Goal: Information Seeking & Learning: Learn about a topic

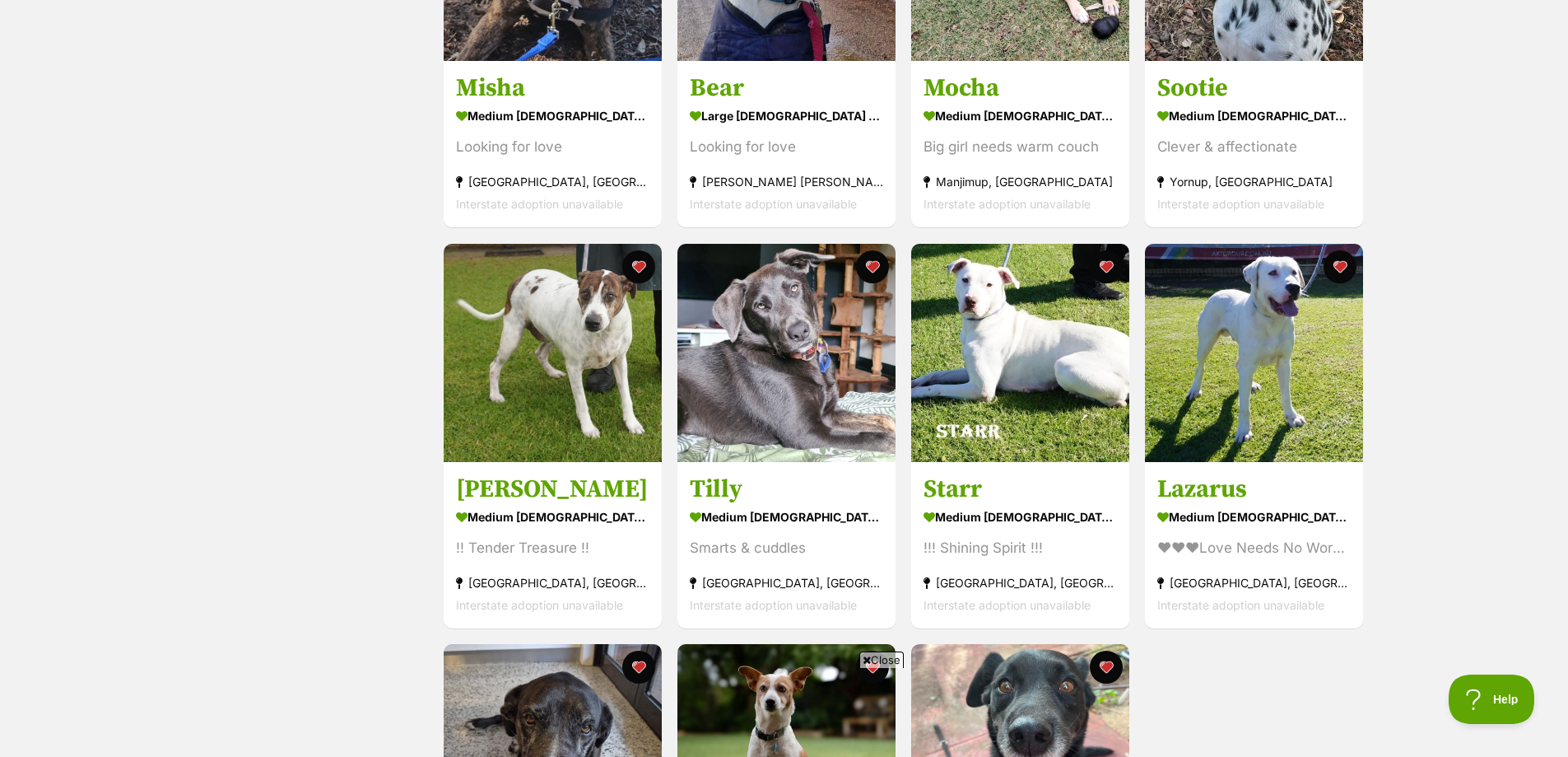
scroll to position [165, 0]
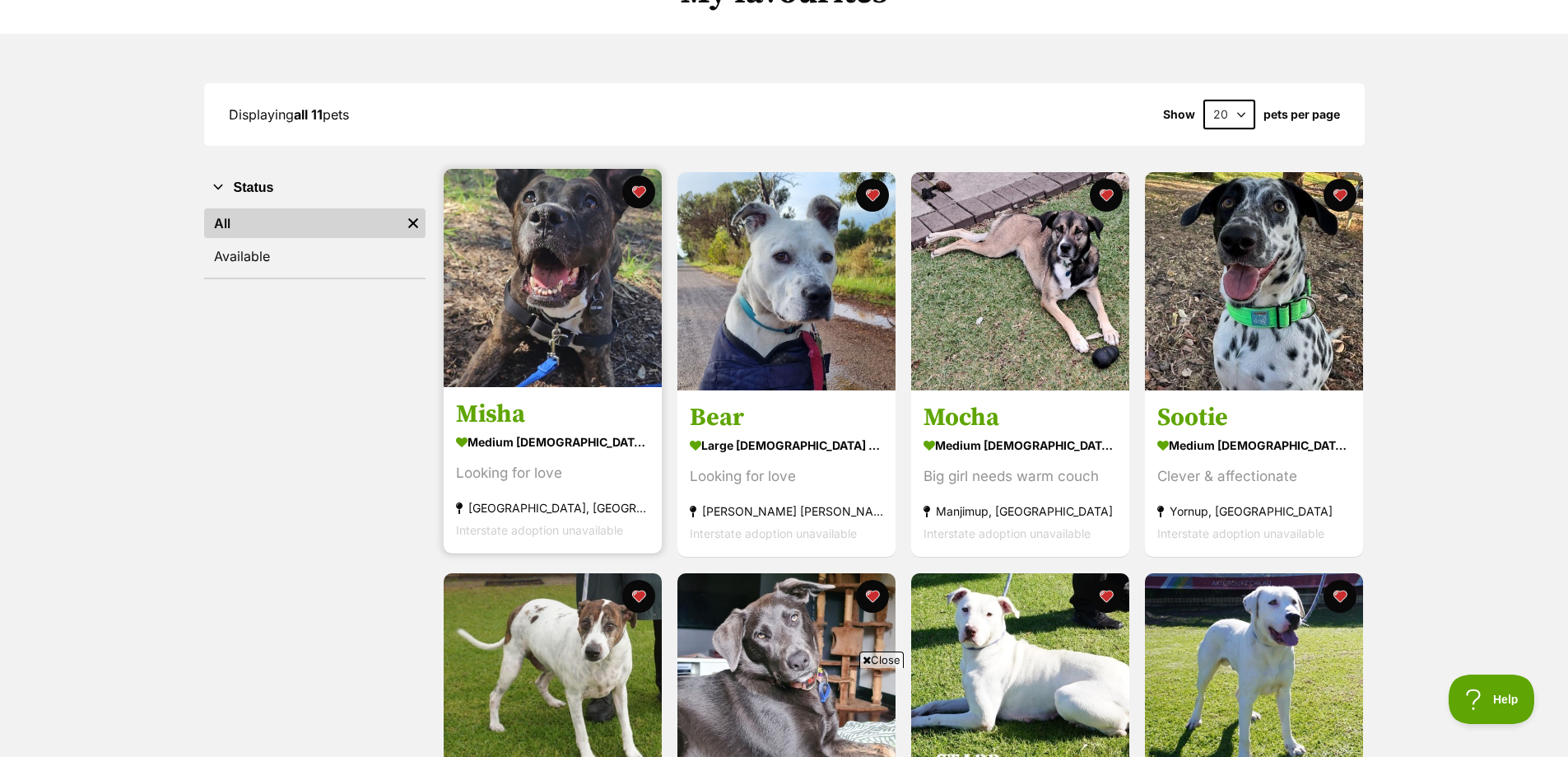
click at [580, 326] on img at bounding box center [553, 278] width 218 height 218
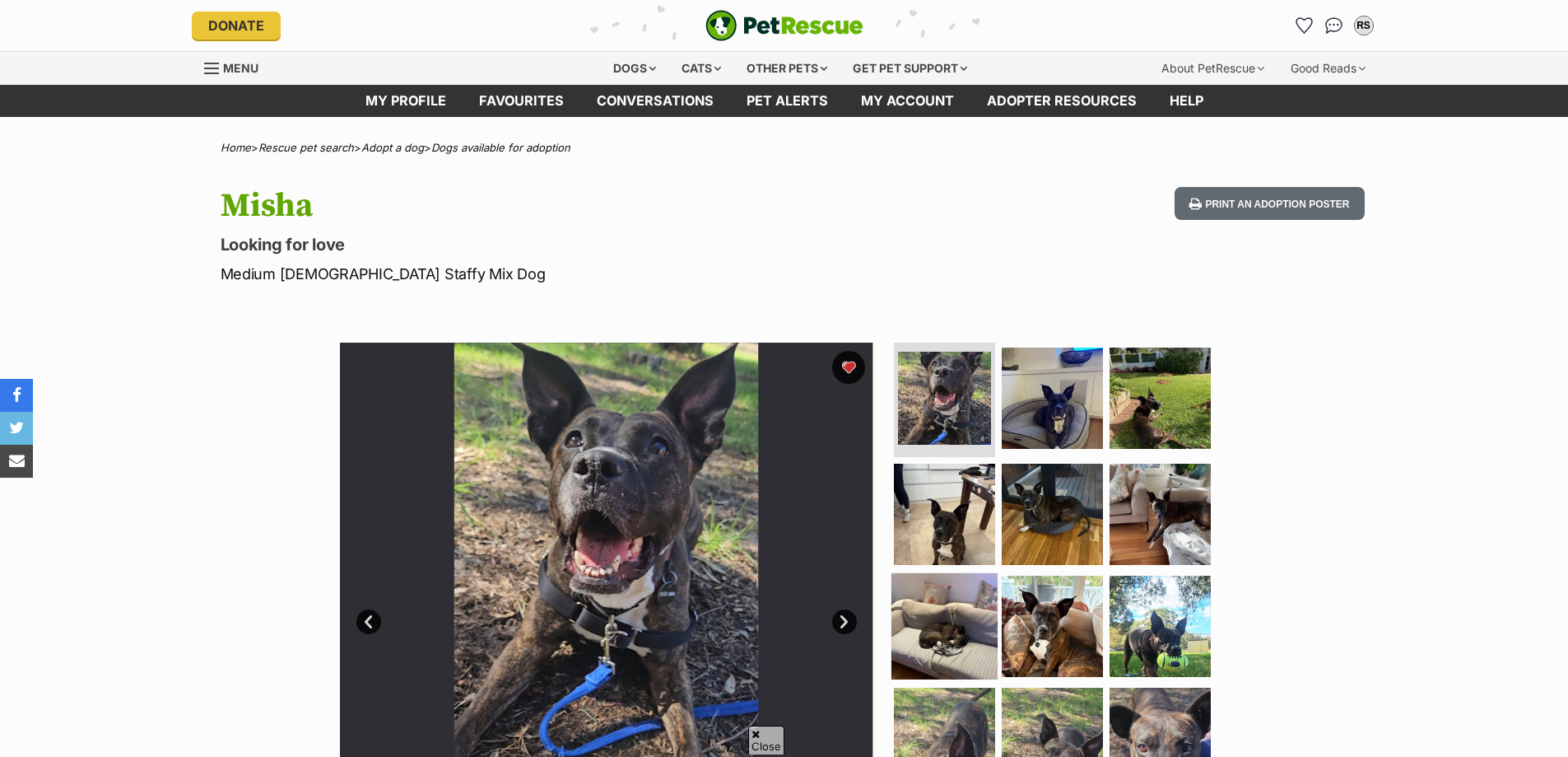
scroll to position [165, 0]
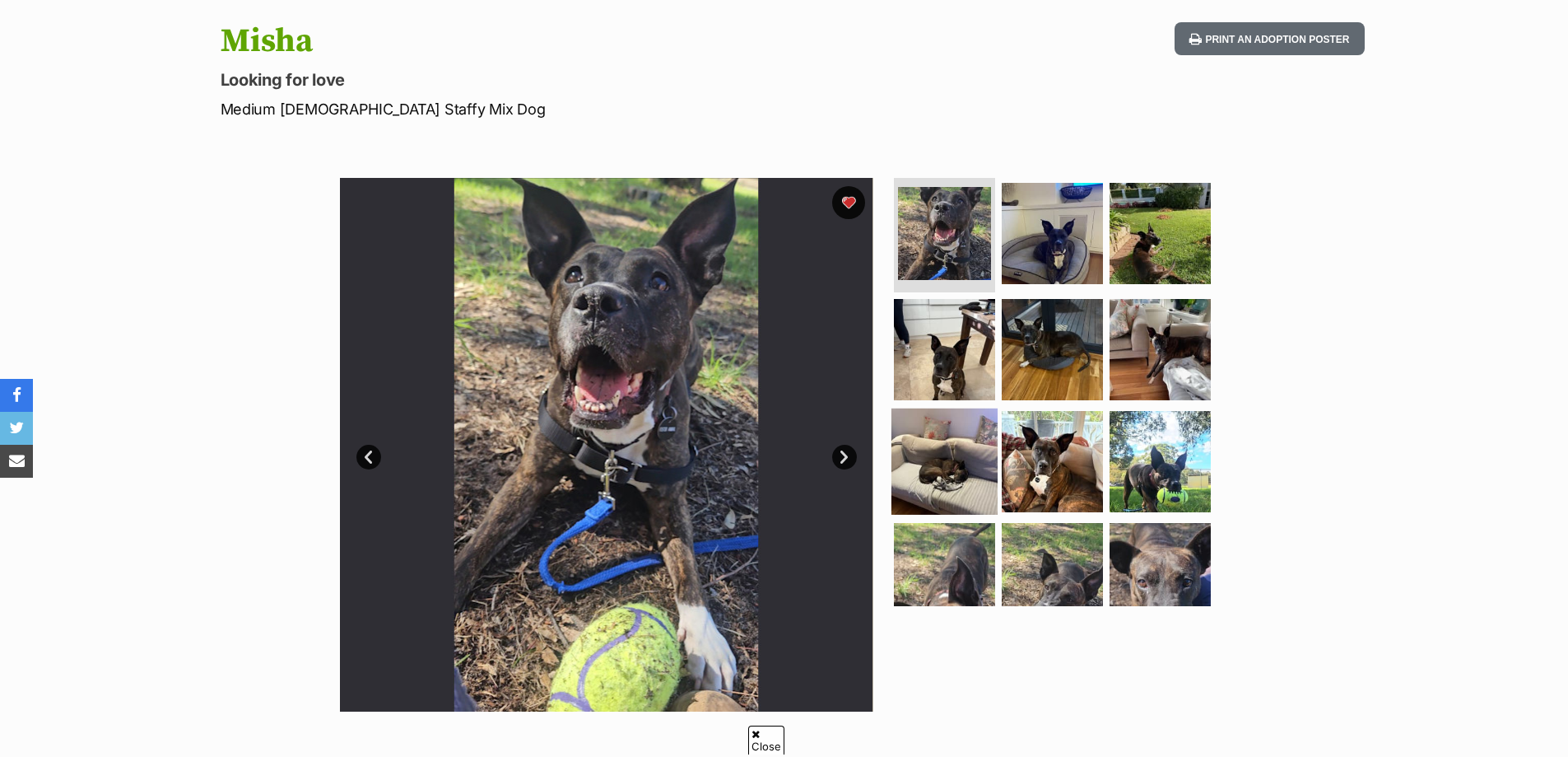
click at [923, 428] on img at bounding box center [945, 462] width 106 height 106
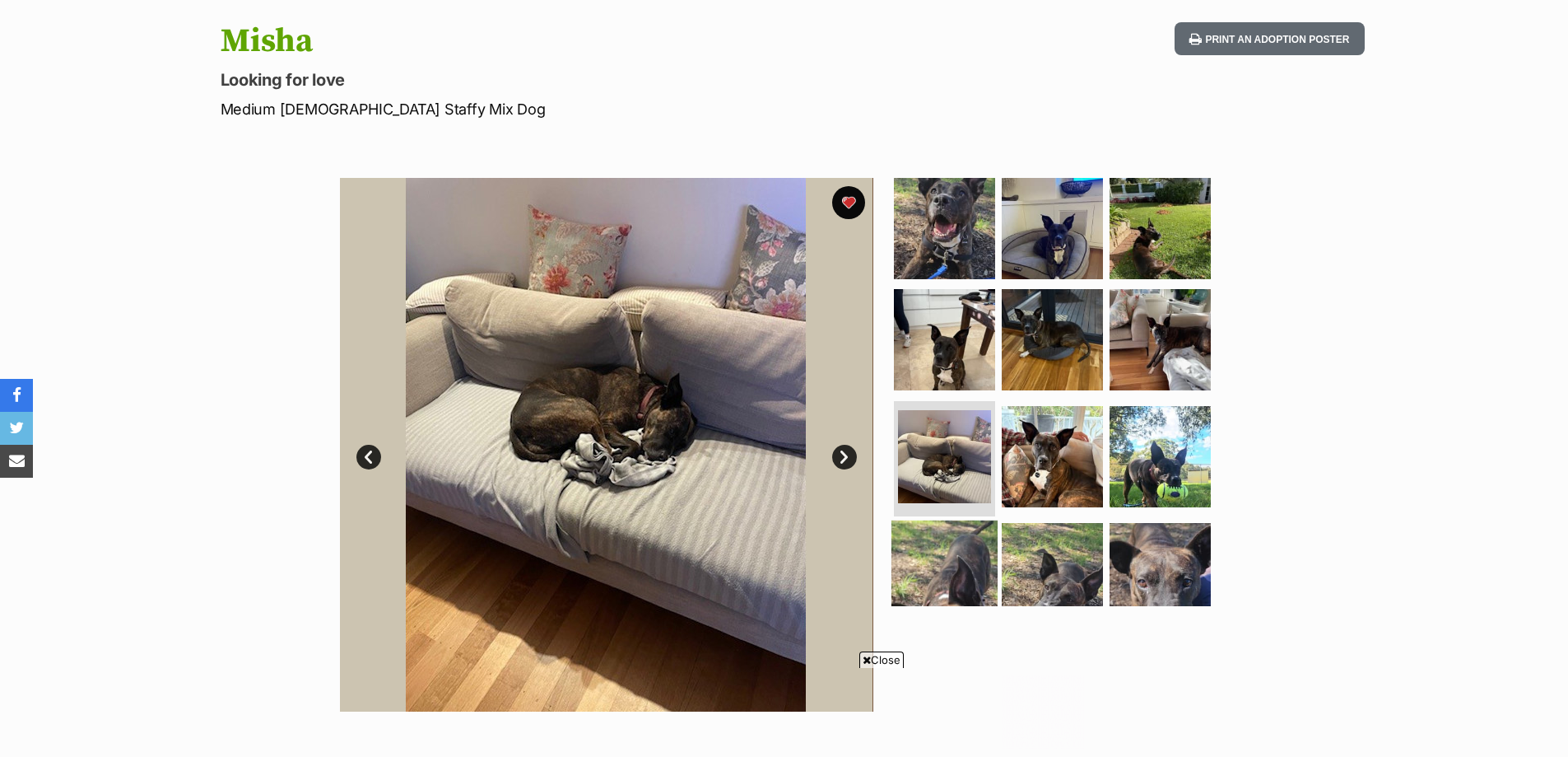
scroll to position [0, 0]
click at [961, 530] on img at bounding box center [945, 573] width 106 height 106
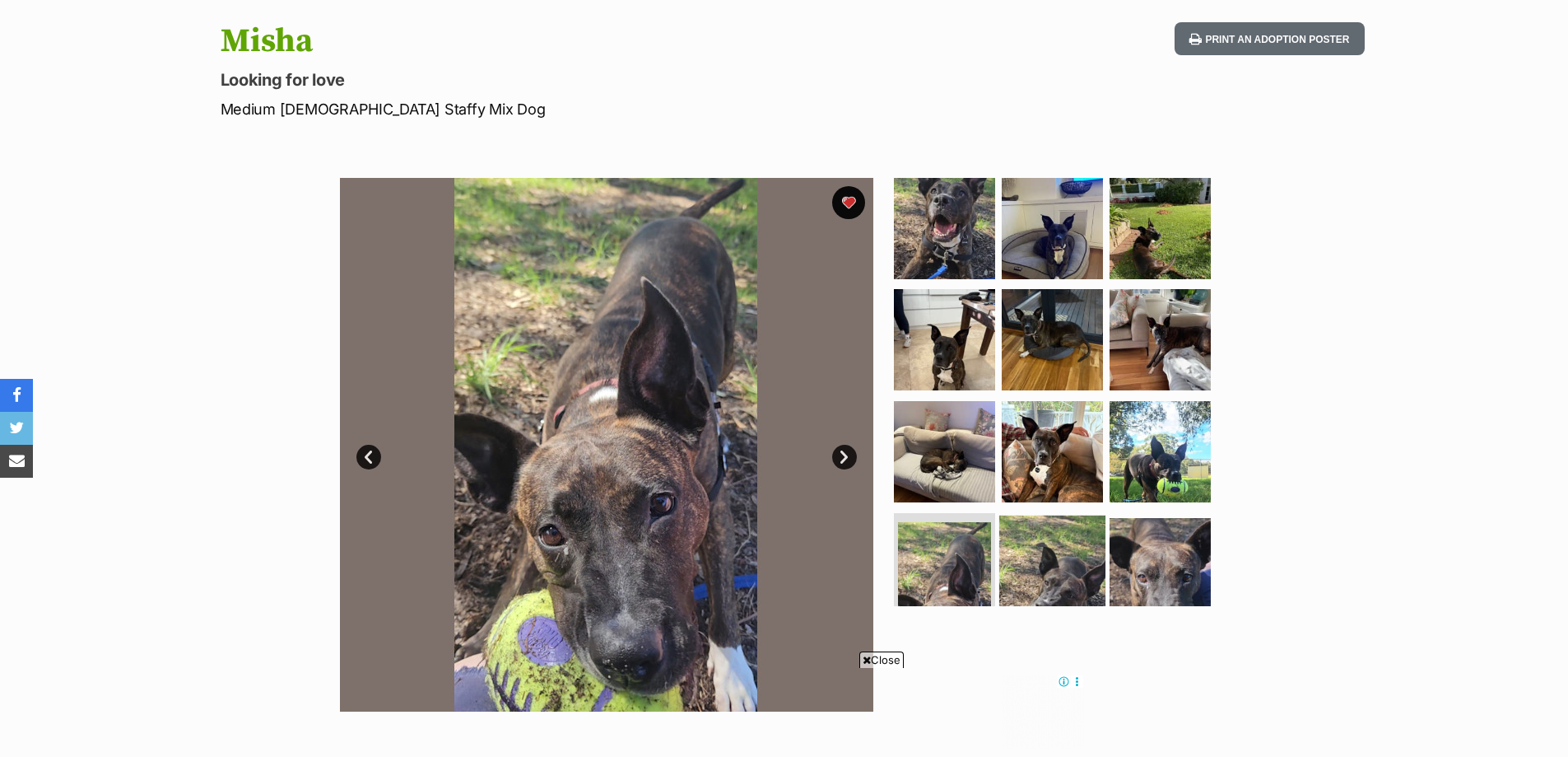
click at [1024, 520] on img at bounding box center [1053, 569] width 106 height 106
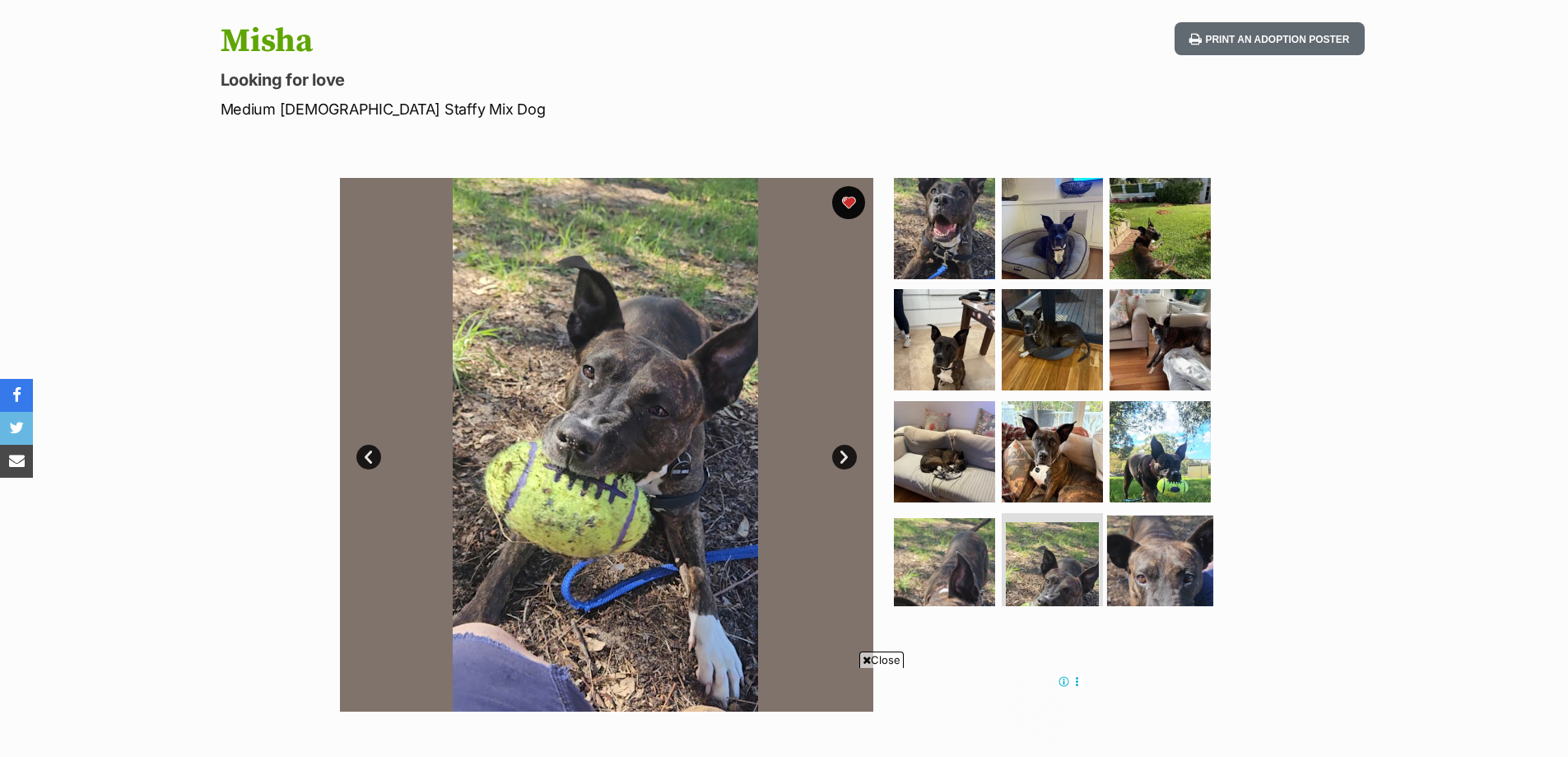
click at [1130, 521] on img at bounding box center [1160, 569] width 106 height 106
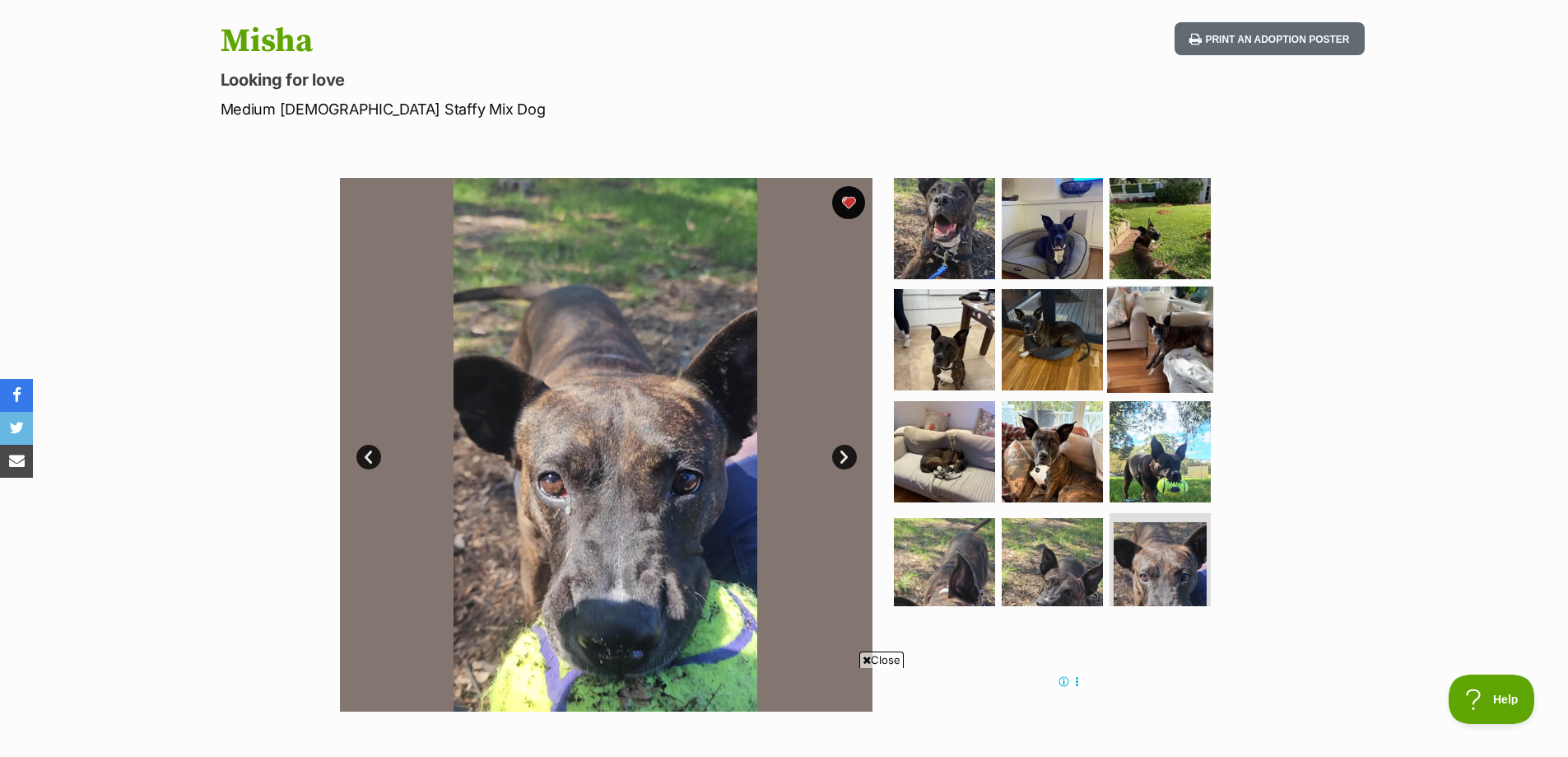
click at [1147, 359] on img at bounding box center [1160, 340] width 106 height 106
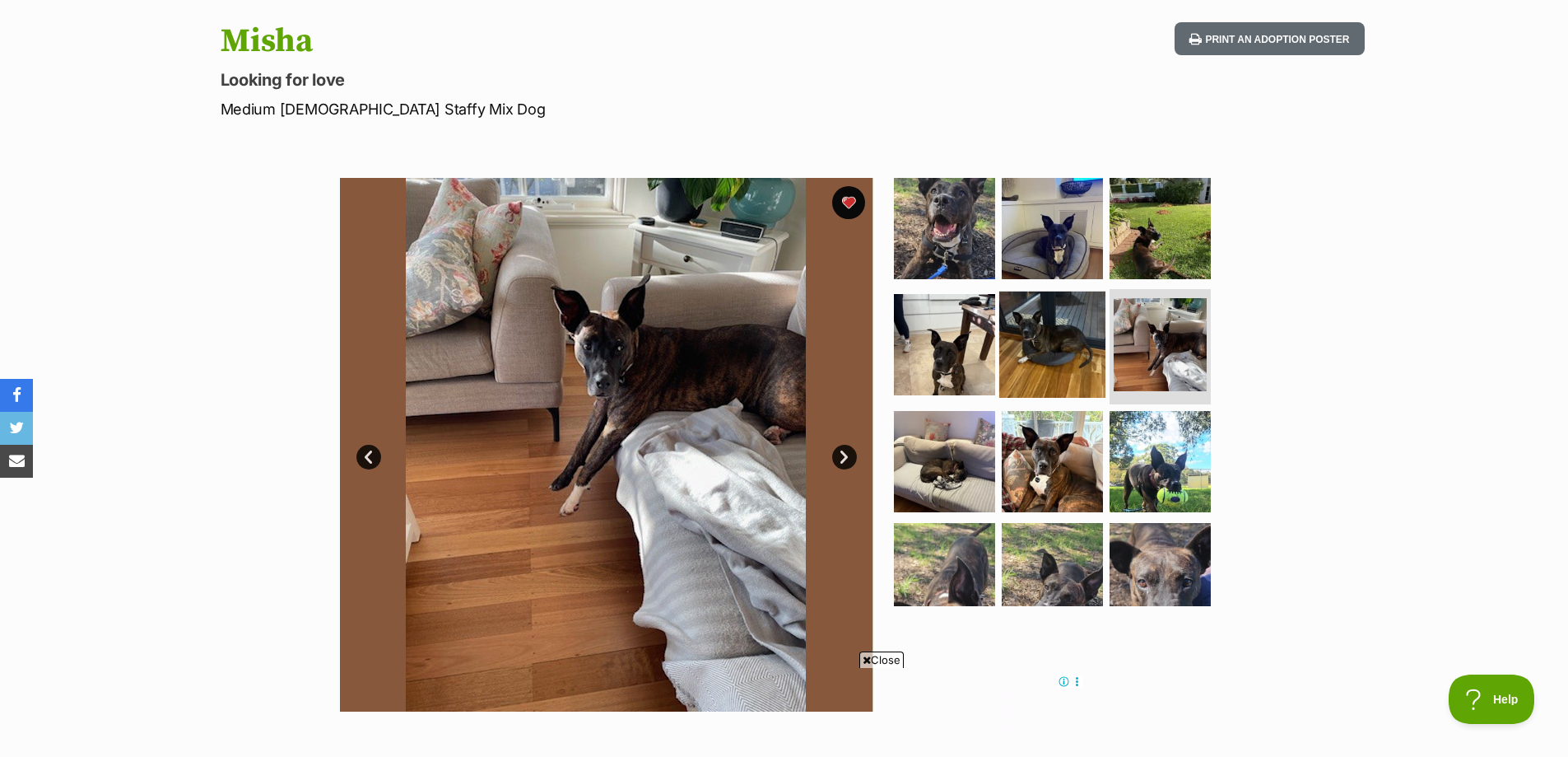
click at [1090, 354] on img at bounding box center [1053, 345] width 106 height 106
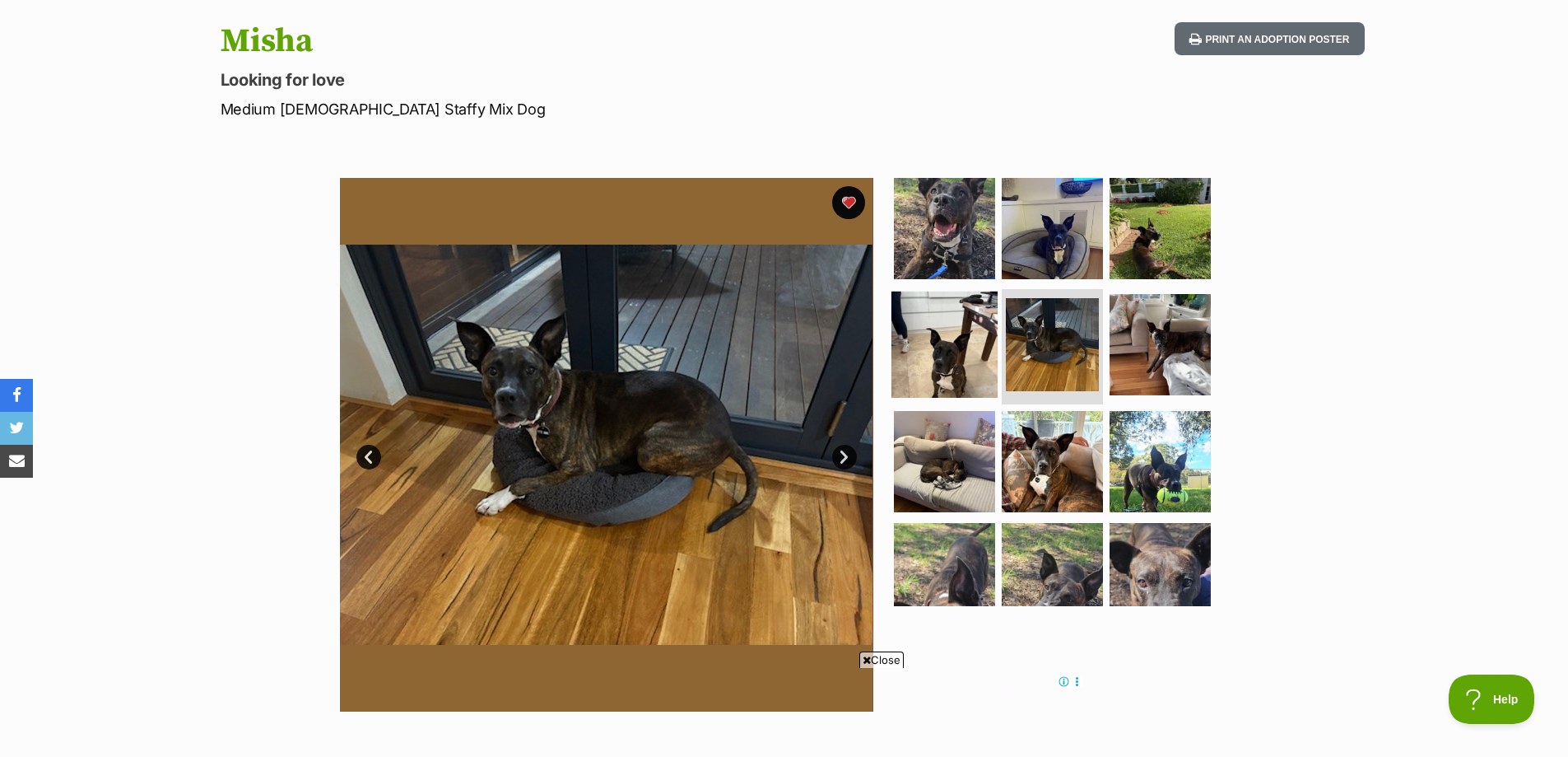
click at [947, 346] on img at bounding box center [945, 345] width 106 height 106
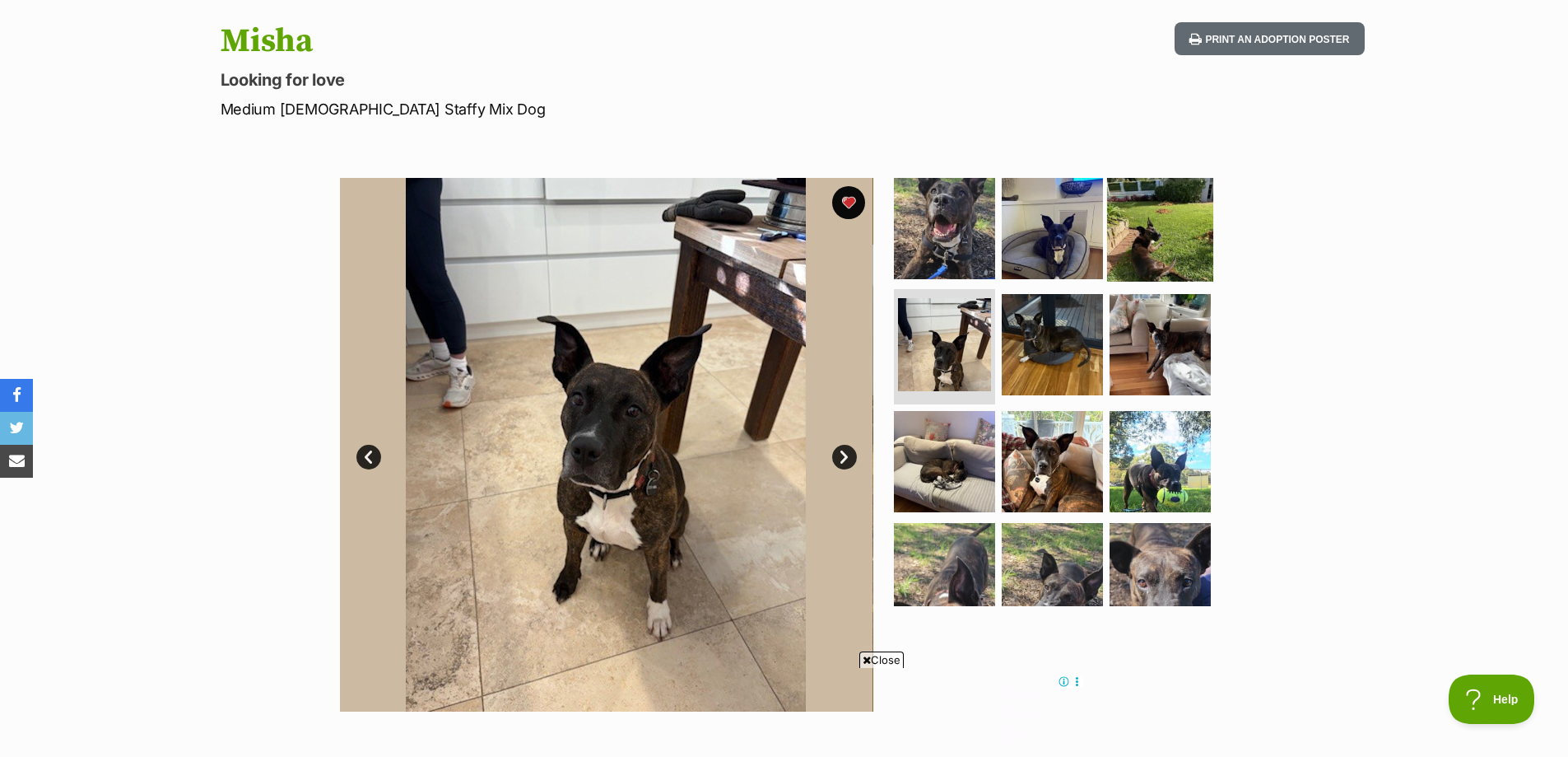
click at [1140, 239] on img at bounding box center [1160, 227] width 106 height 106
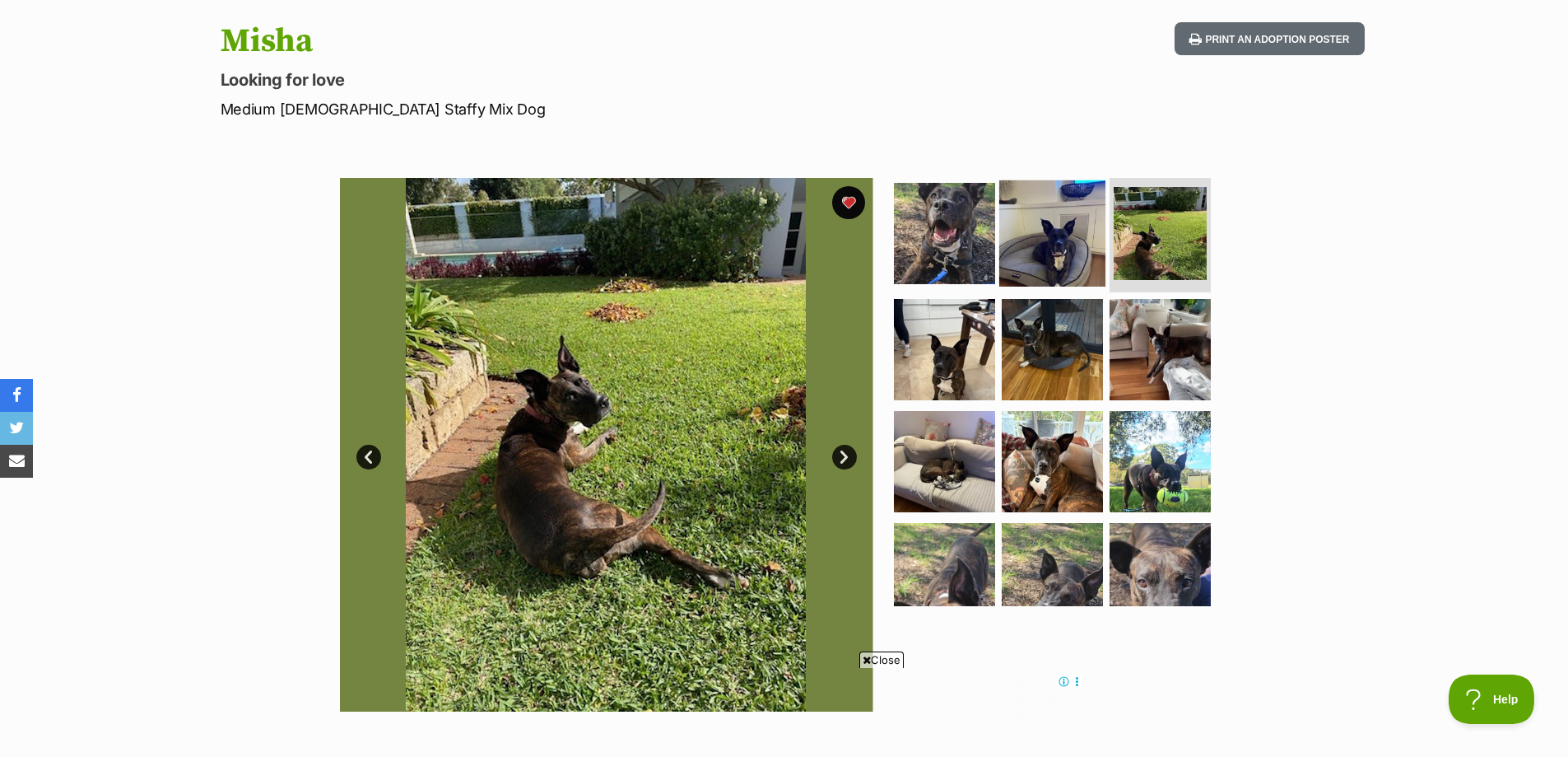
click at [1040, 215] on img at bounding box center [1053, 233] width 106 height 106
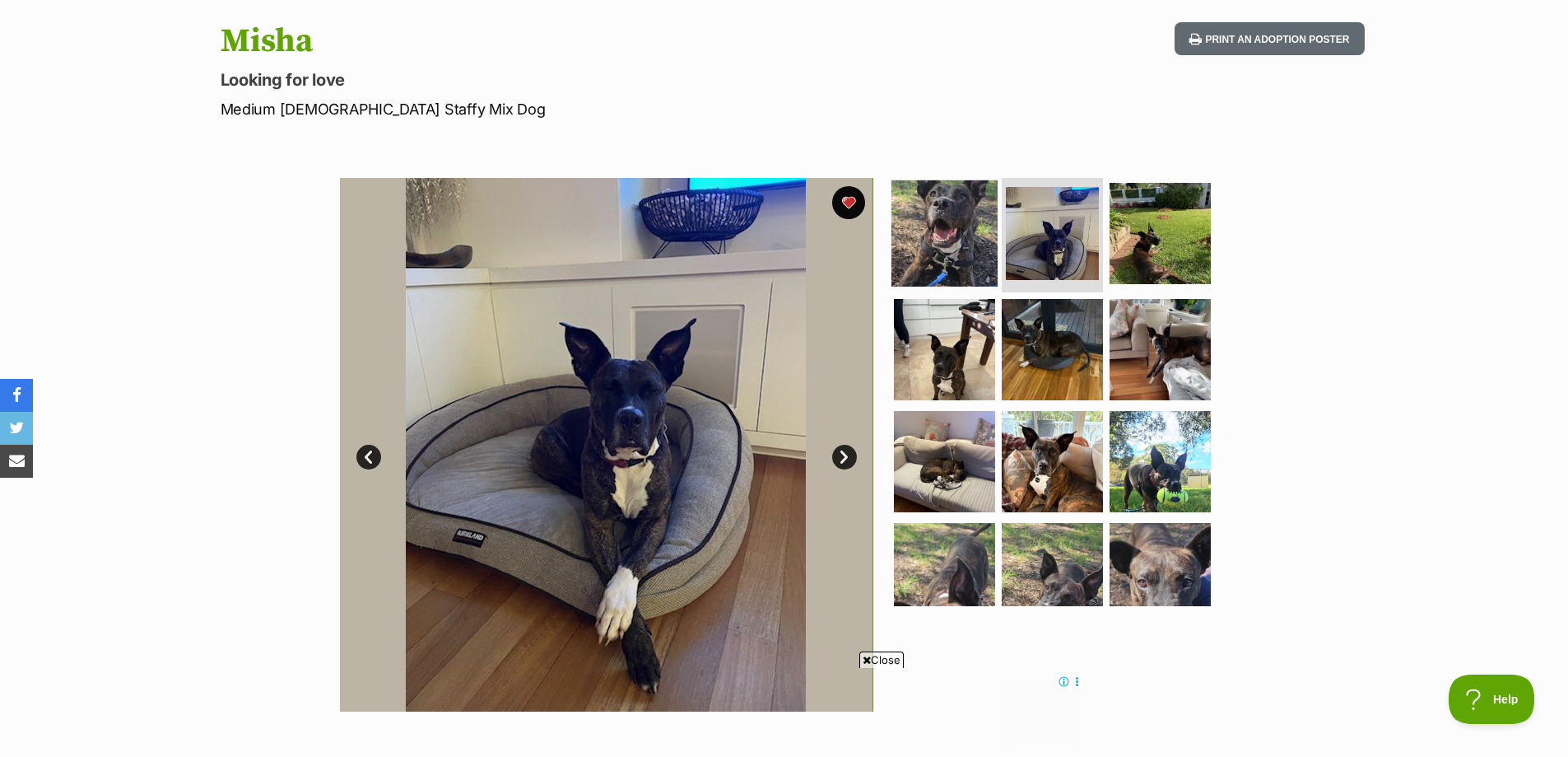
click at [960, 227] on img at bounding box center [945, 233] width 106 height 106
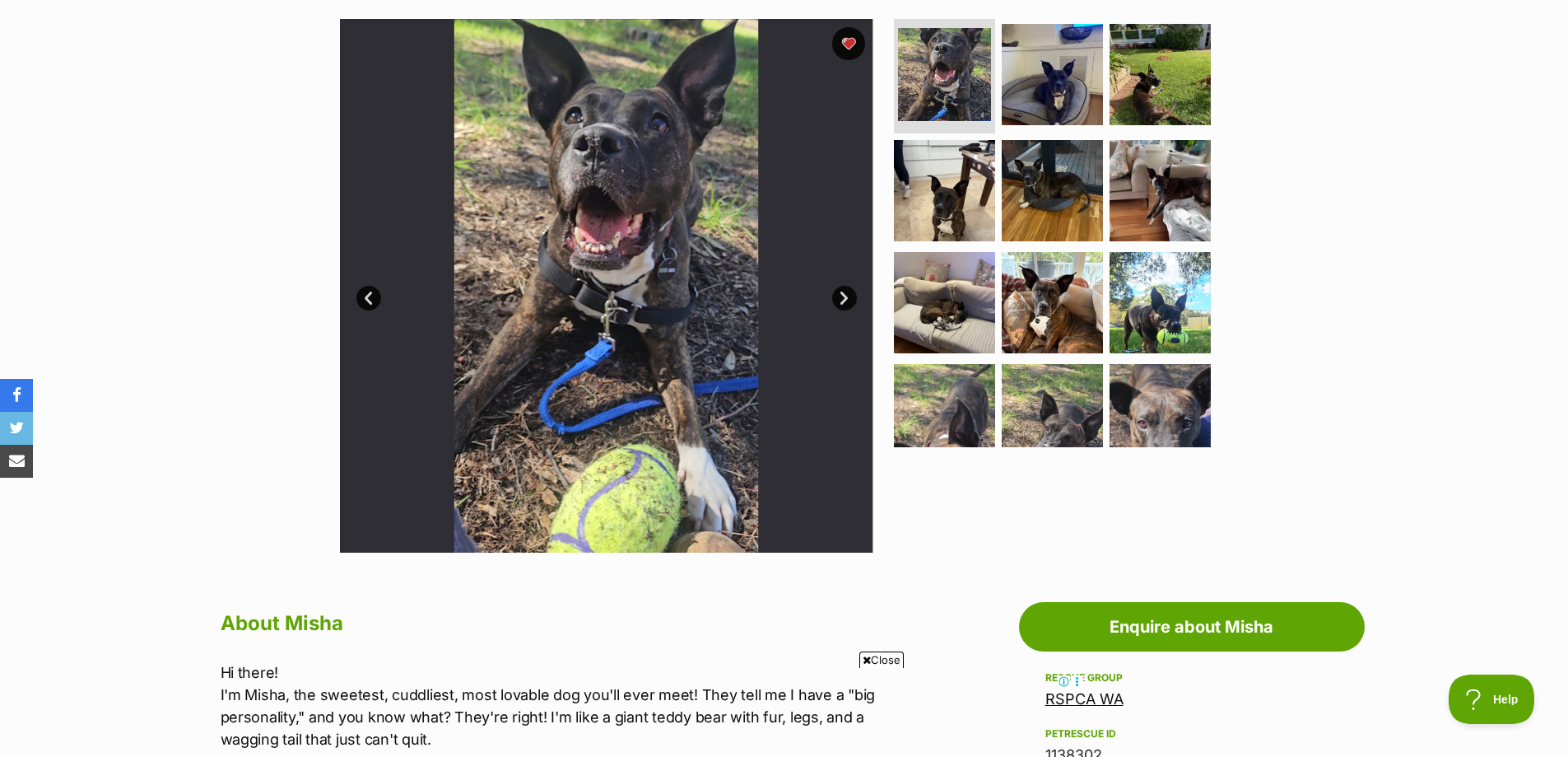
scroll to position [330, 0]
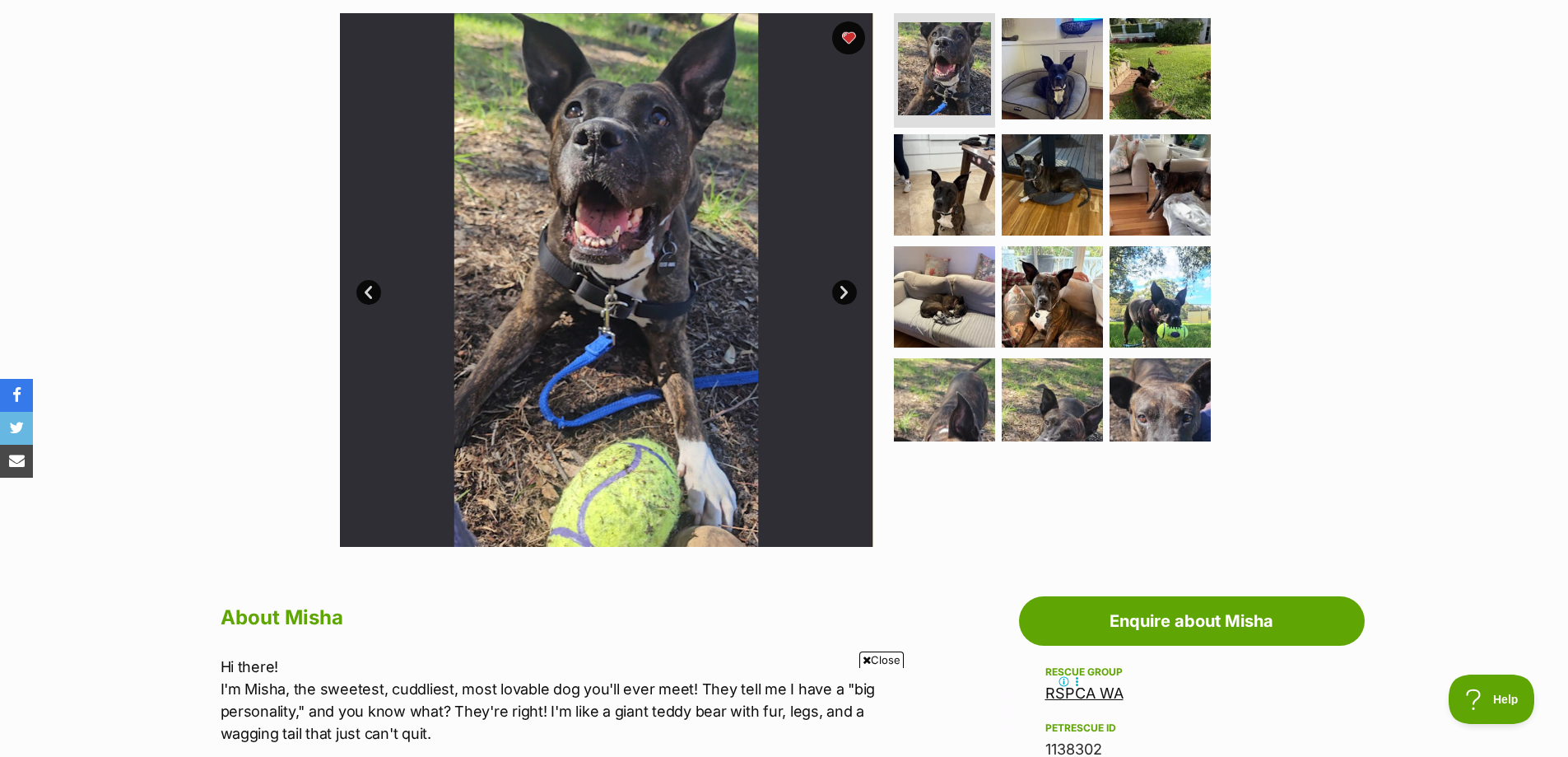
click at [839, 288] on link "Next" at bounding box center [845, 292] width 25 height 25
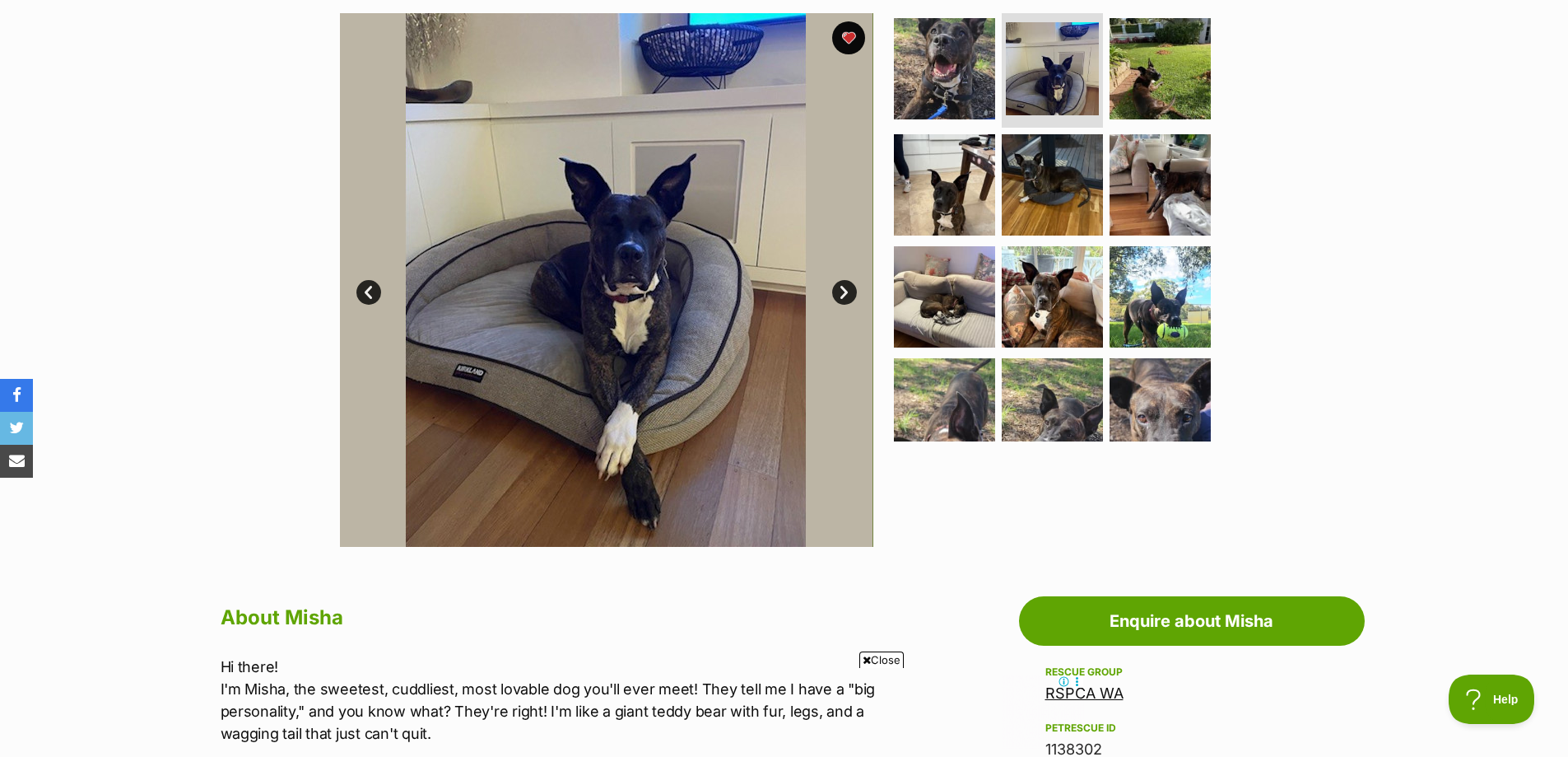
click at [839, 288] on link "Next" at bounding box center [845, 292] width 25 height 25
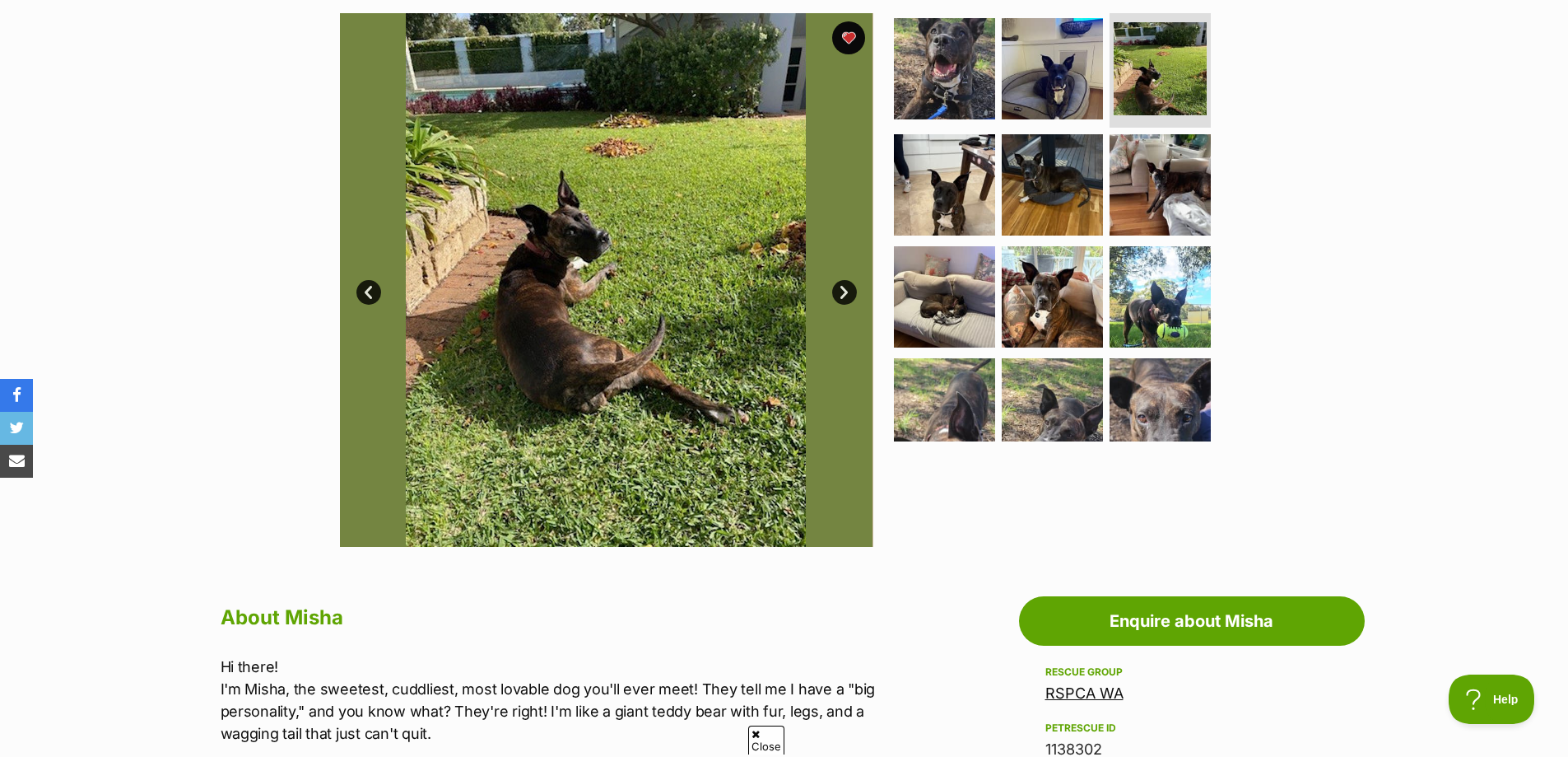
scroll to position [0, 0]
click at [839, 288] on link "Next" at bounding box center [845, 292] width 25 height 25
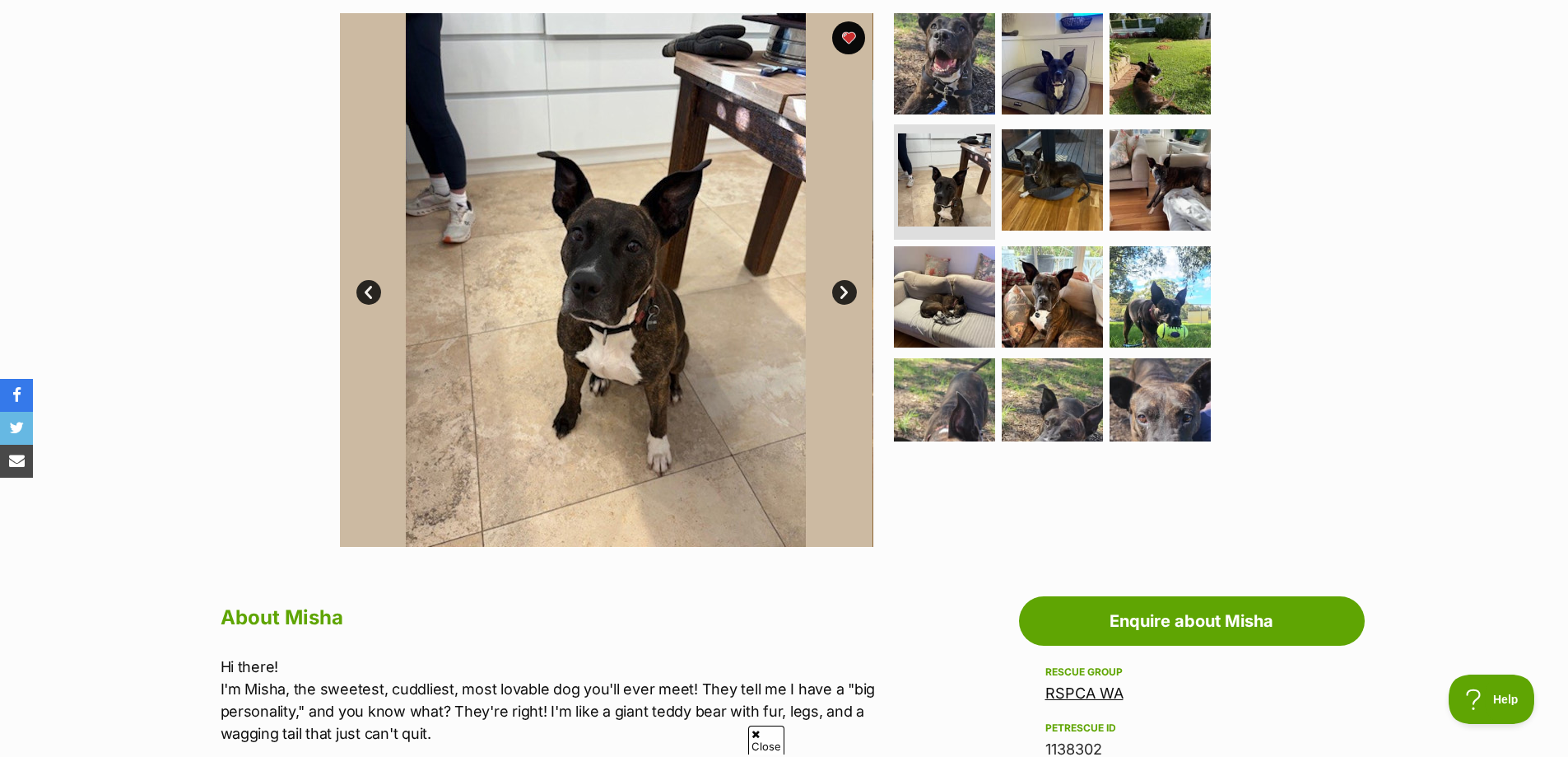
click at [839, 288] on link "Next" at bounding box center [845, 292] width 25 height 25
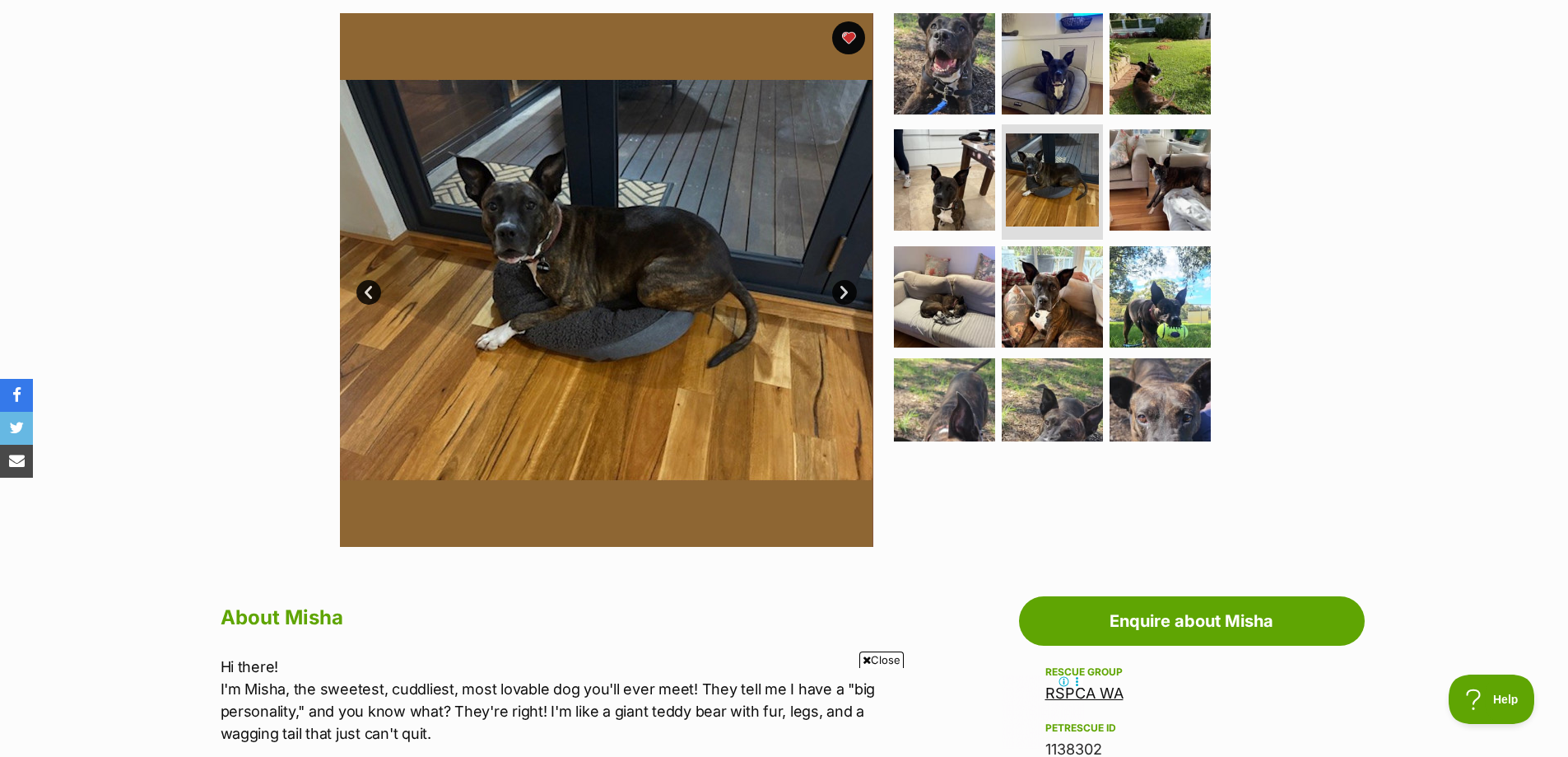
click at [839, 288] on link "Next" at bounding box center [845, 292] width 25 height 25
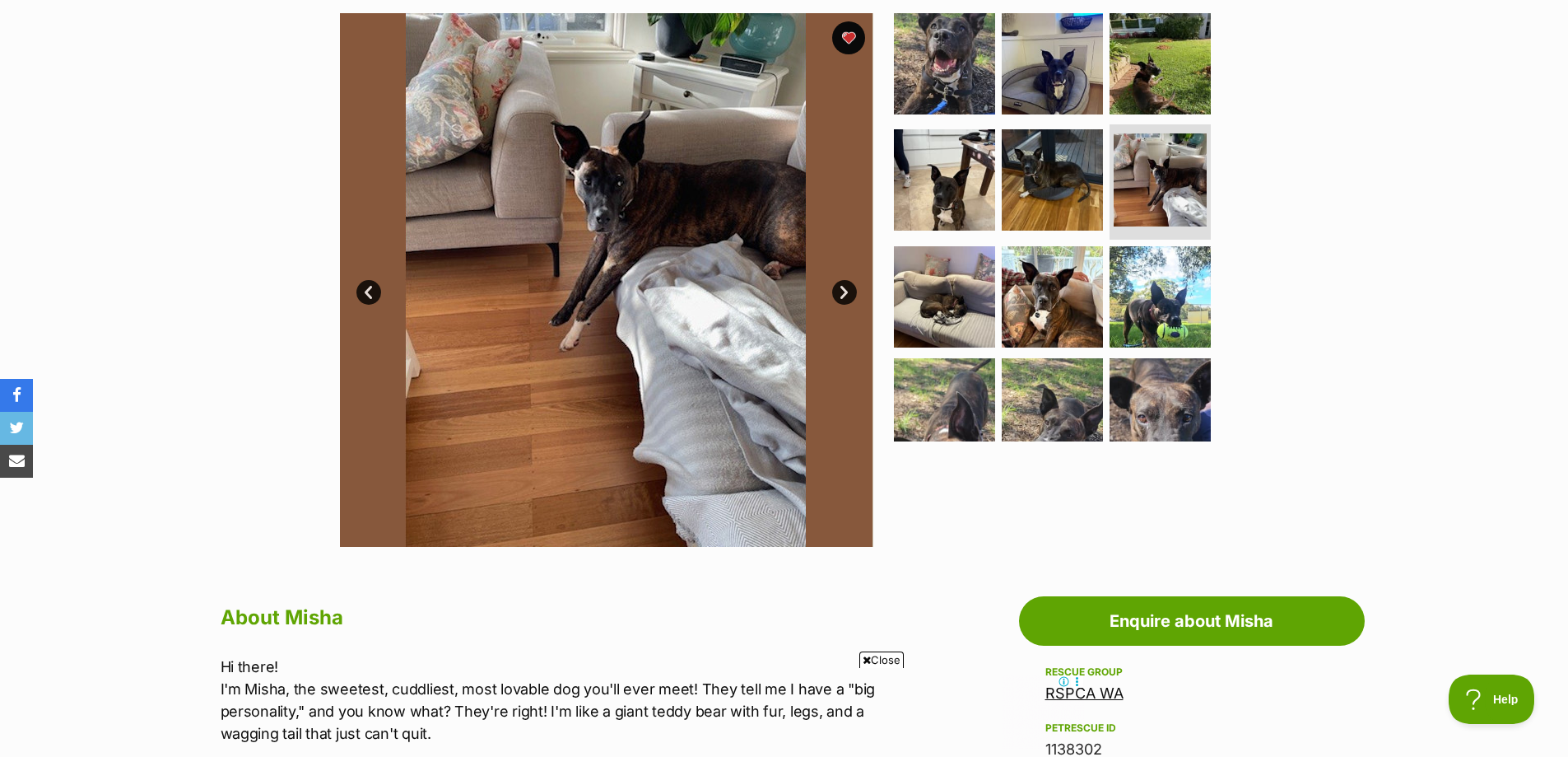
click at [839, 288] on link "Next" at bounding box center [845, 292] width 25 height 25
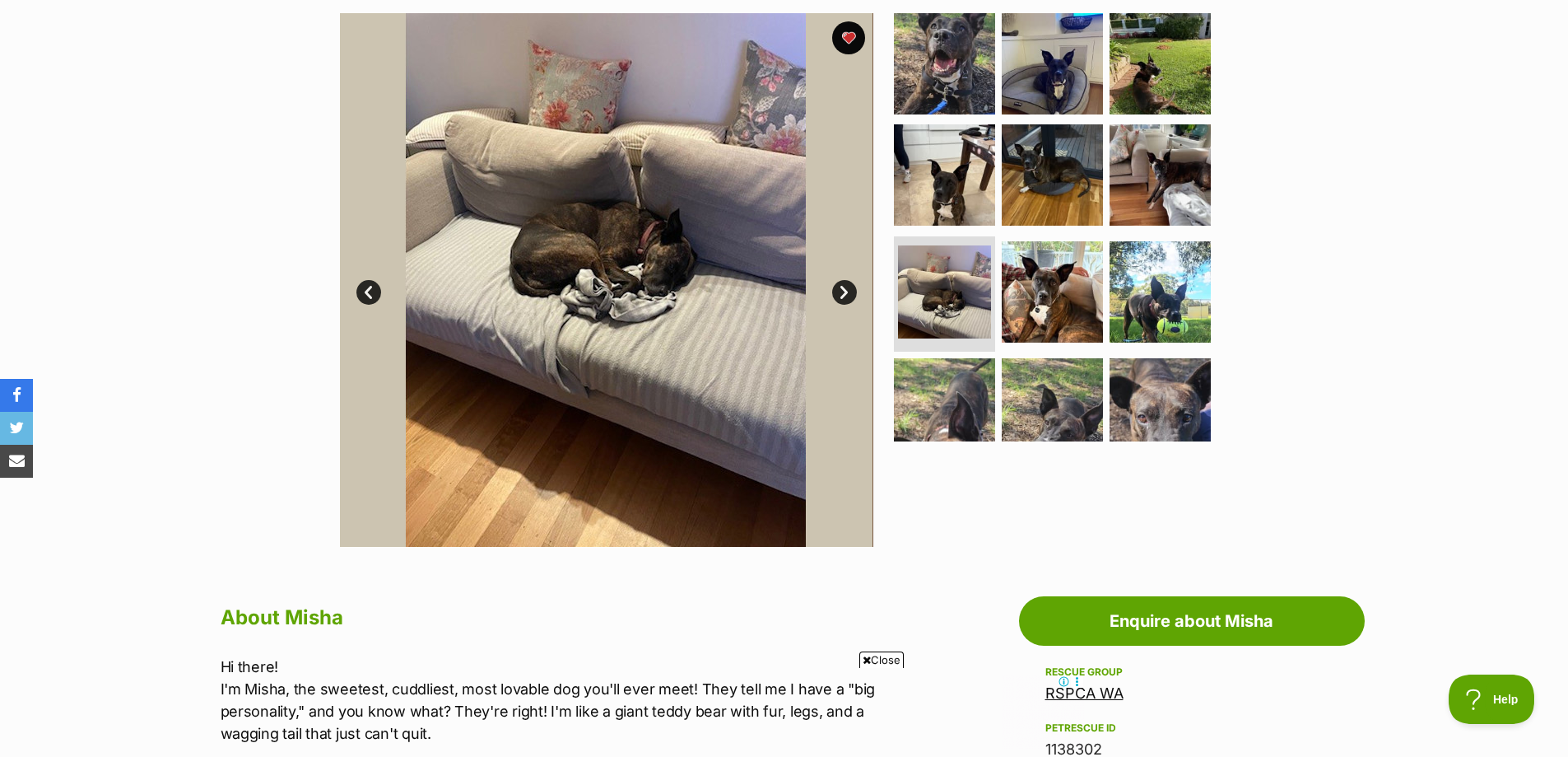
click at [838, 286] on link "Next" at bounding box center [845, 292] width 25 height 25
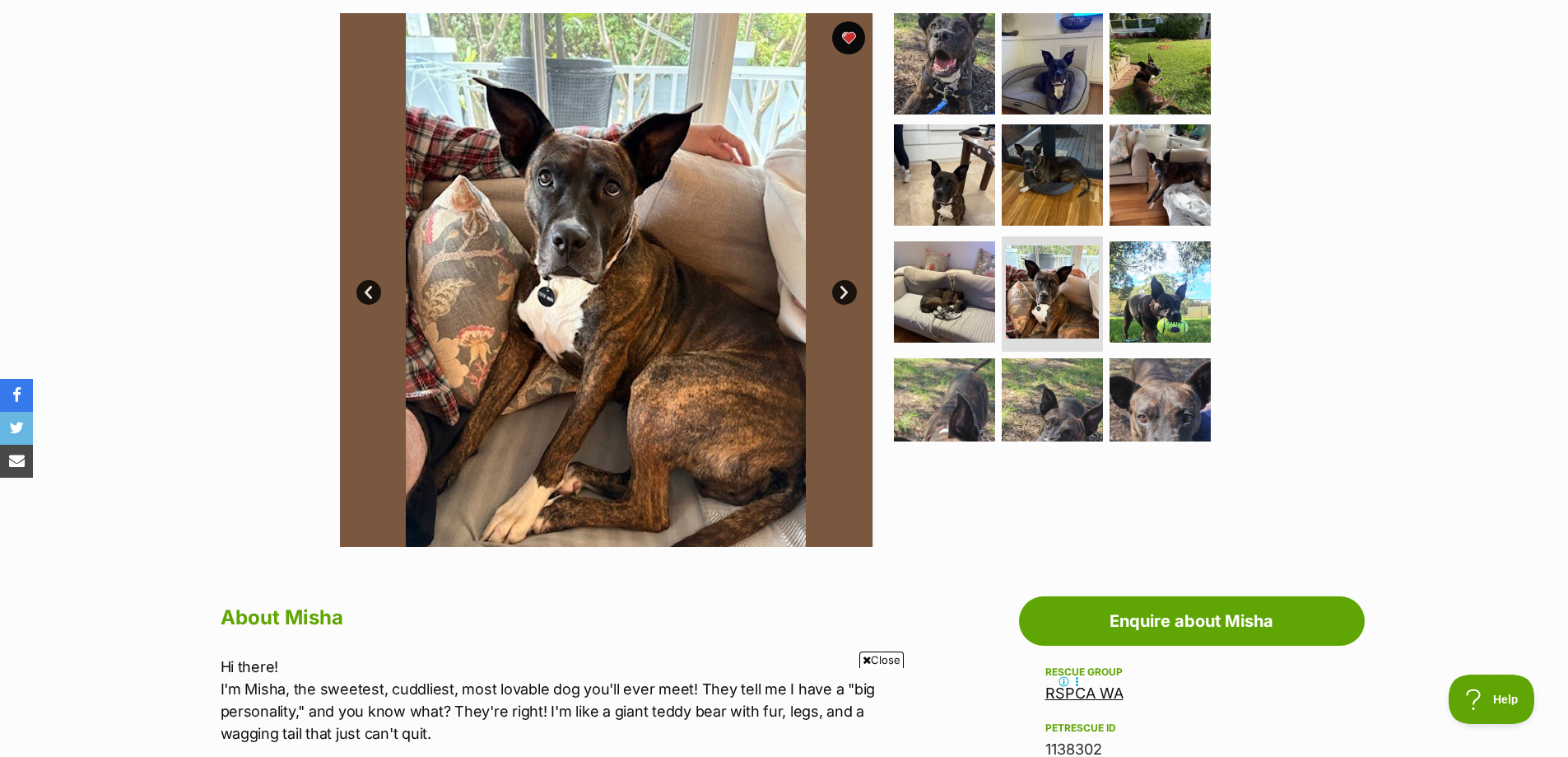
click at [838, 286] on link "Next" at bounding box center [845, 292] width 25 height 25
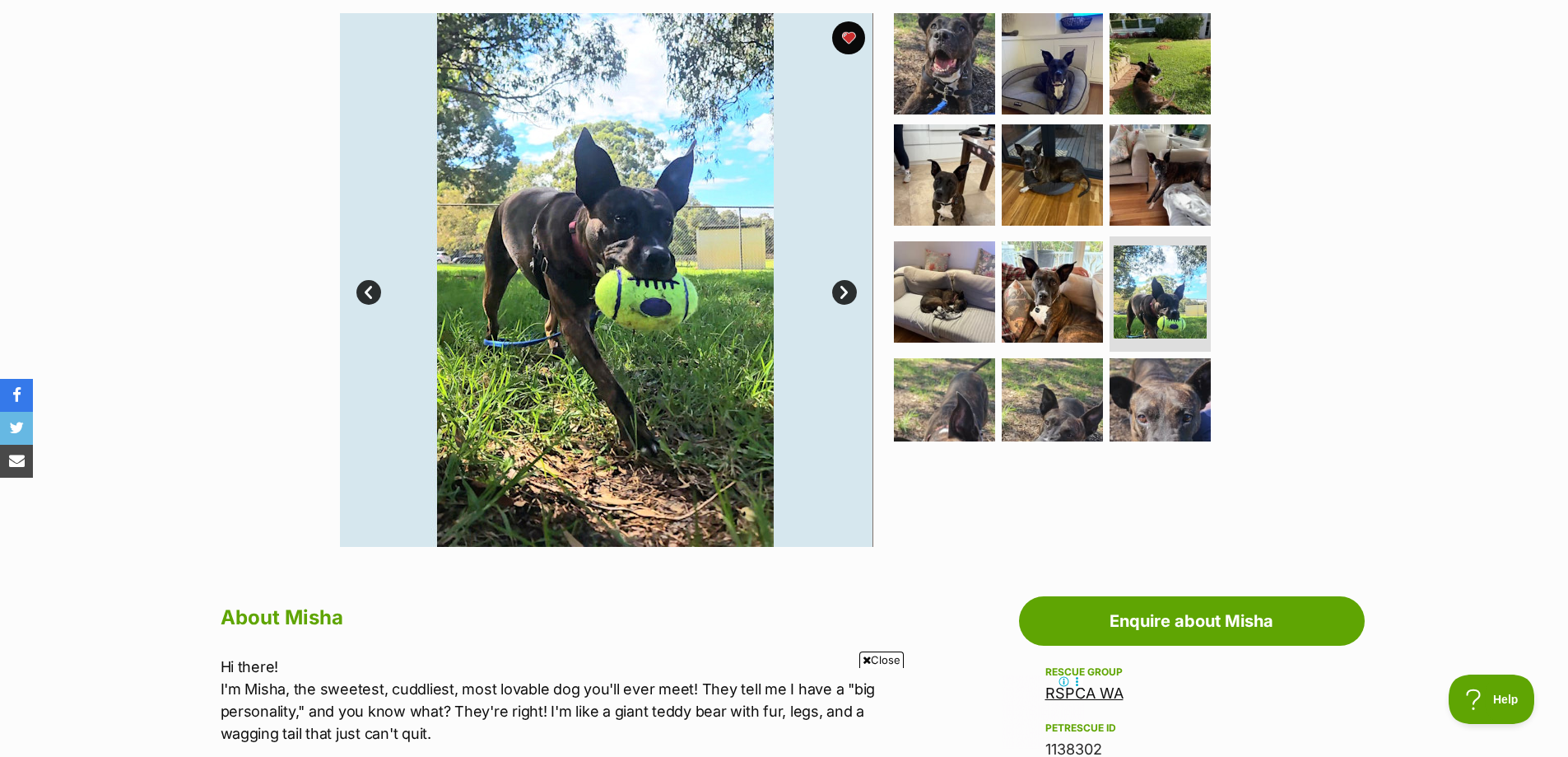
click at [838, 286] on link "Next" at bounding box center [845, 292] width 25 height 25
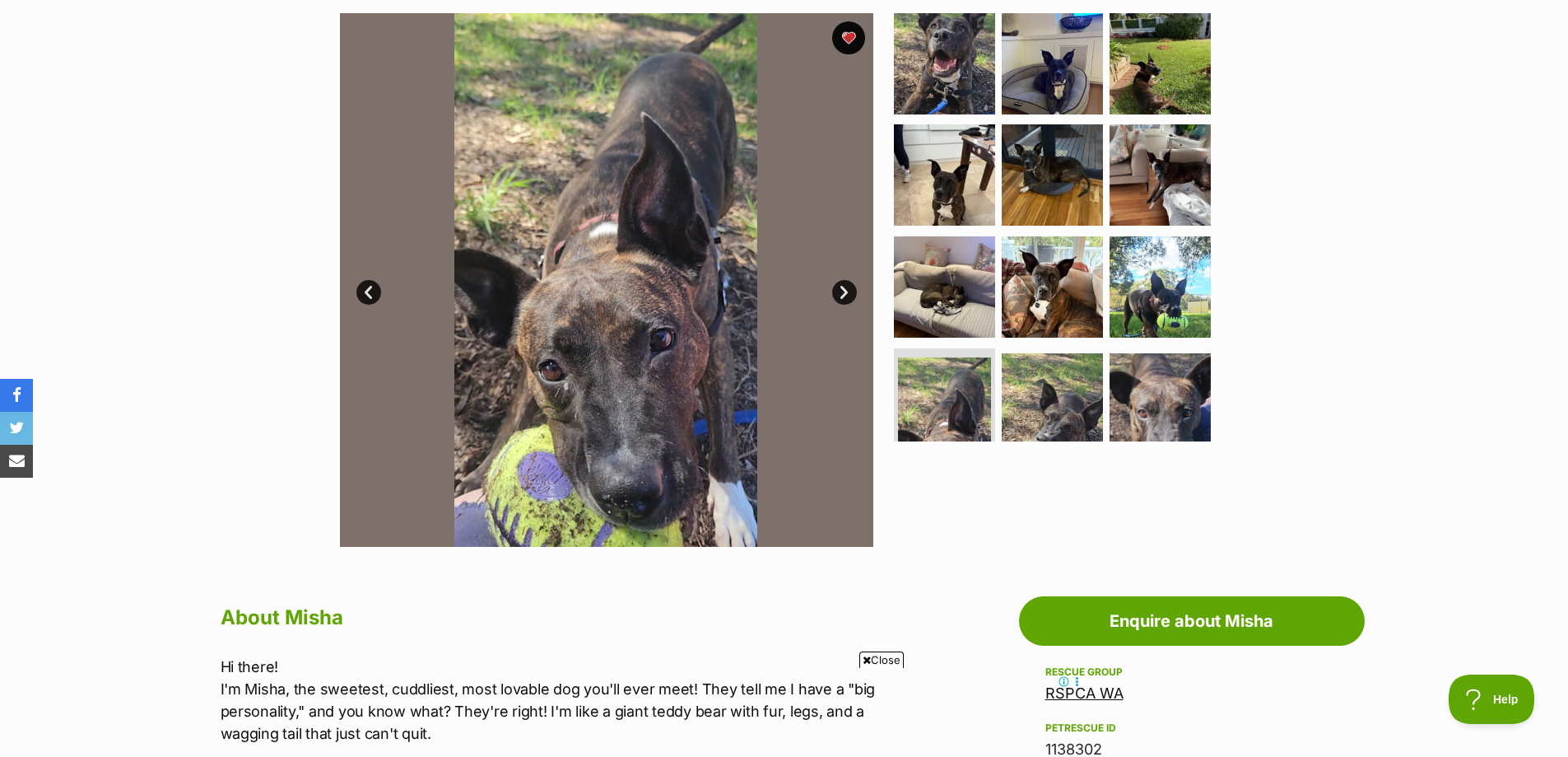
click at [838, 286] on link "Next" at bounding box center [845, 292] width 25 height 25
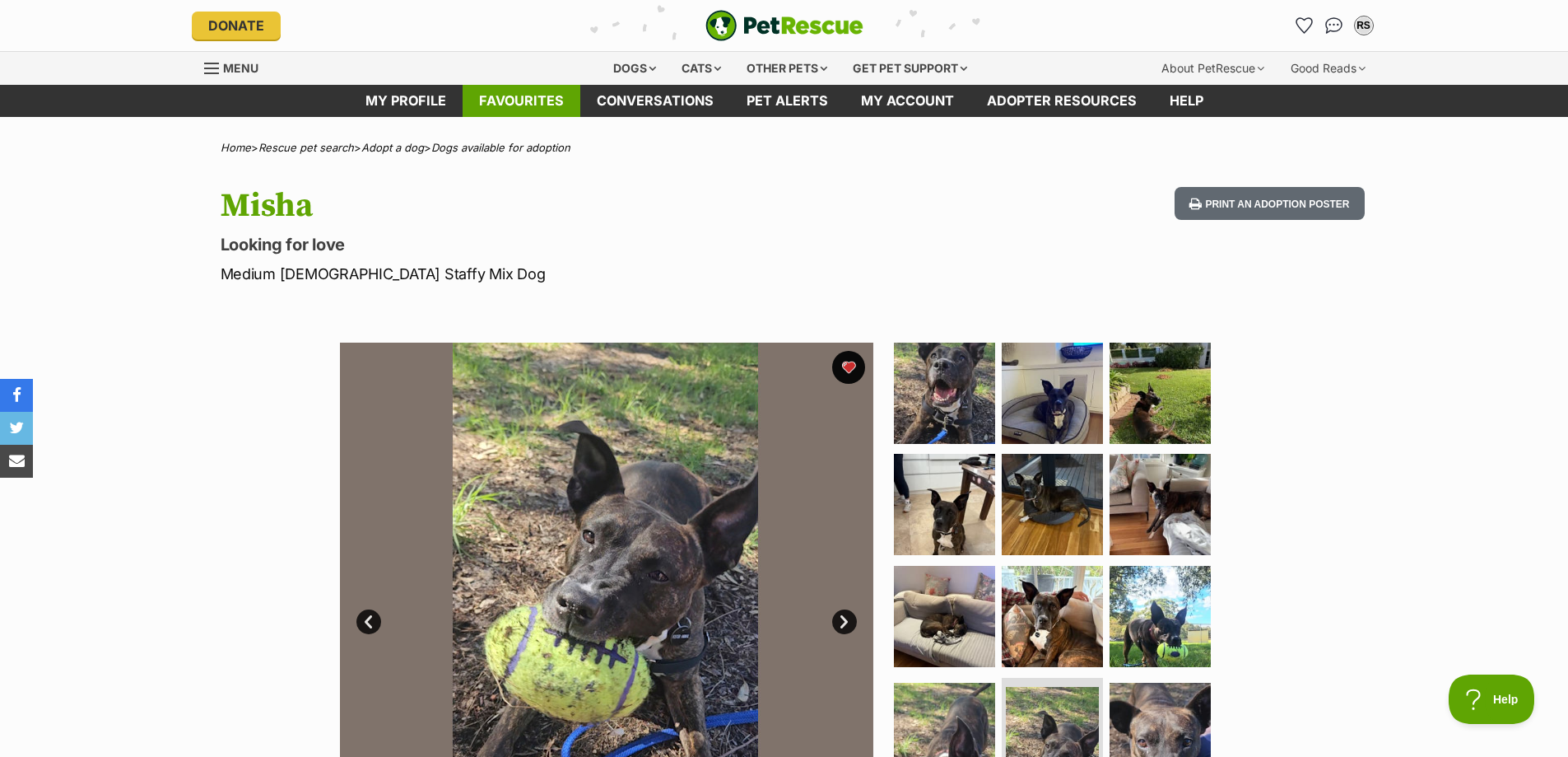
click at [540, 106] on link "Favourites" at bounding box center [521, 100] width 118 height 32
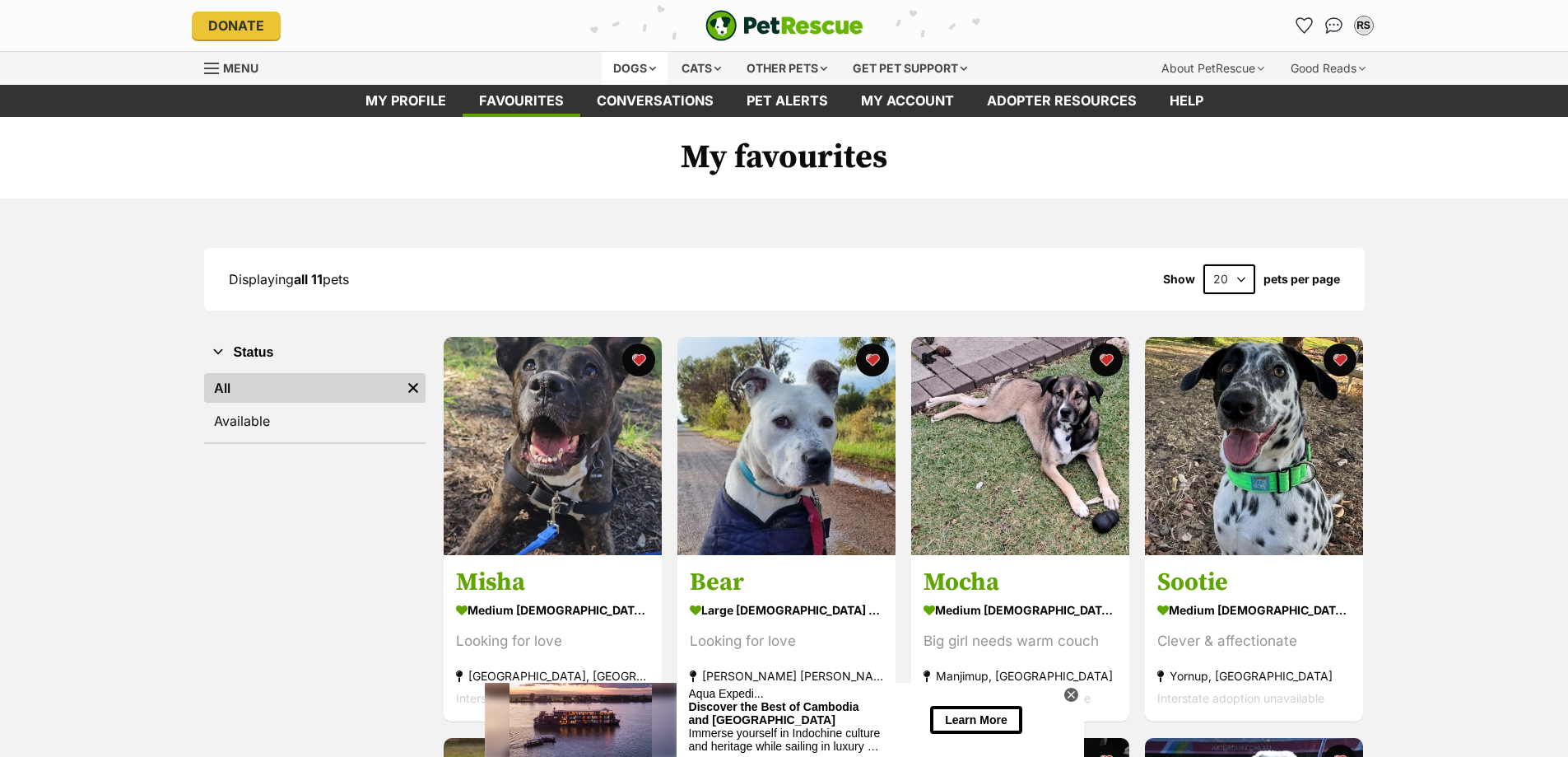
click at [621, 73] on div "Dogs" at bounding box center [634, 68] width 66 height 33
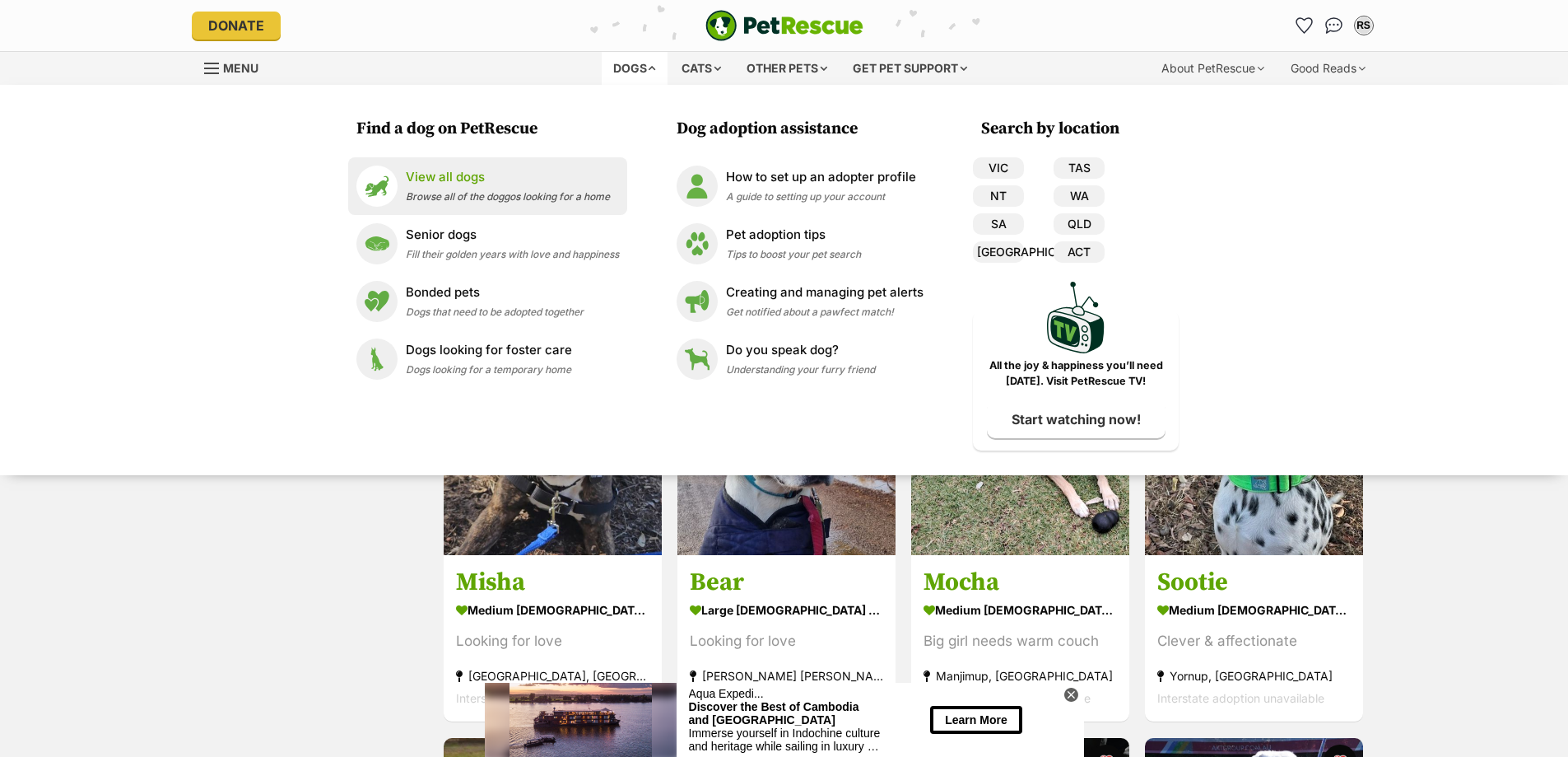
click at [455, 176] on p "View all dogs" at bounding box center [508, 178] width 204 height 19
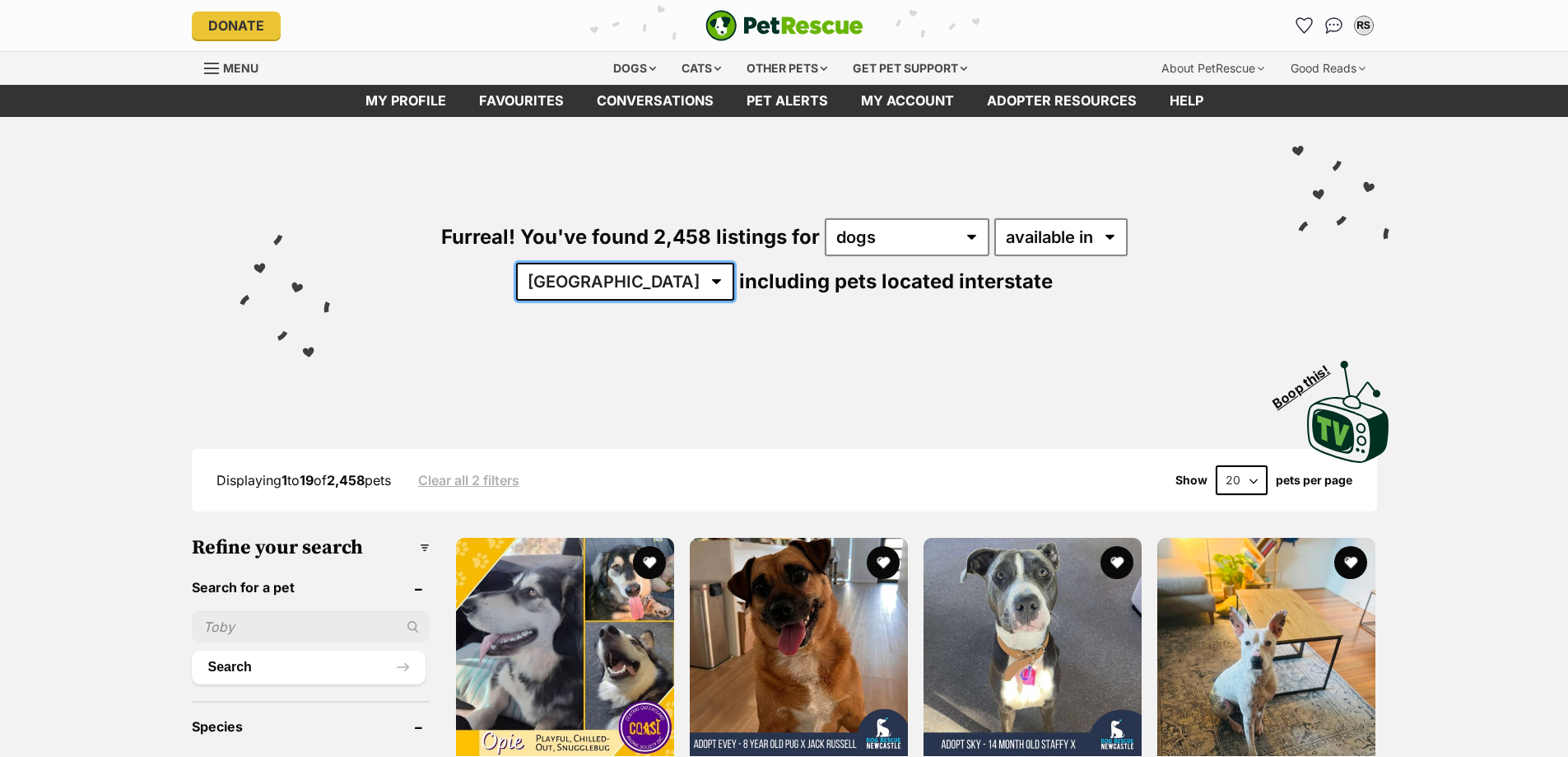
click at [735, 263] on select "Australia ACT NSW NT QLD SA TAS VIC WA" at bounding box center [625, 282] width 218 height 38
select select "WA"
click at [735, 263] on select "Australia ACT NSW NT QLD SA TAS VIC WA" at bounding box center [625, 282] width 218 height 38
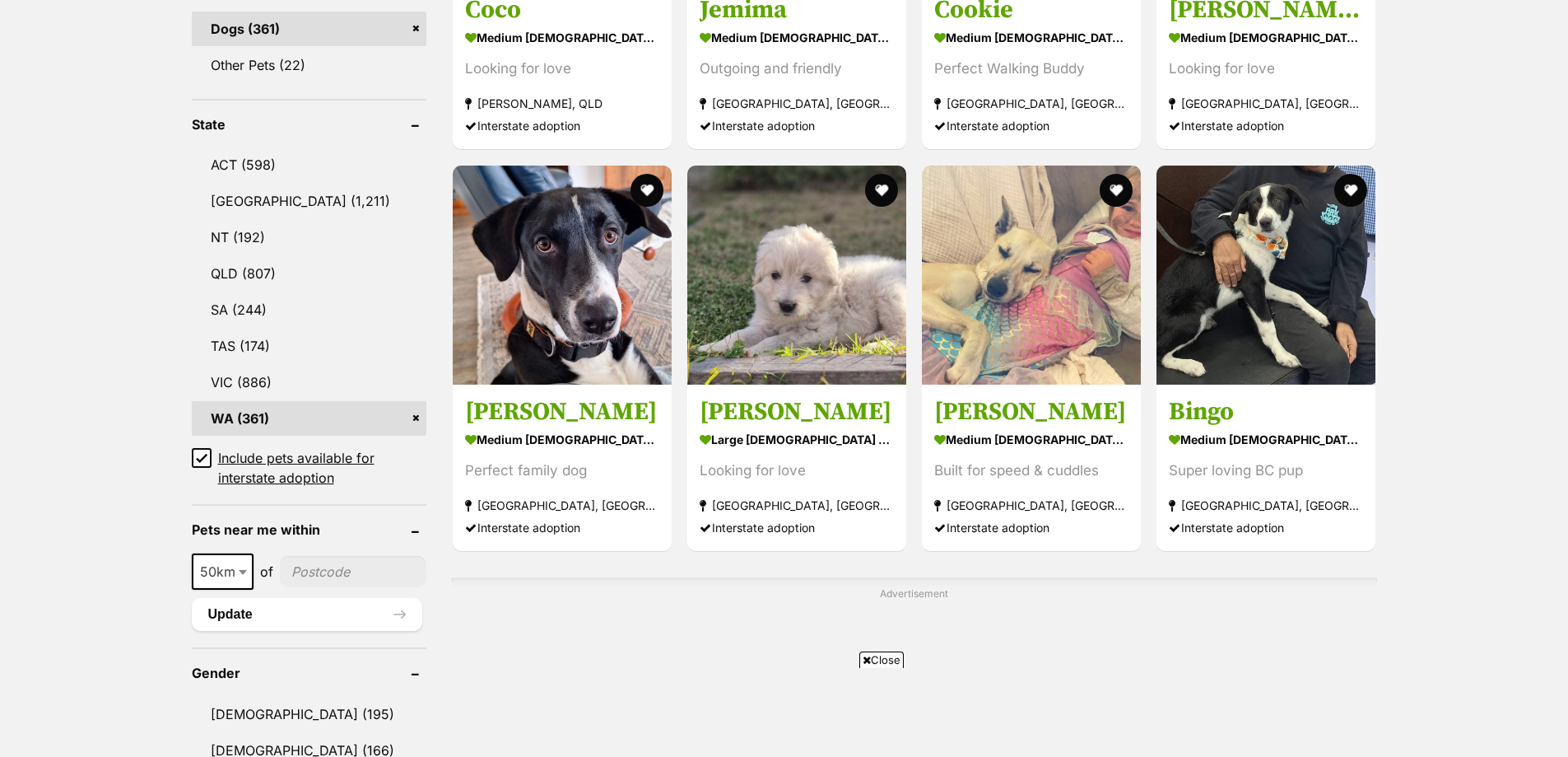
scroll to position [823, 0]
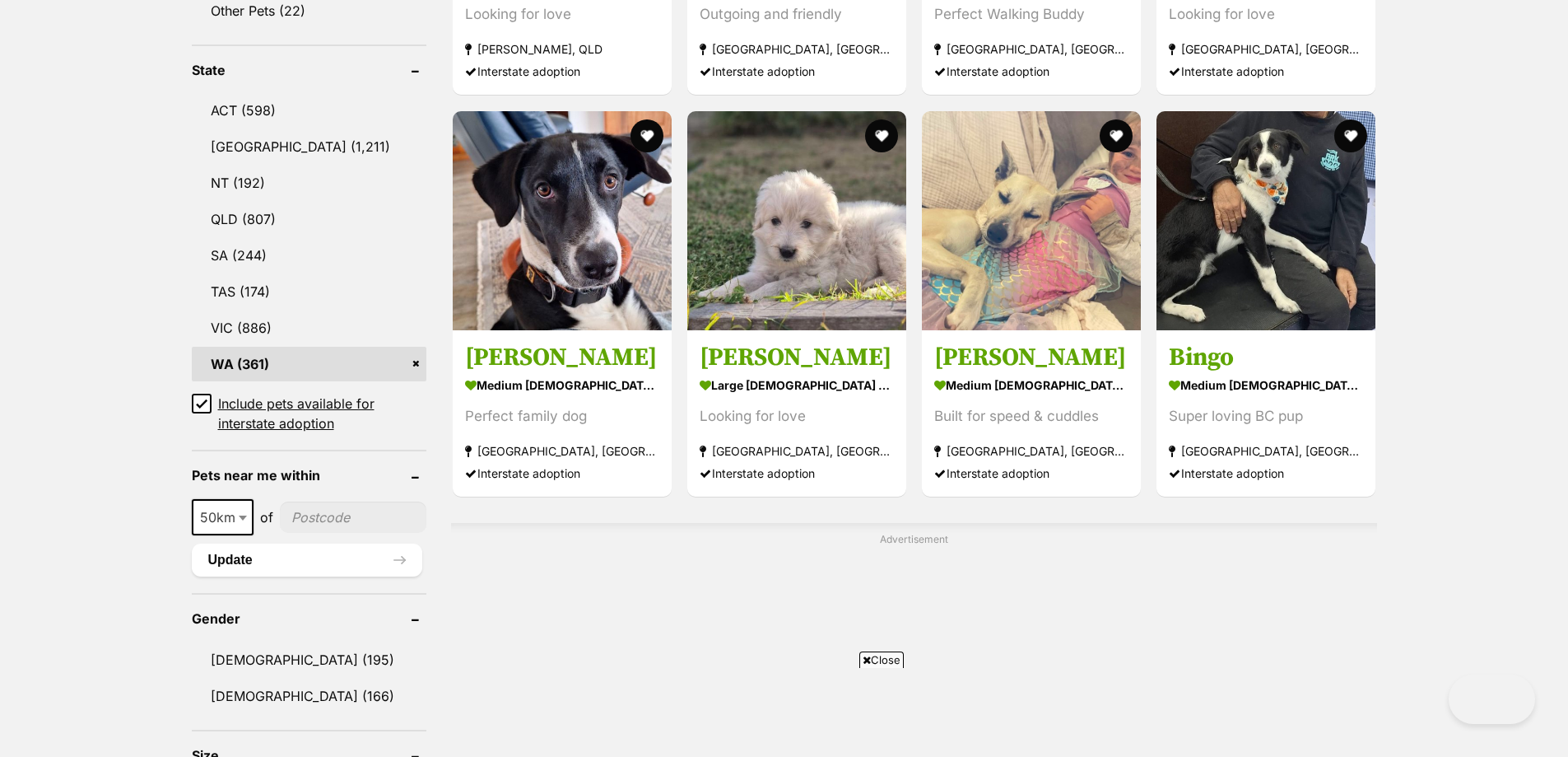
click at [196, 403] on icon at bounding box center [201, 403] width 11 height 11
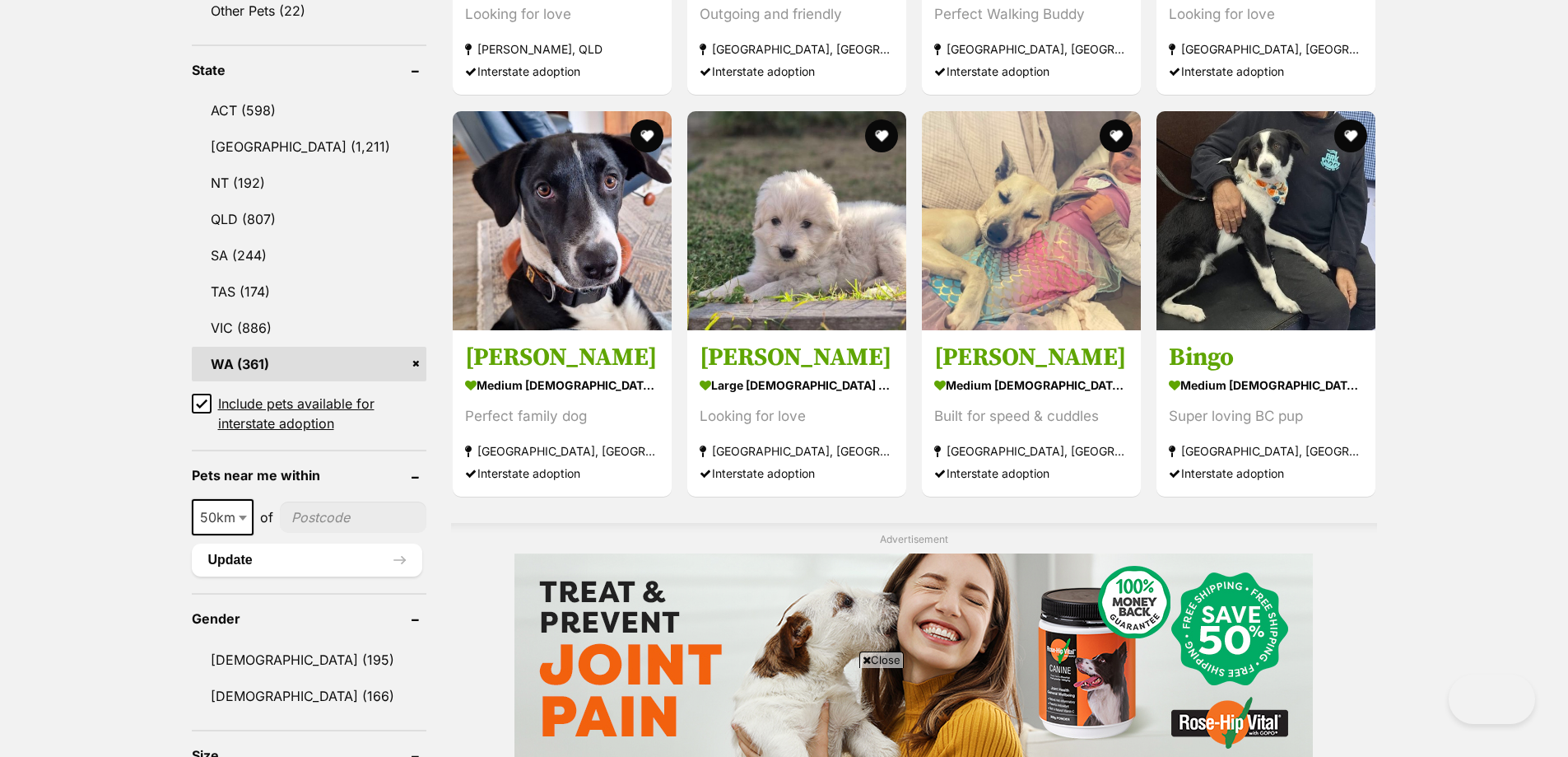
scroll to position [0, 0]
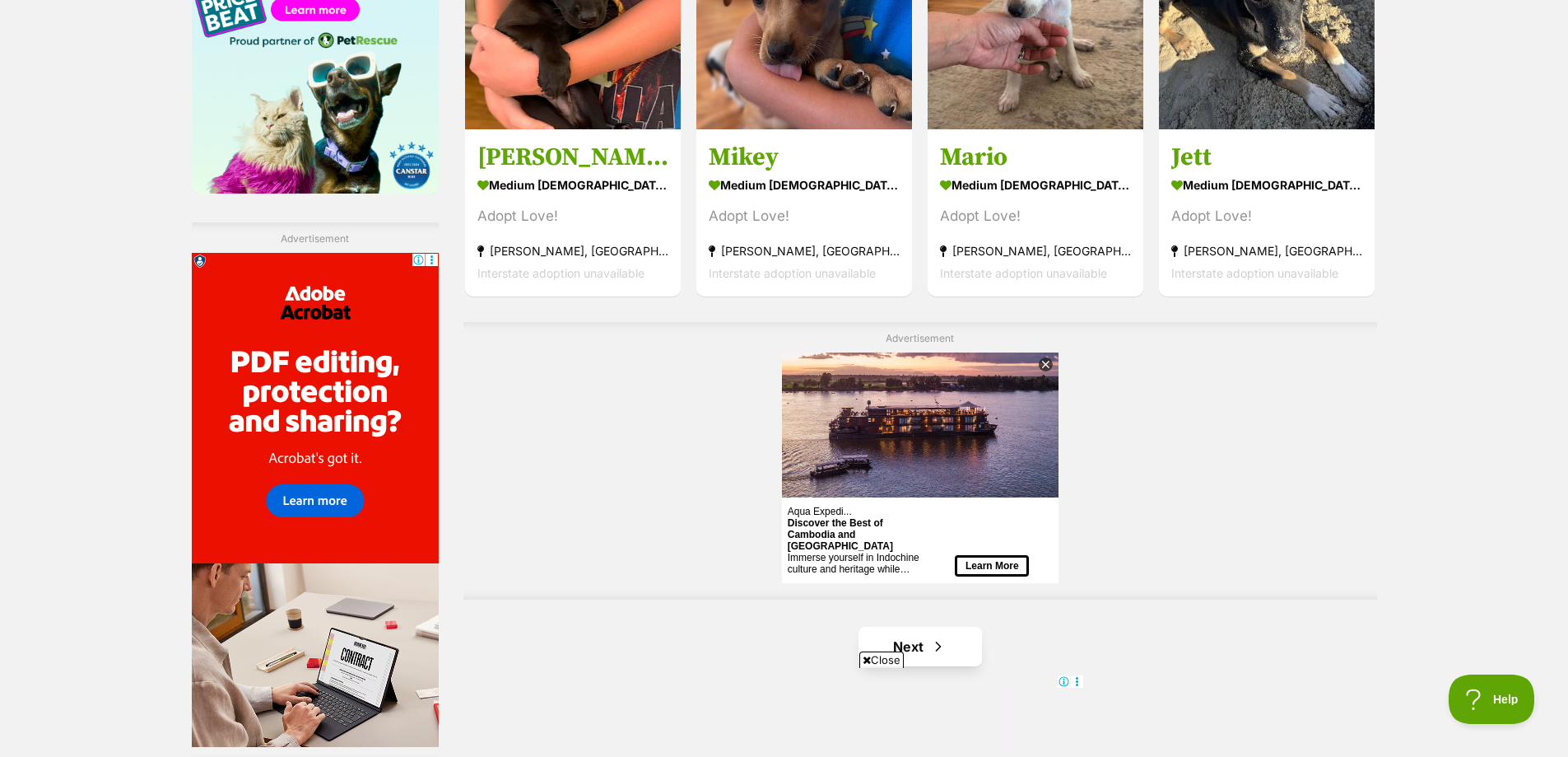
scroll to position [2882, 0]
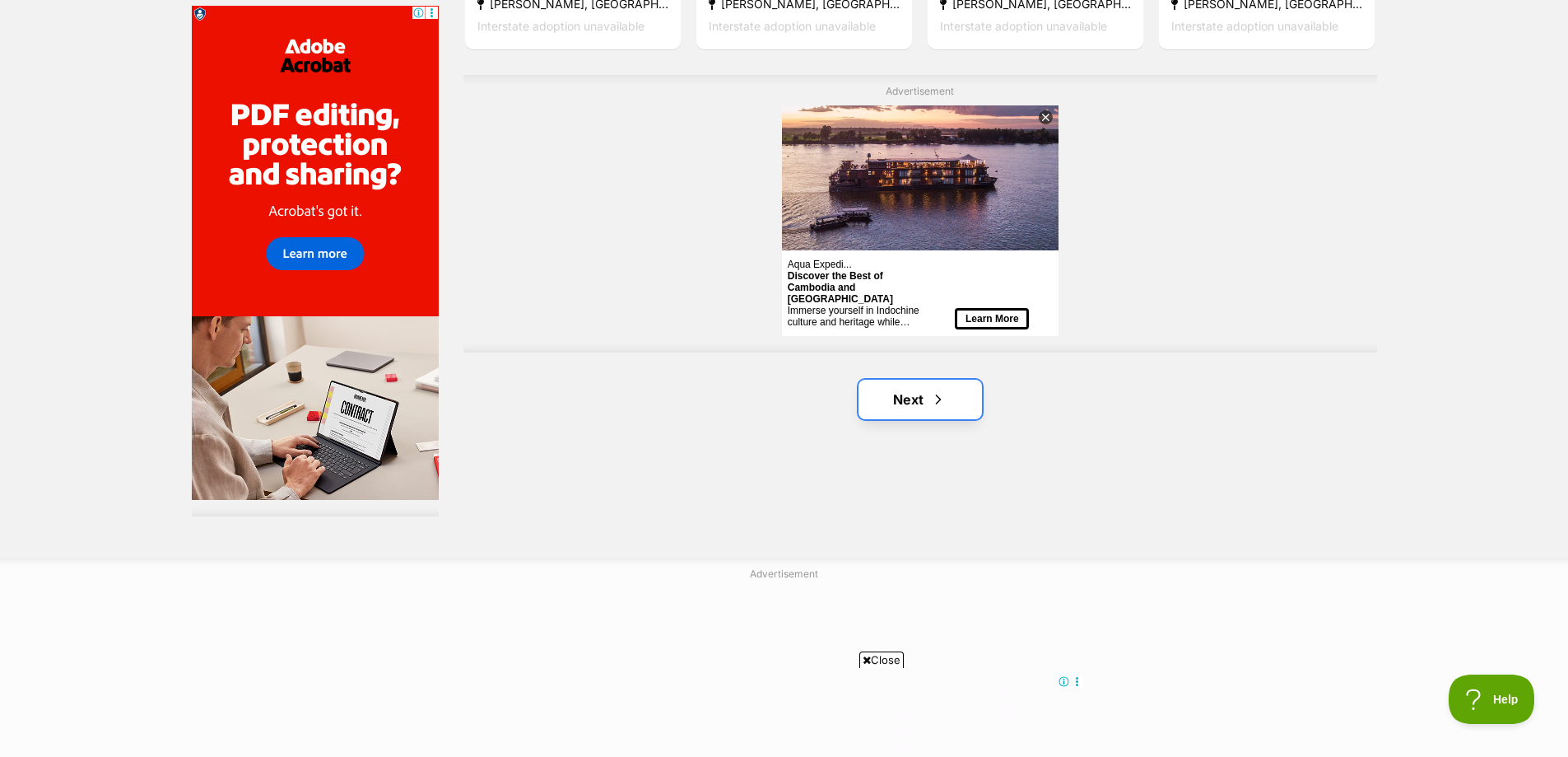
click at [902, 402] on link "Next" at bounding box center [921, 399] width 124 height 39
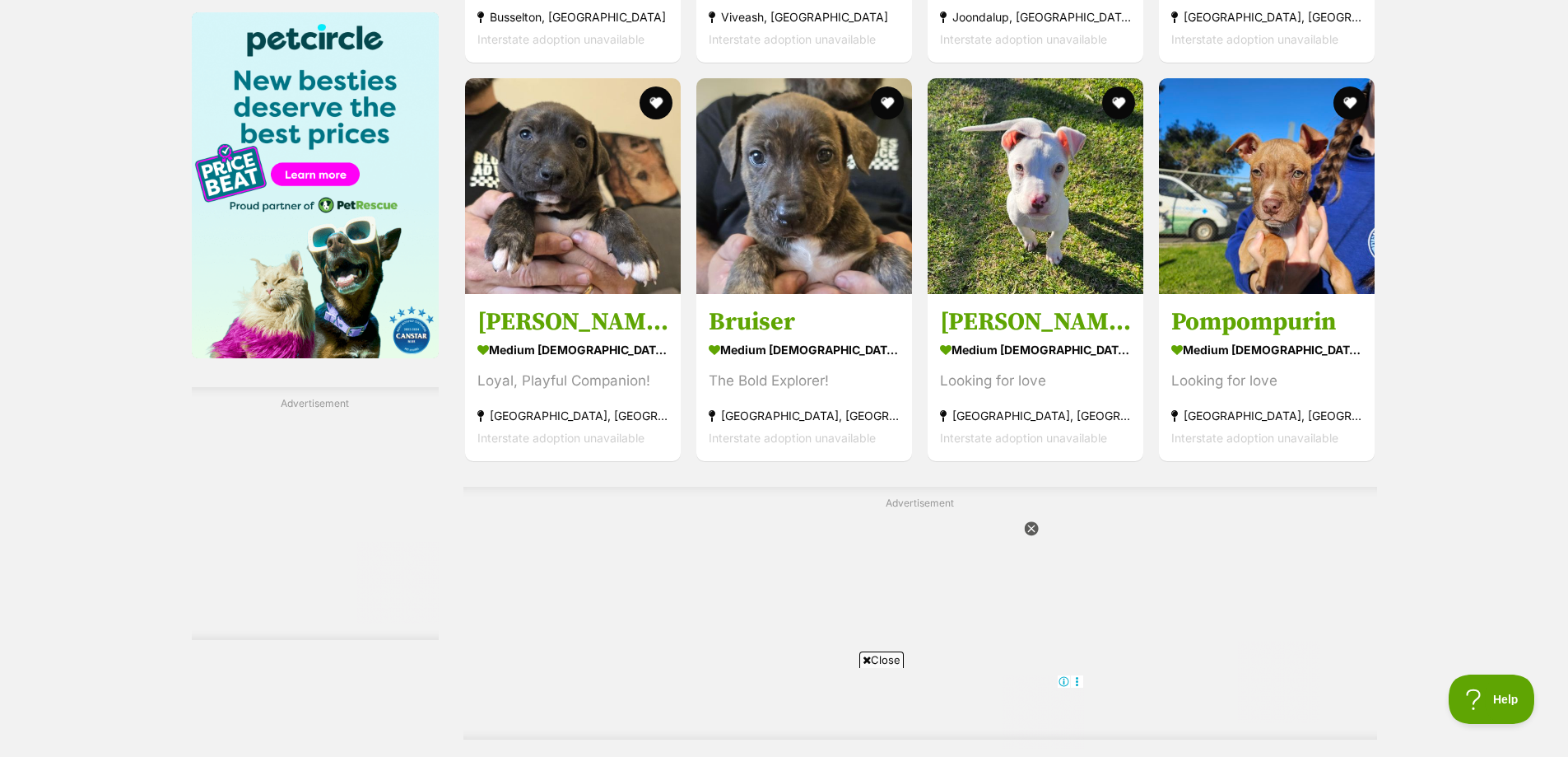
scroll to position [2800, 0]
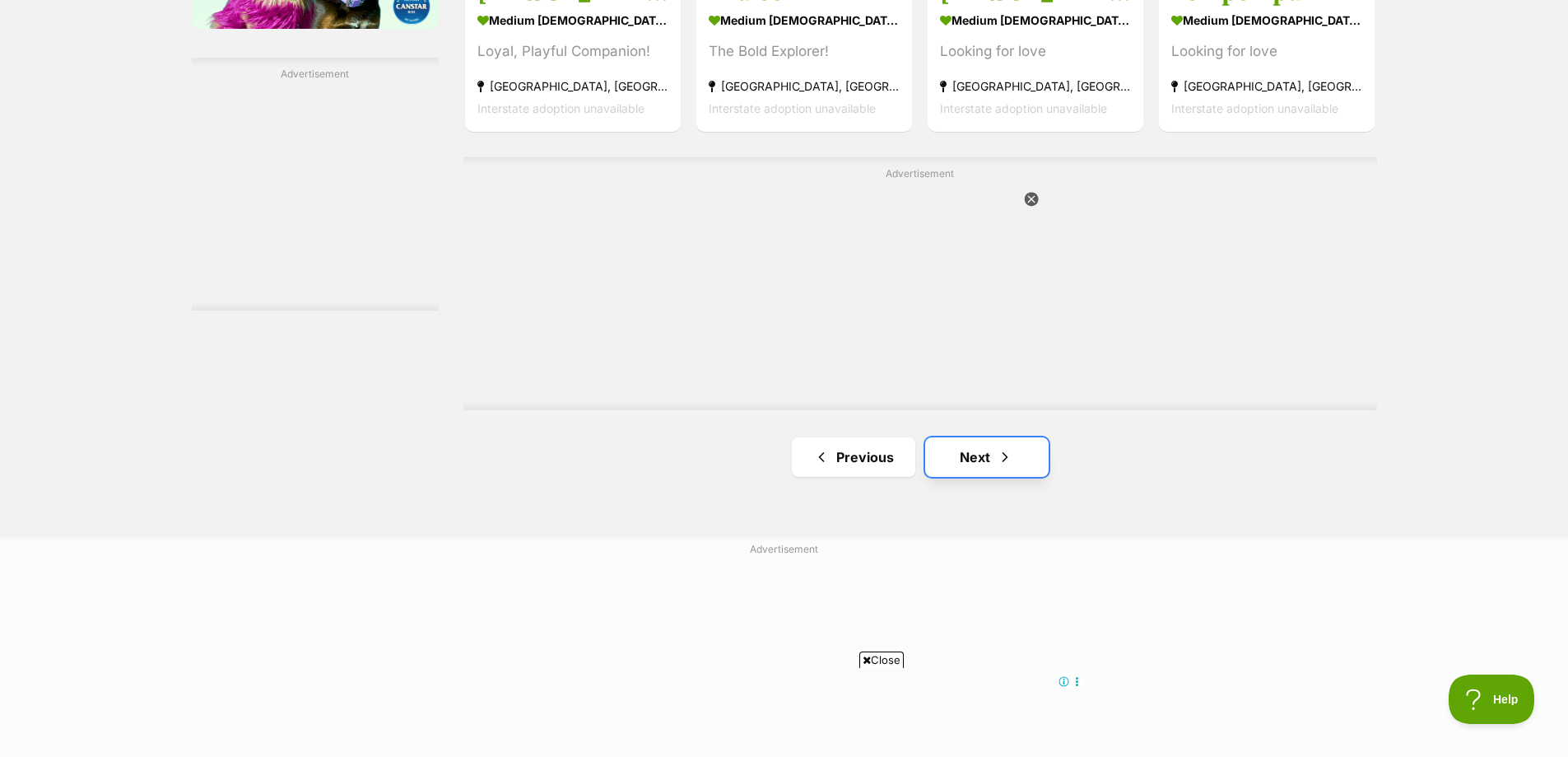
click at [976, 449] on link "Next" at bounding box center [987, 457] width 124 height 39
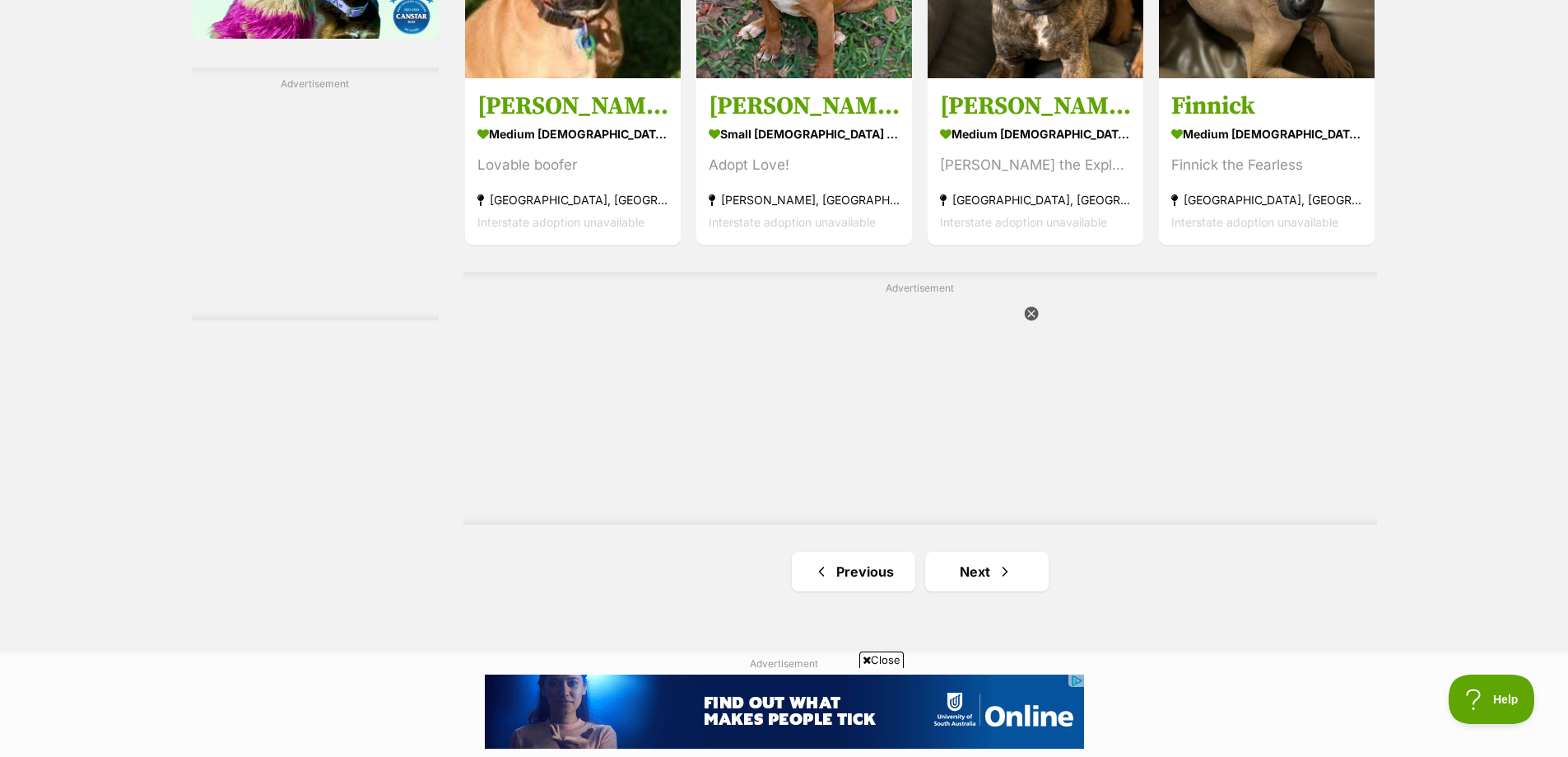
scroll to position [2800, 0]
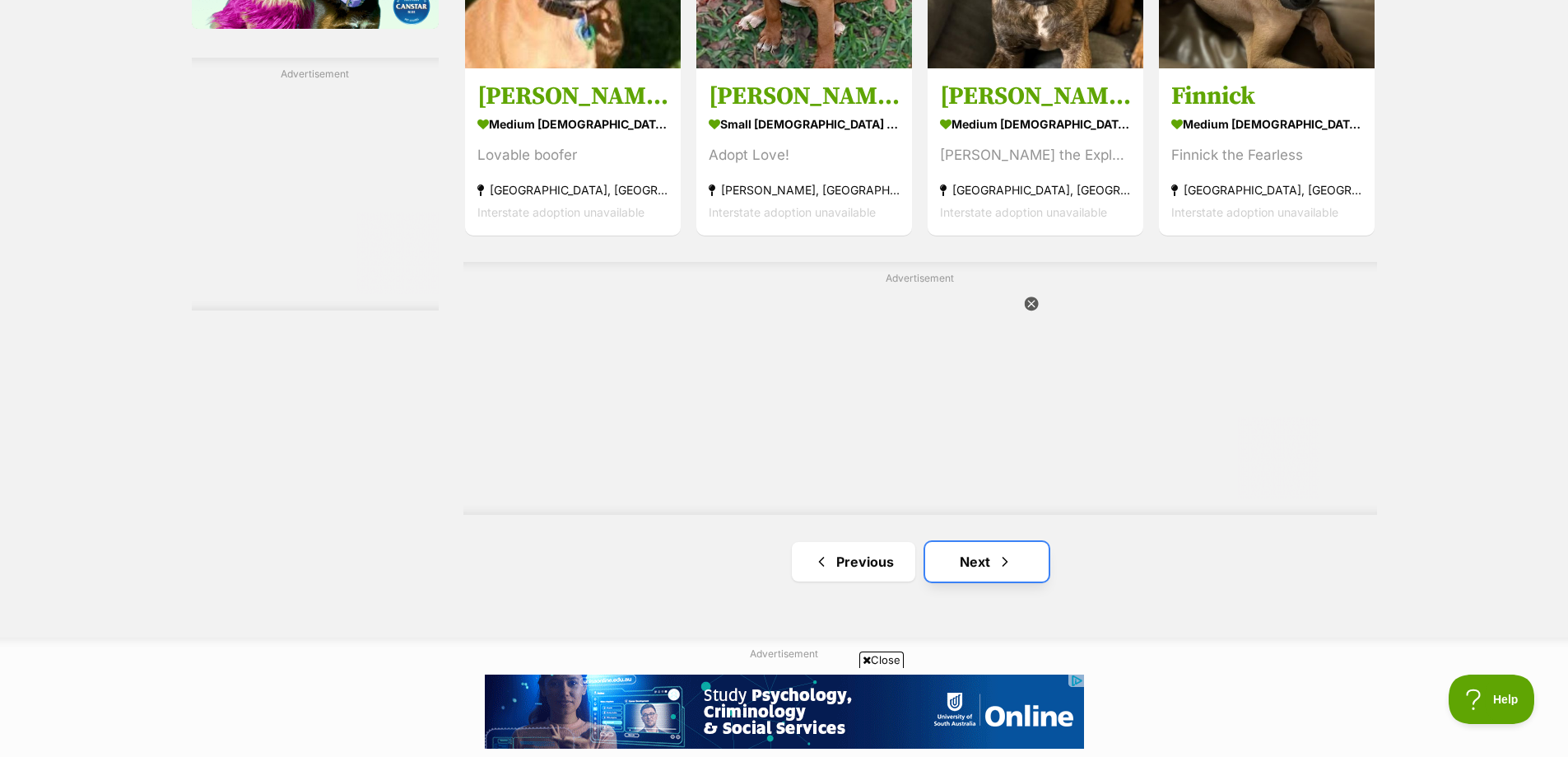
click at [970, 548] on link "Next" at bounding box center [987, 561] width 124 height 39
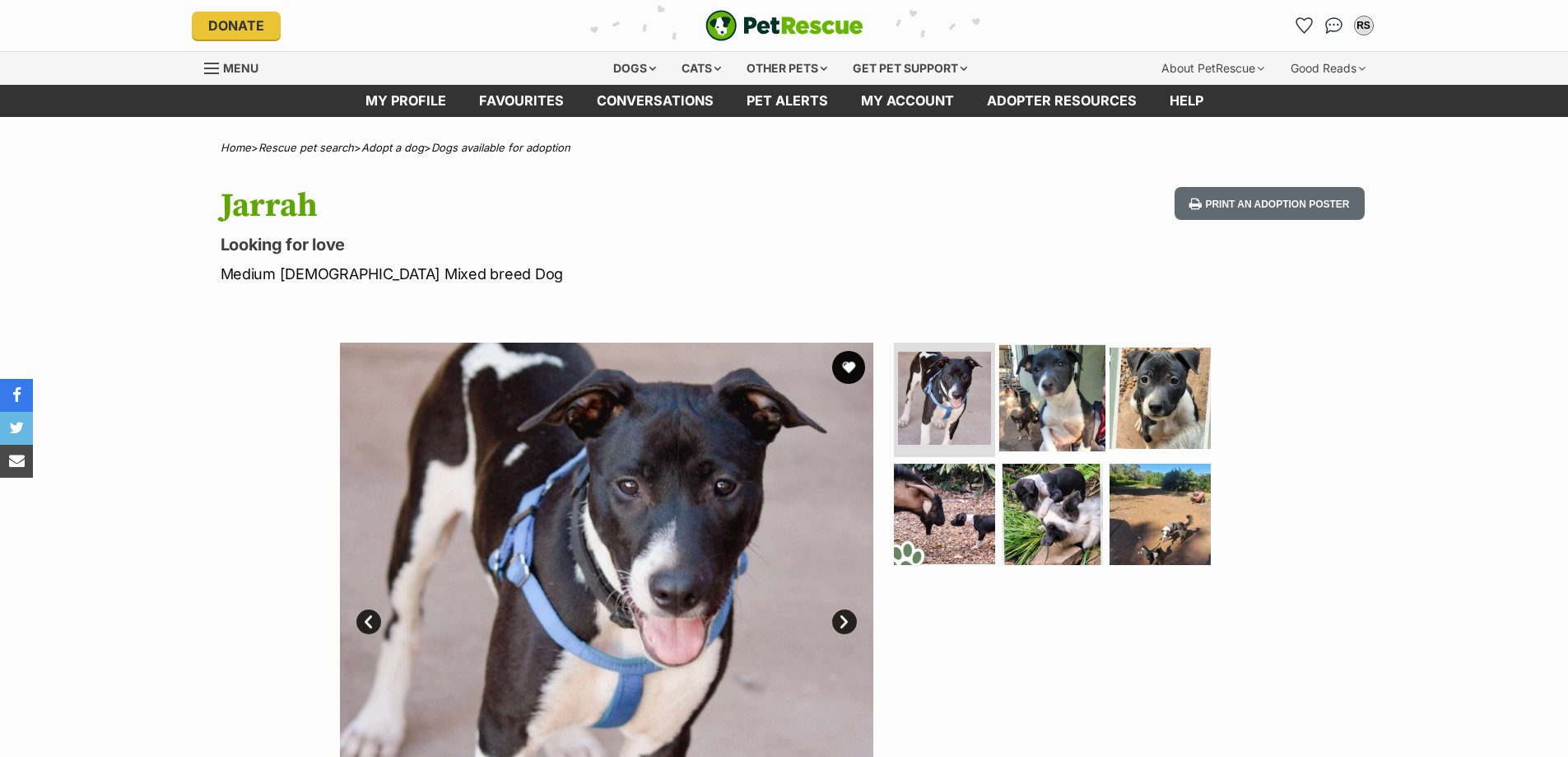
click at [1029, 368] on img at bounding box center [1053, 397] width 106 height 106
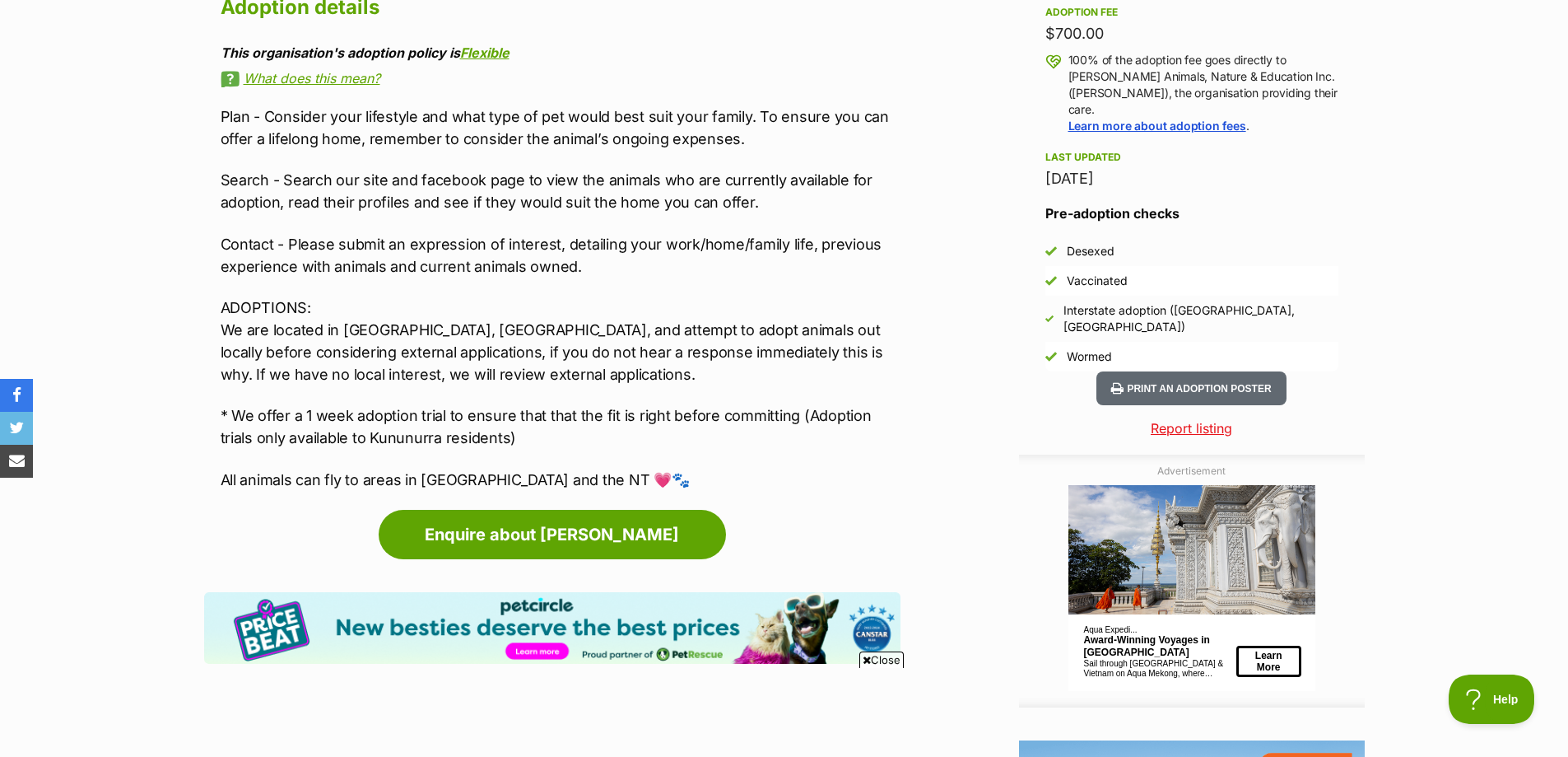
scroll to position [1235, 0]
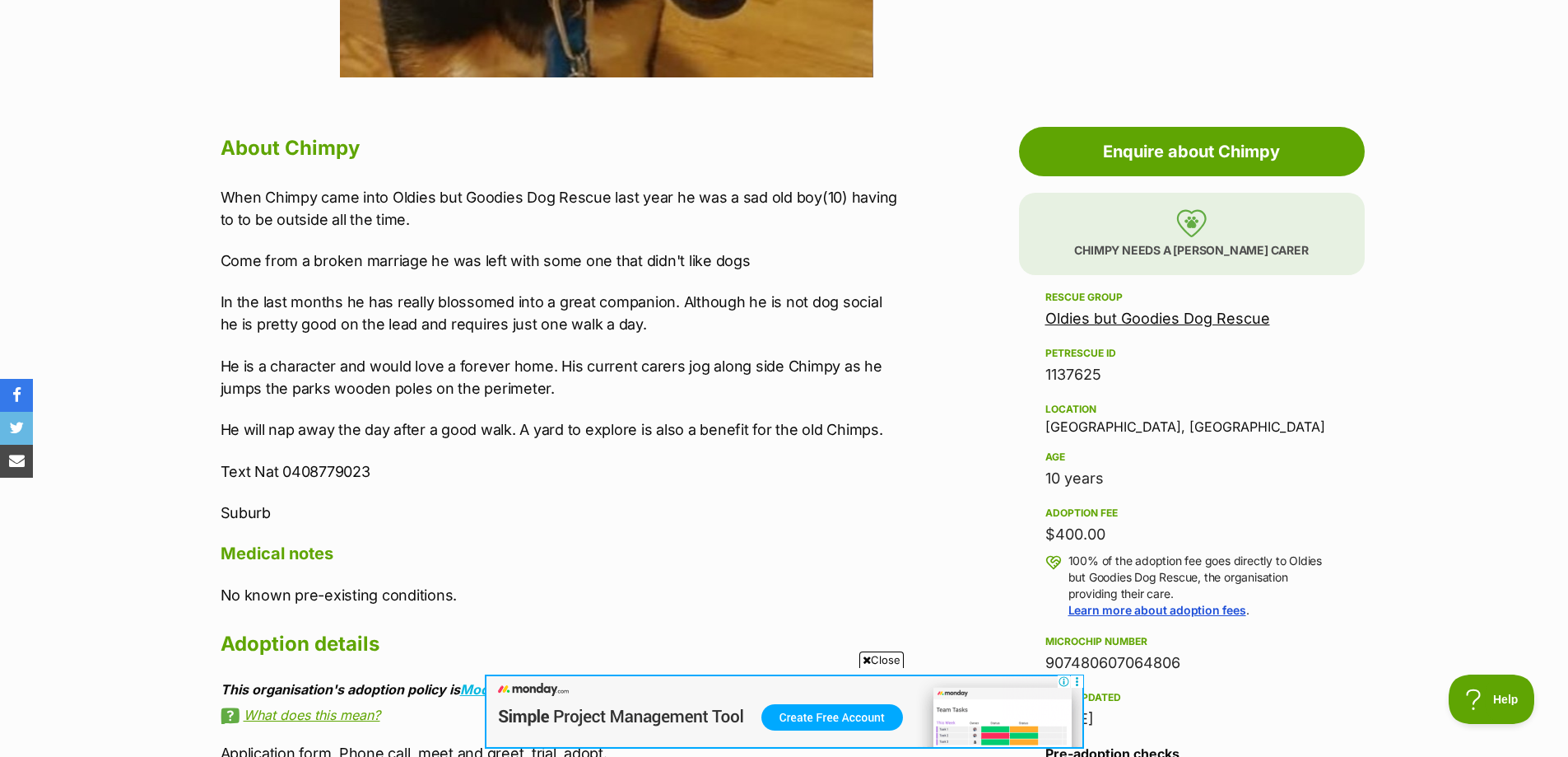
scroll to position [823, 0]
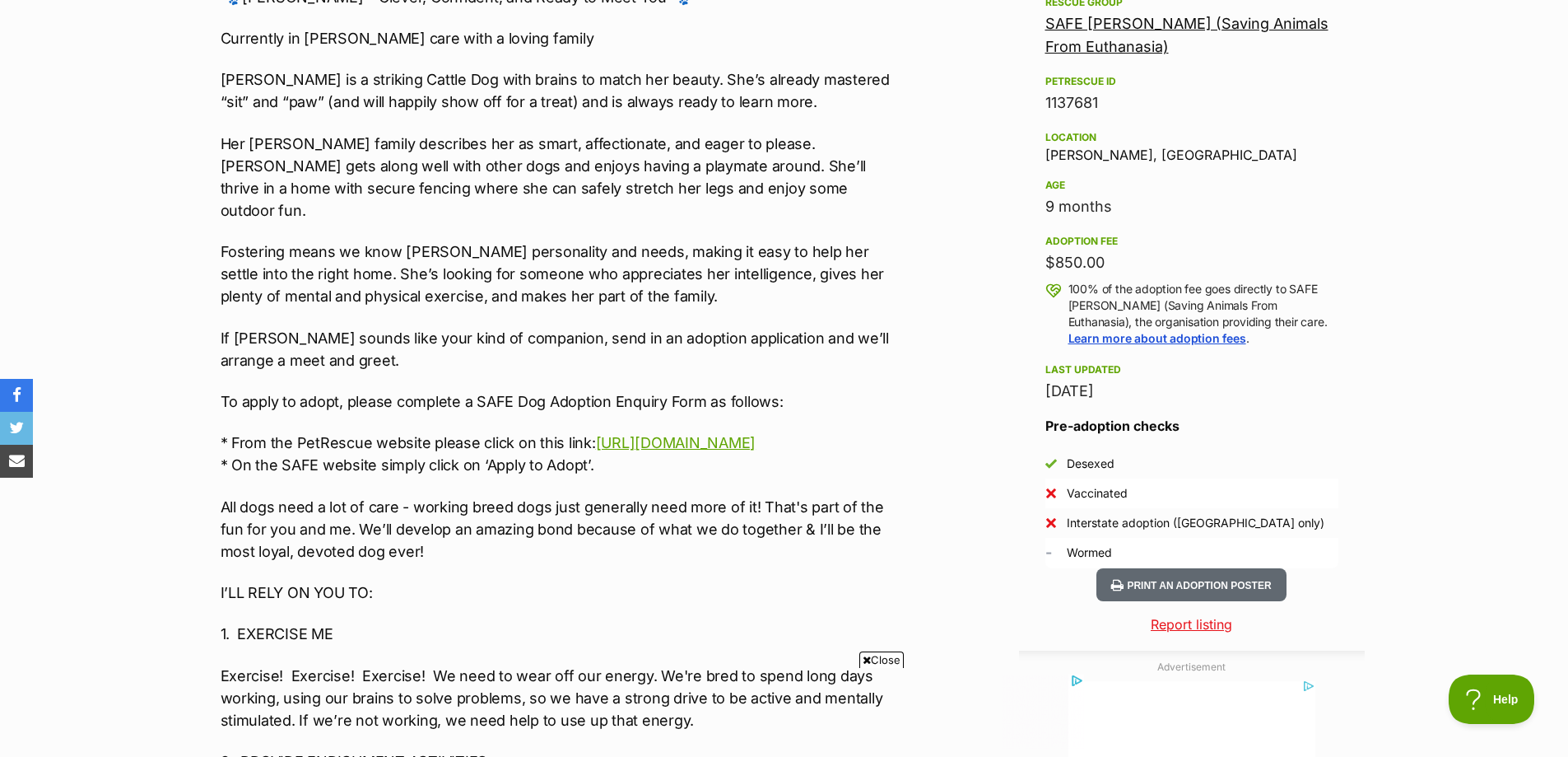
scroll to position [1070, 0]
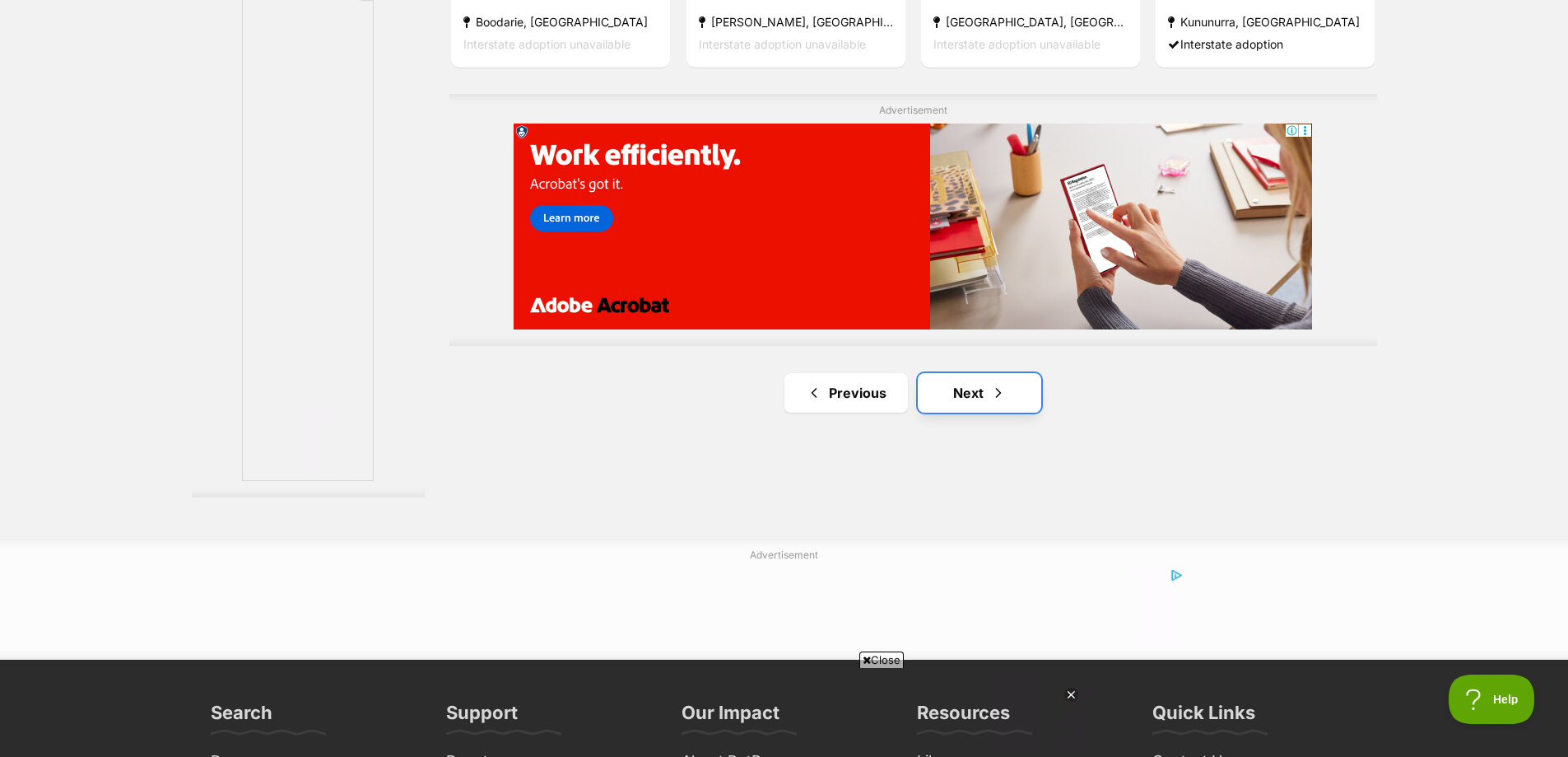
click at [983, 391] on link "Next" at bounding box center [980, 393] width 124 height 39
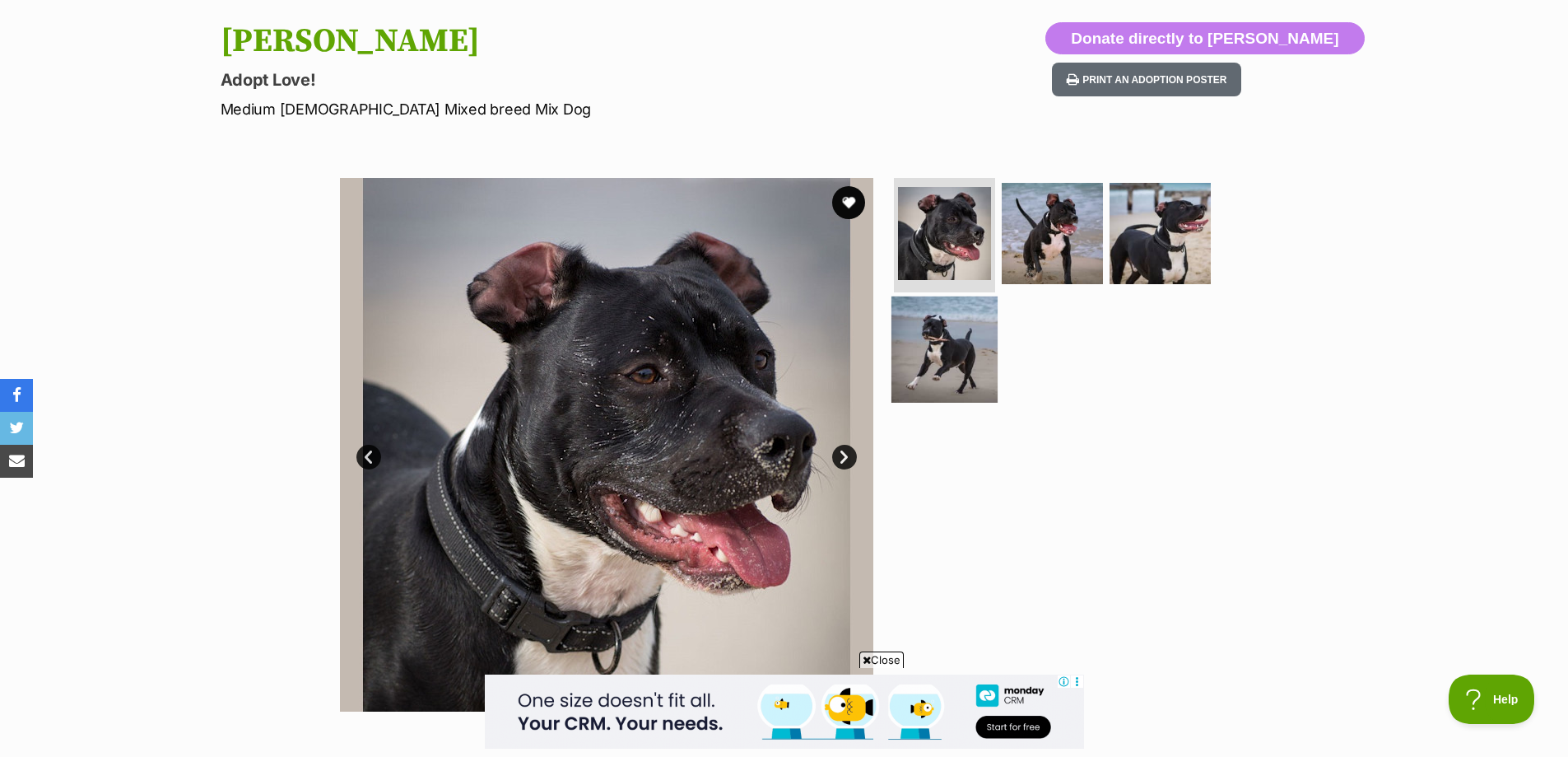
click at [906, 354] on img at bounding box center [945, 349] width 106 height 106
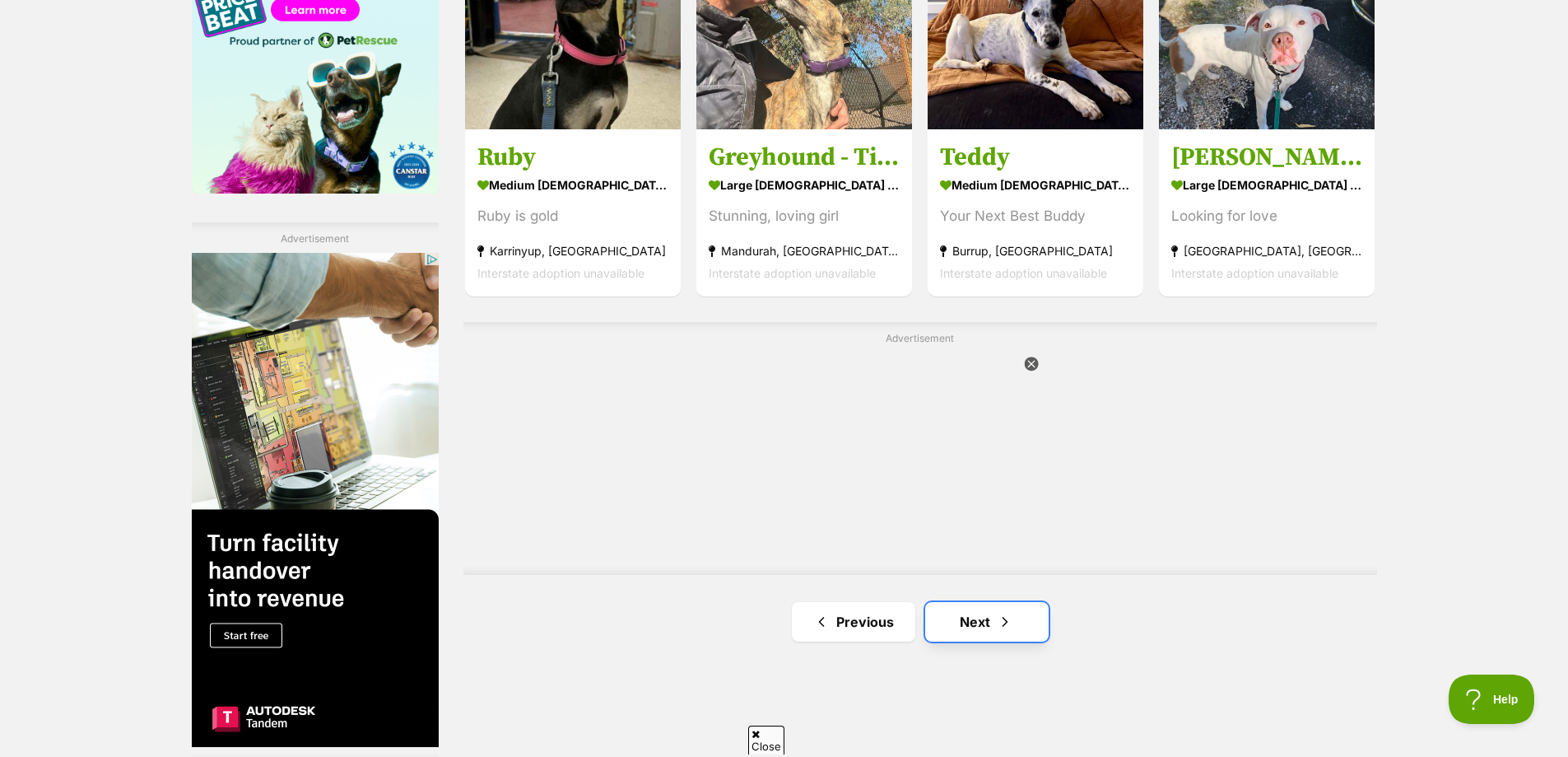
click at [997, 617] on span "Next page" at bounding box center [1005, 621] width 16 height 20
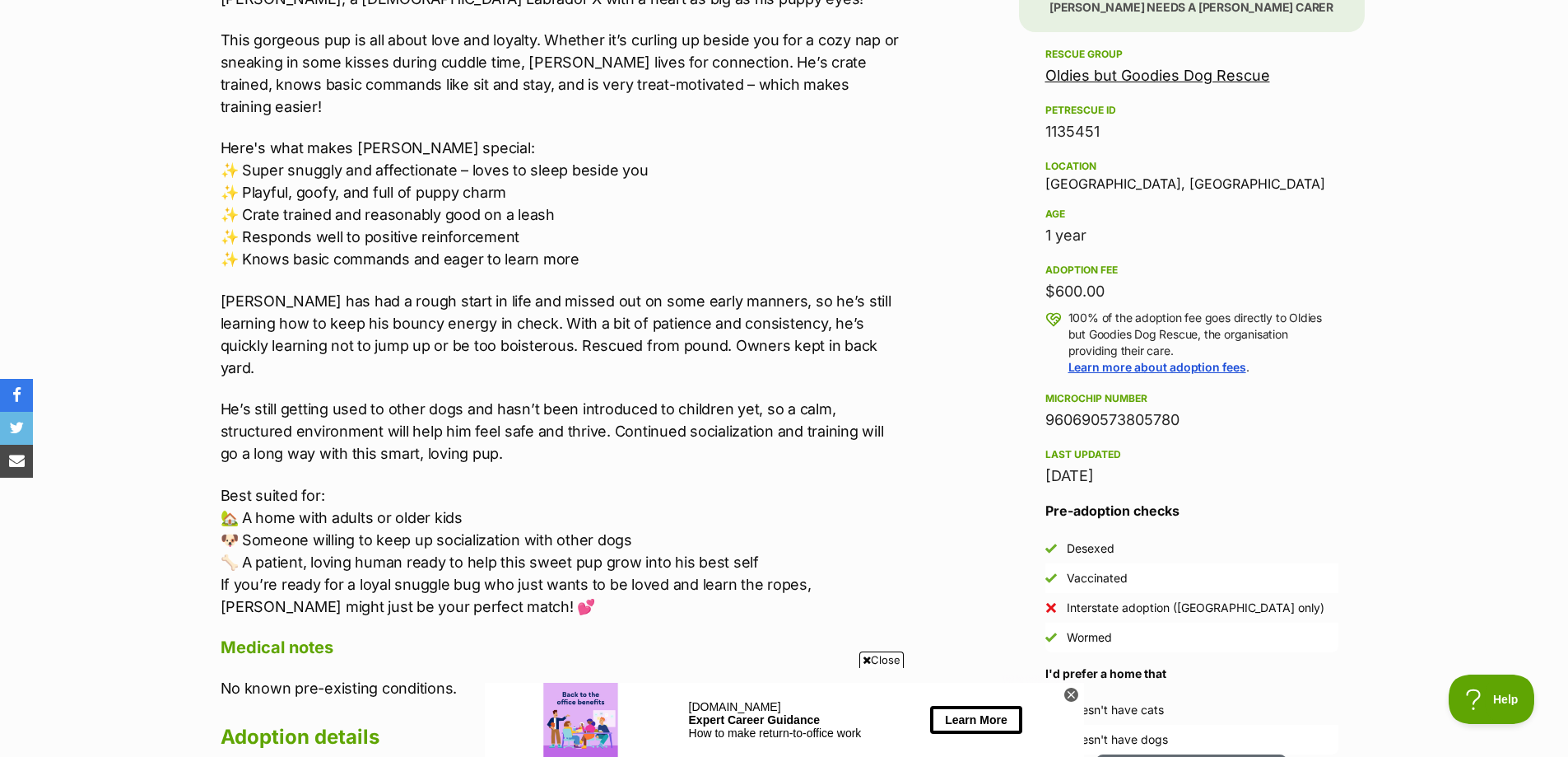
scroll to position [1070, 0]
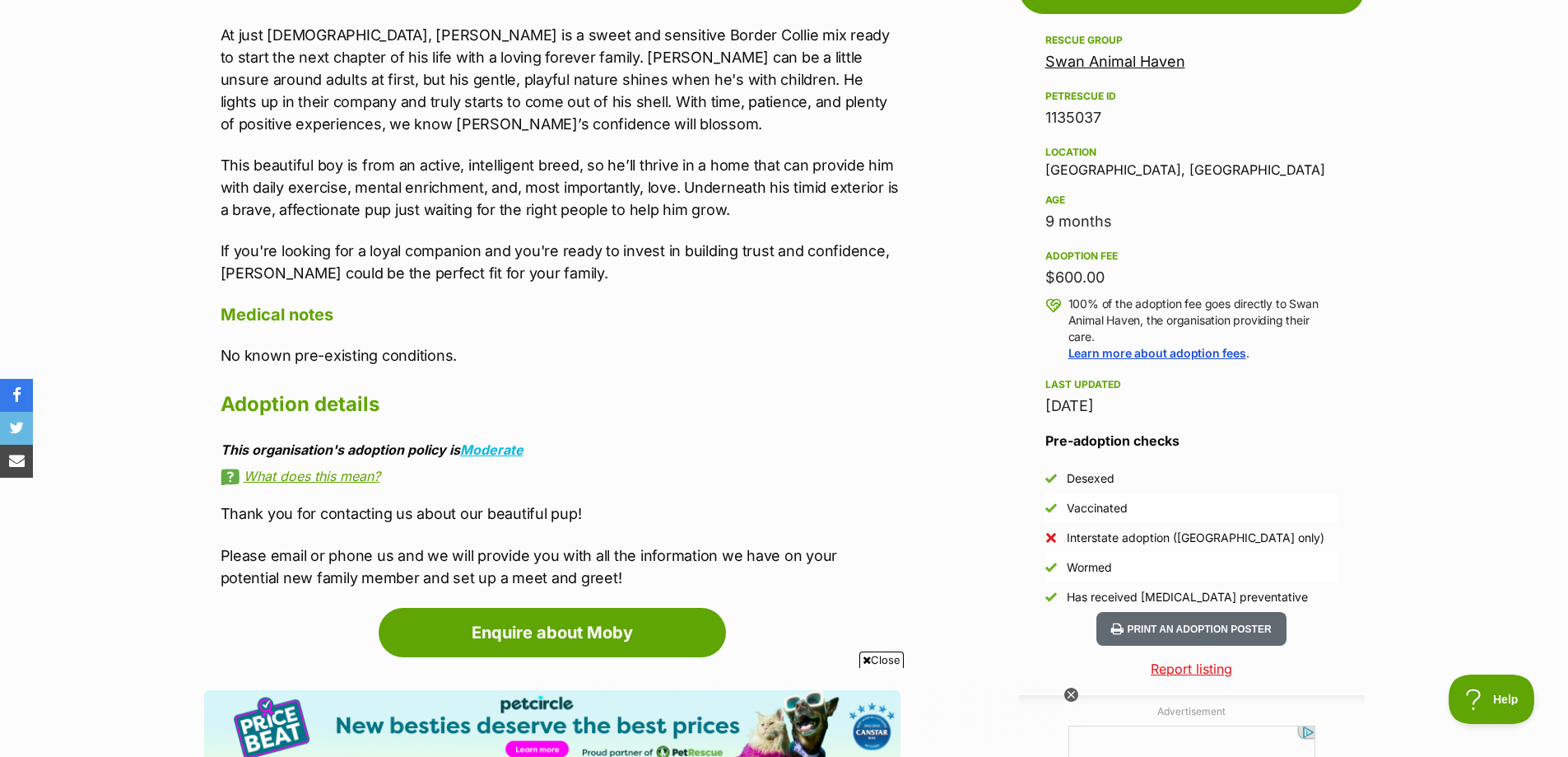
scroll to position [988, 0]
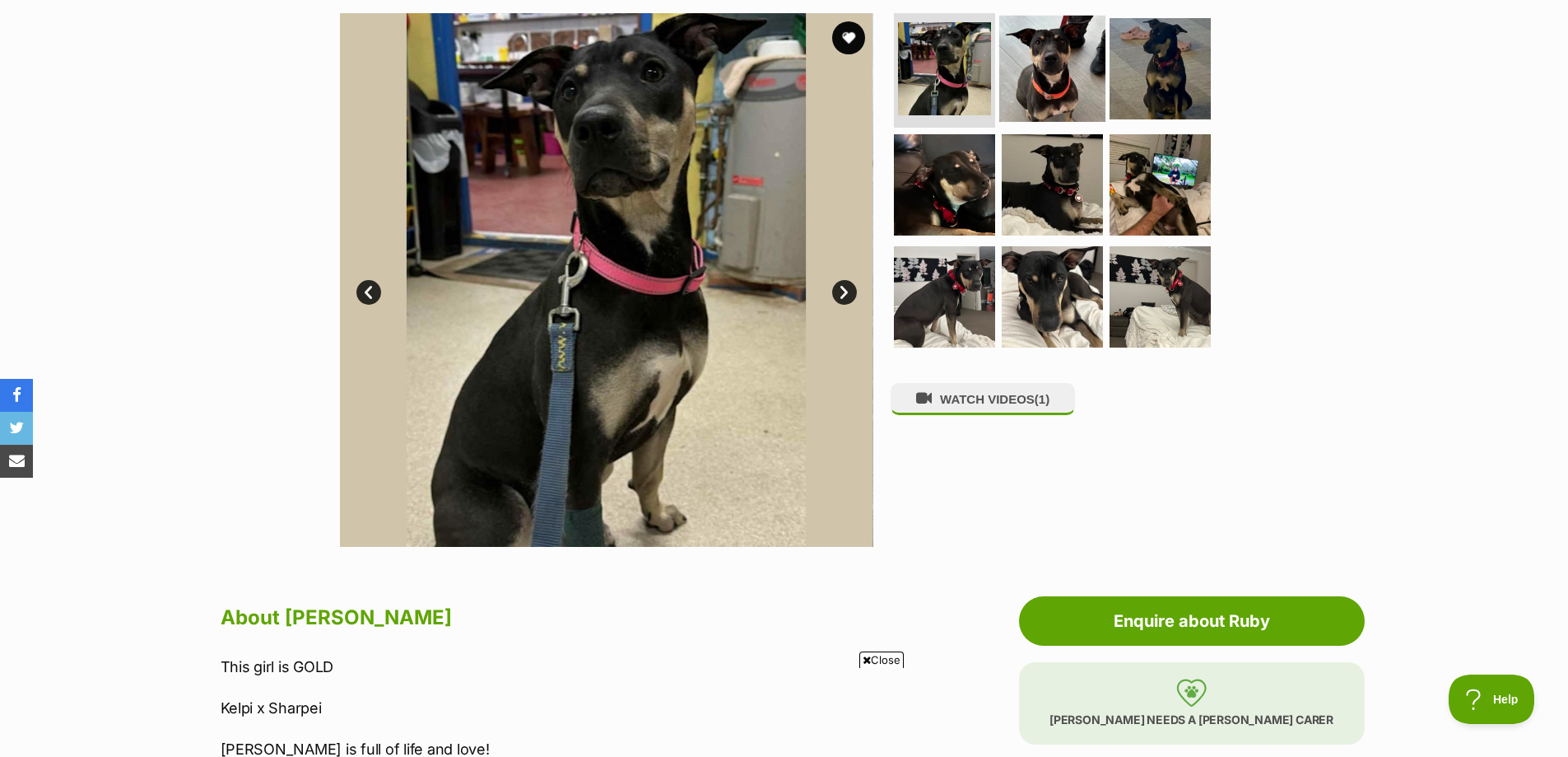
click at [1044, 87] on img at bounding box center [1053, 68] width 106 height 106
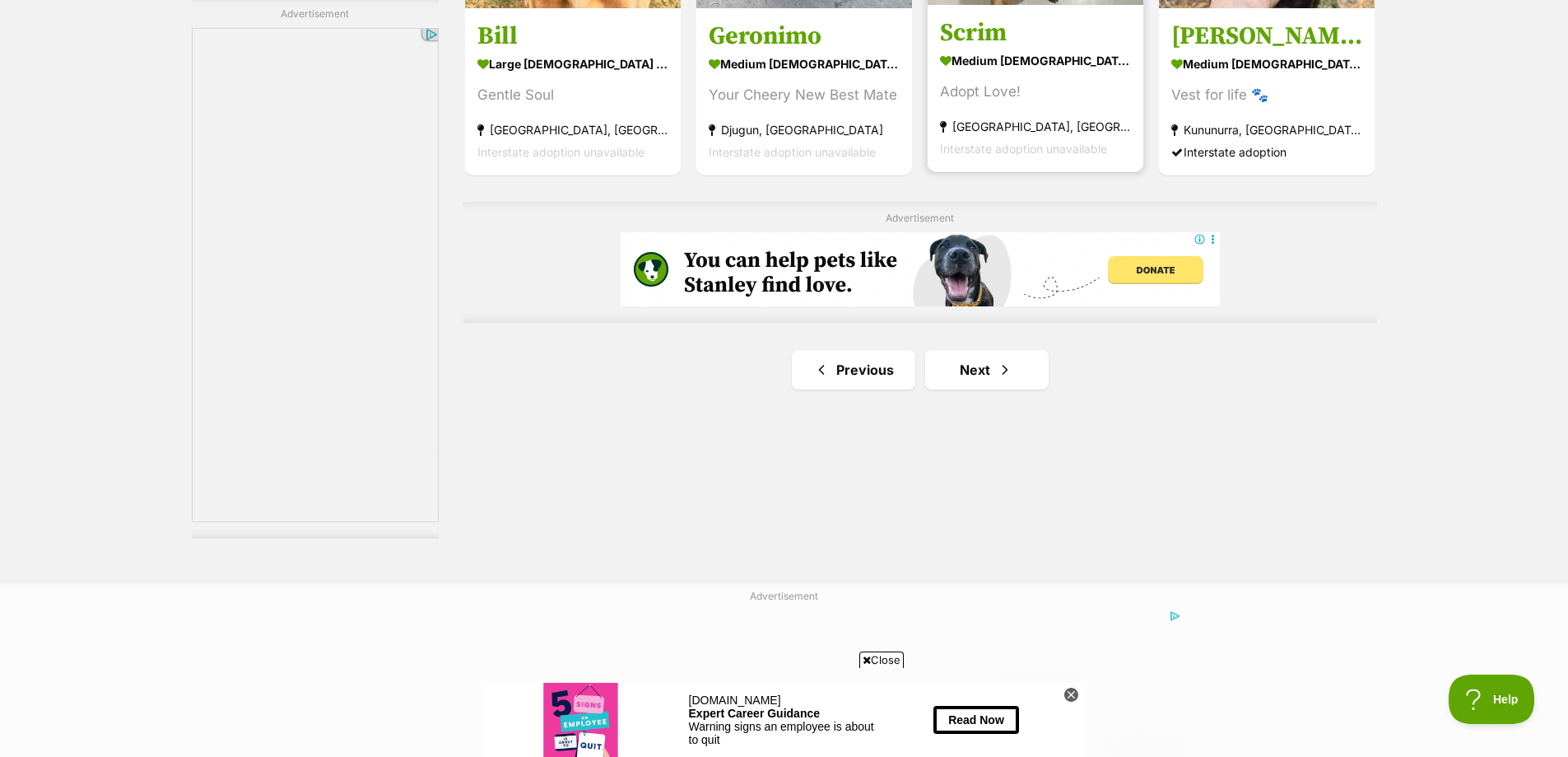
scroll to position [2882, 0]
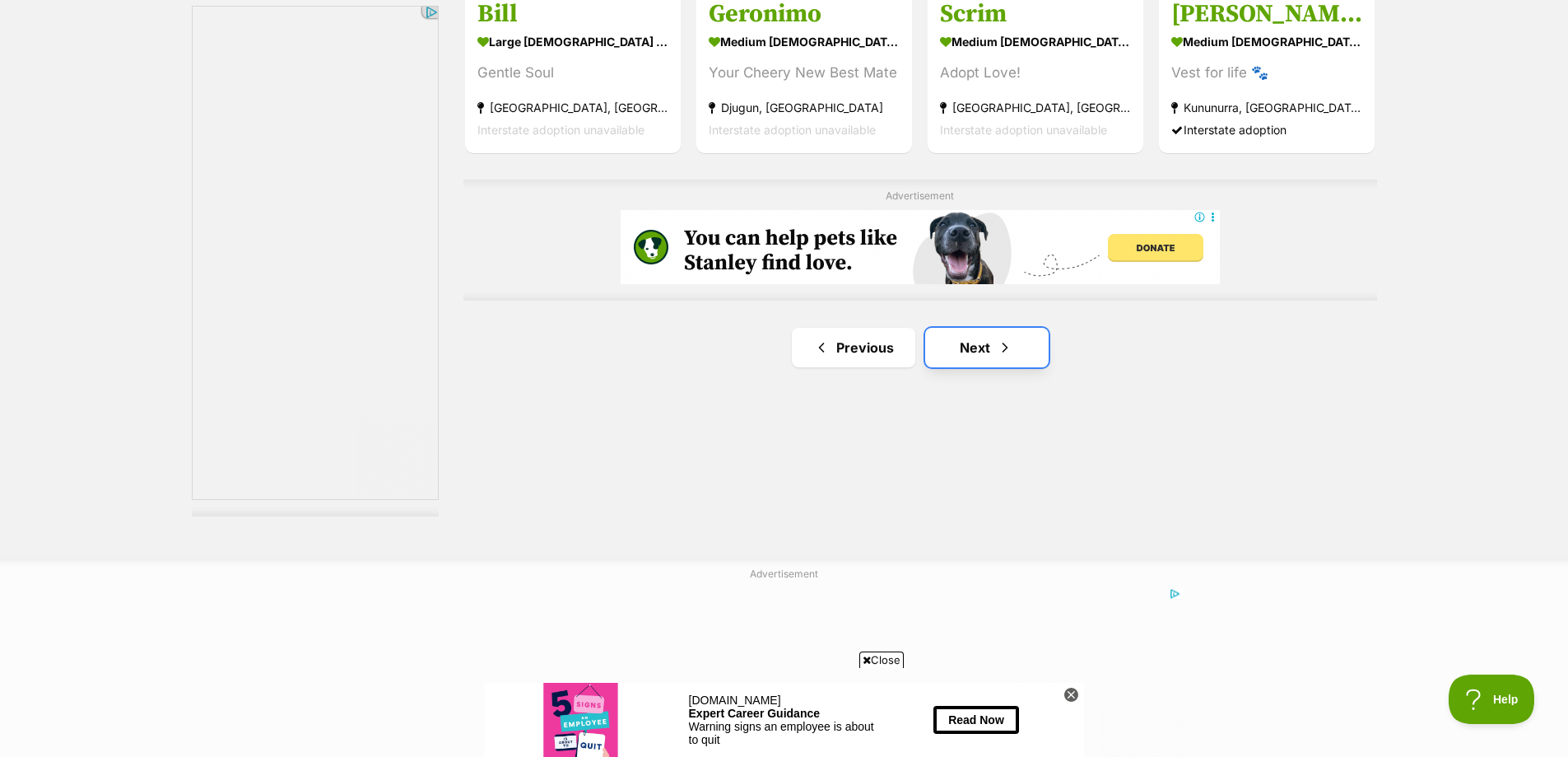
click at [1002, 357] on link "Next" at bounding box center [987, 348] width 124 height 39
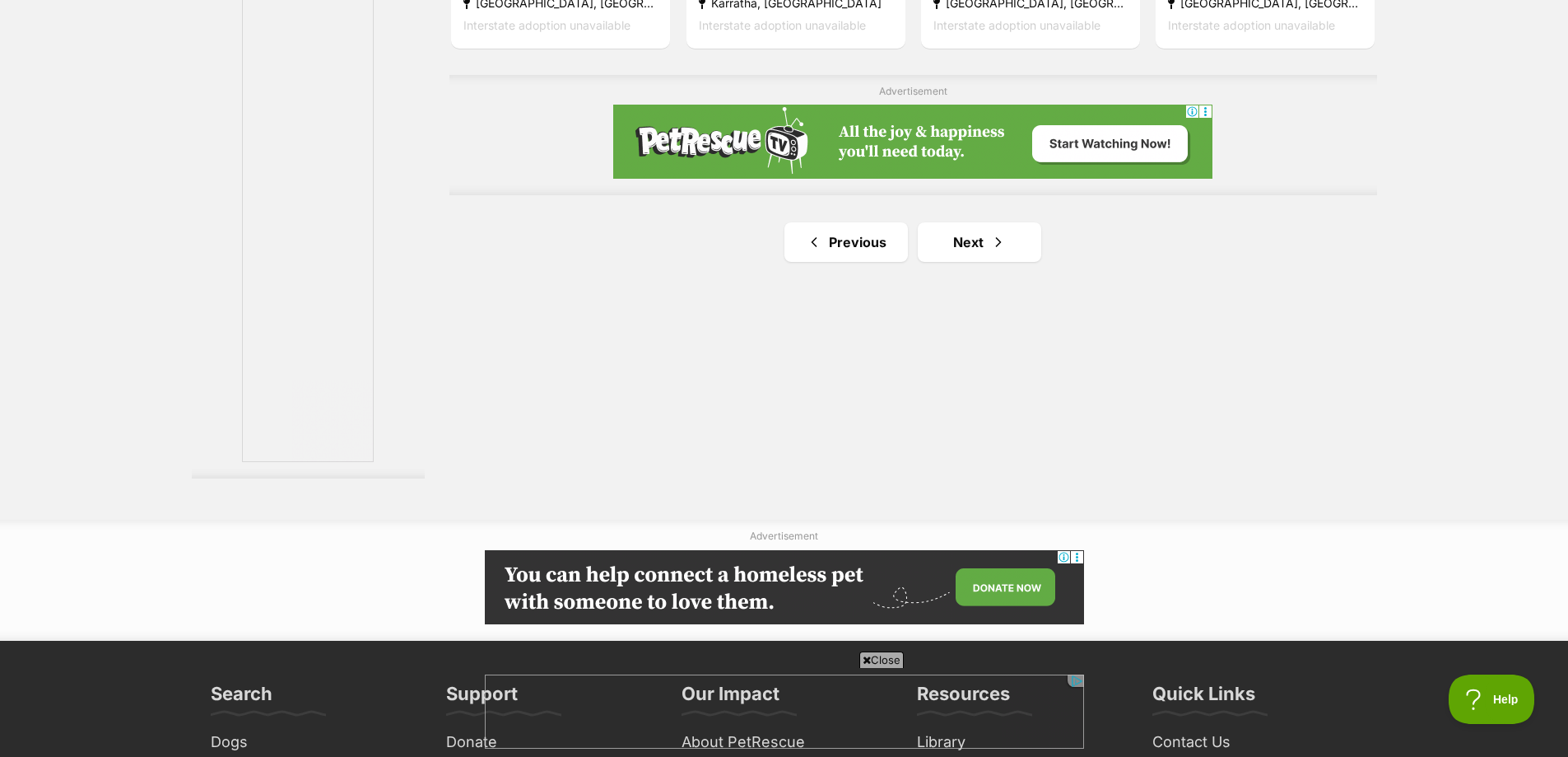
scroll to position [2964, 0]
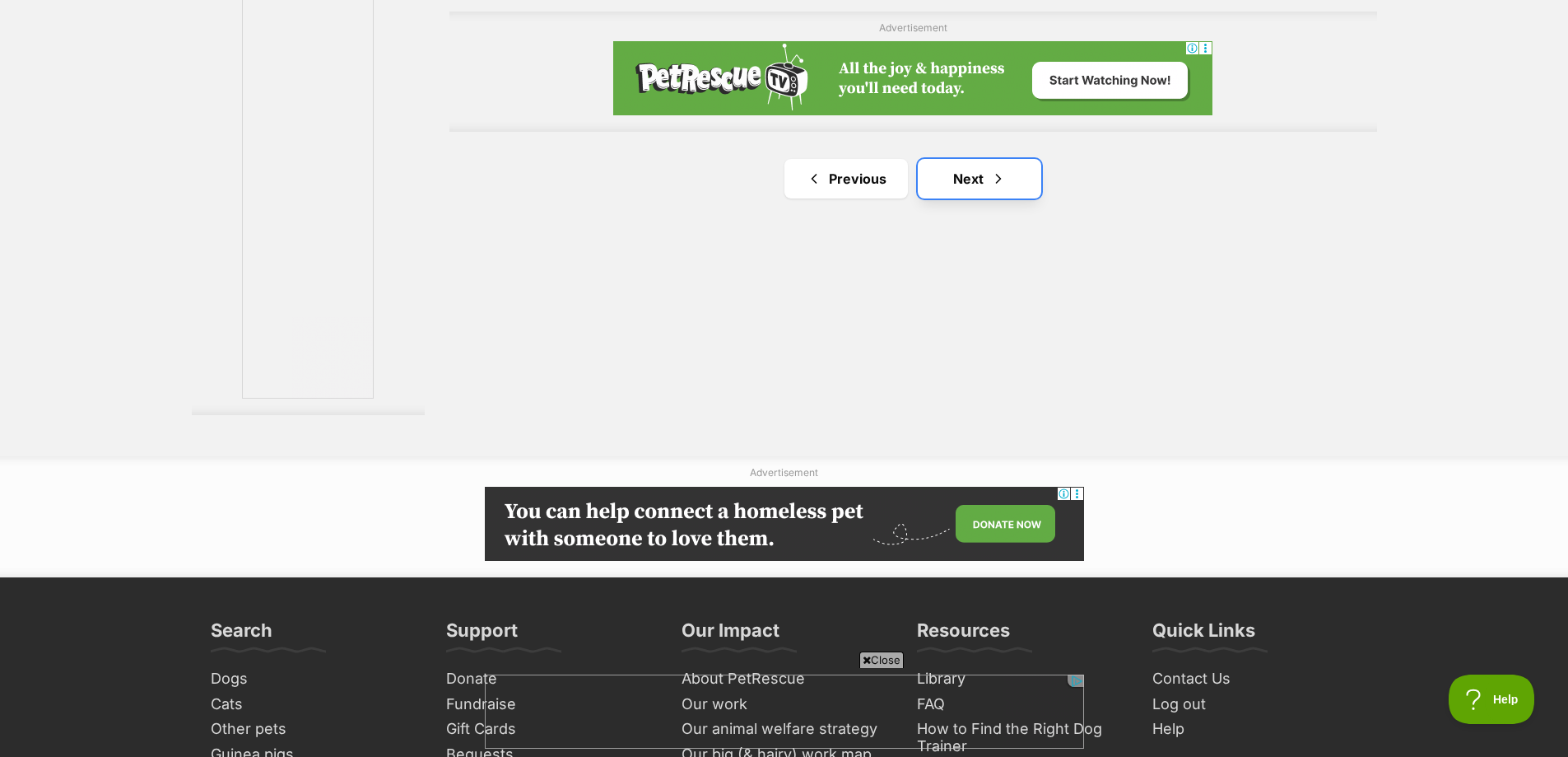
click at [995, 189] on span "Next page" at bounding box center [998, 179] width 16 height 20
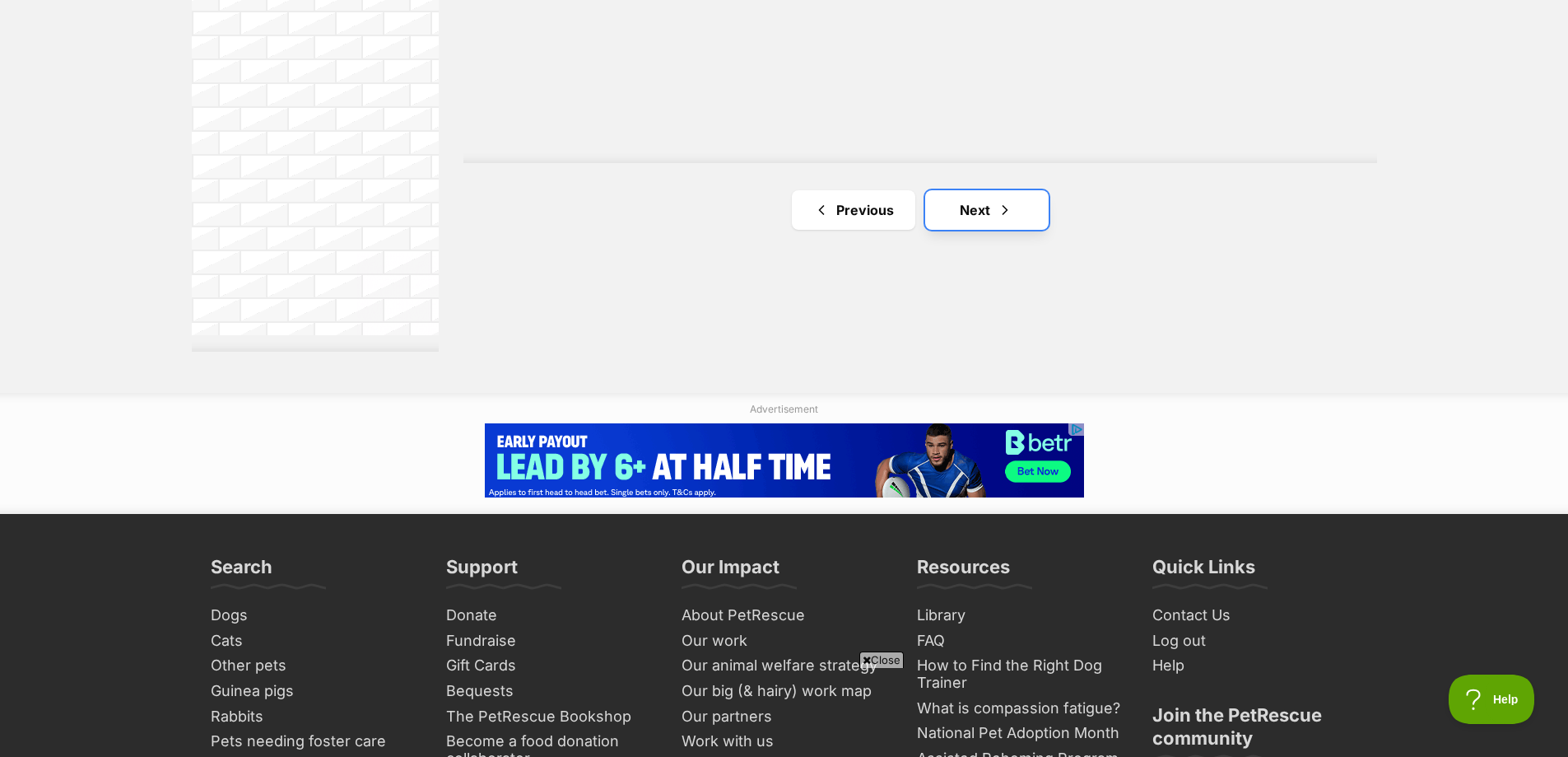
click at [950, 209] on link "Next" at bounding box center [987, 210] width 124 height 39
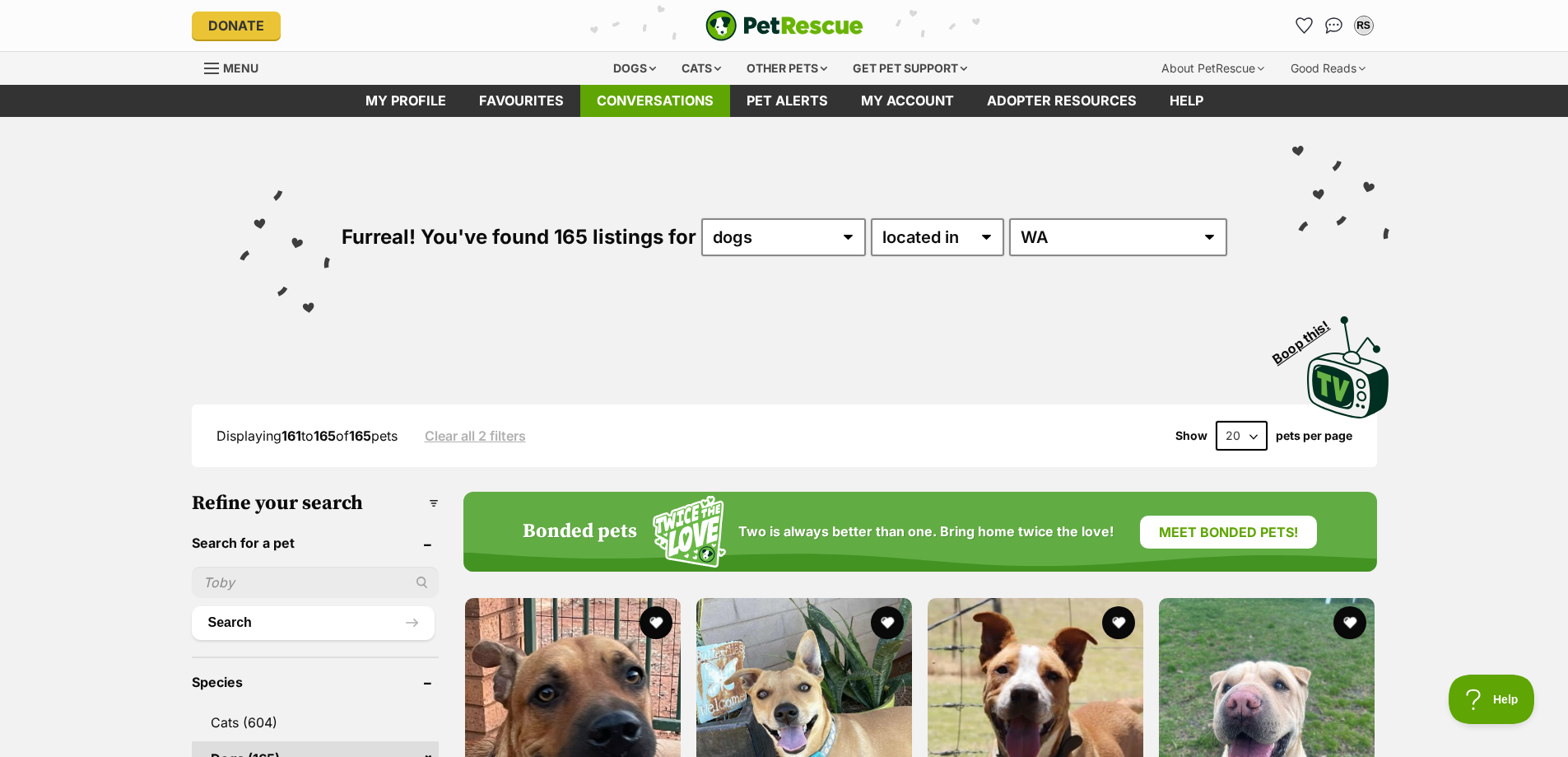
click at [627, 96] on link "Conversations" at bounding box center [655, 100] width 150 height 32
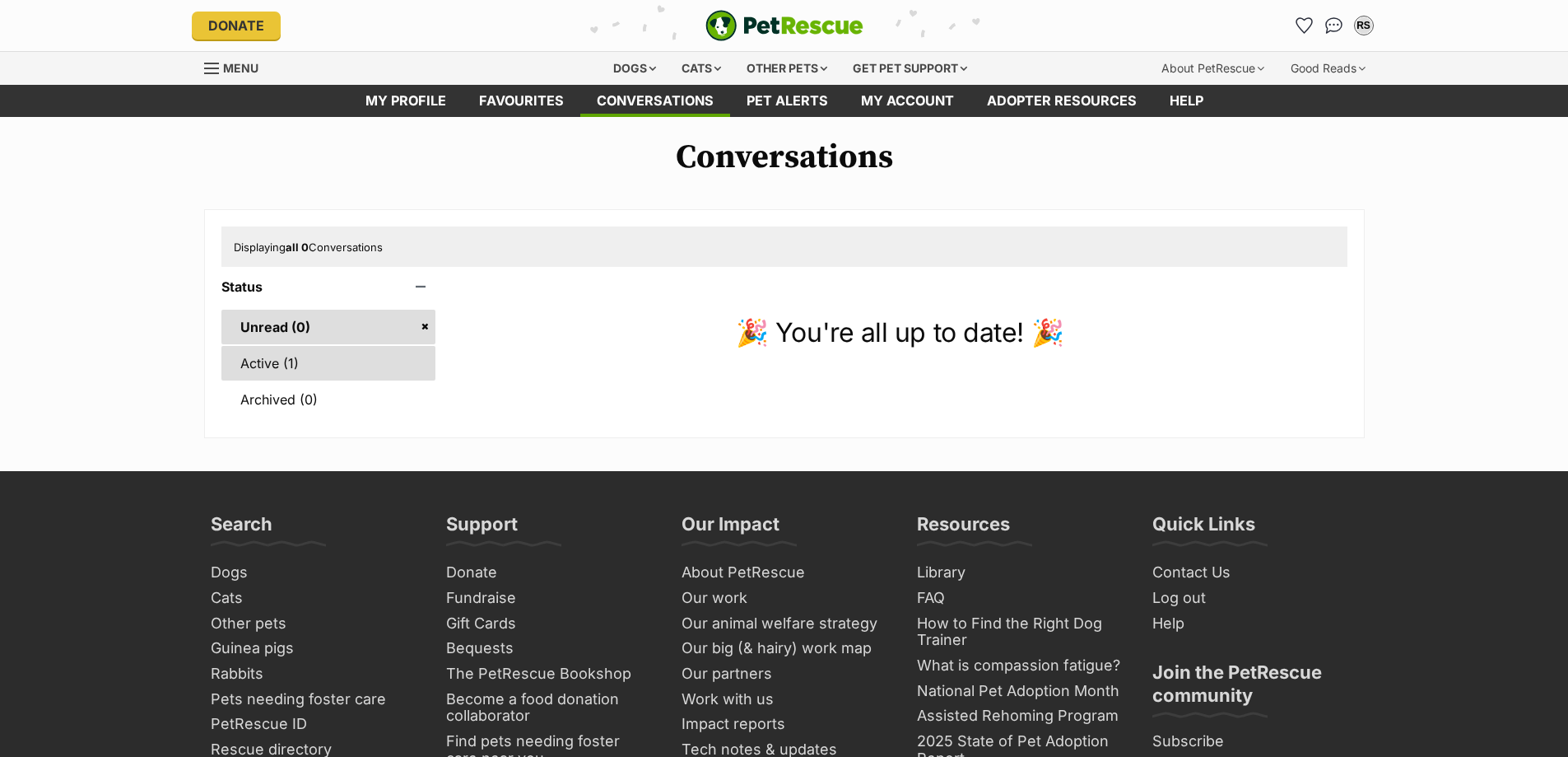
click at [276, 364] on link "Active (1)" at bounding box center [329, 363] width 215 height 34
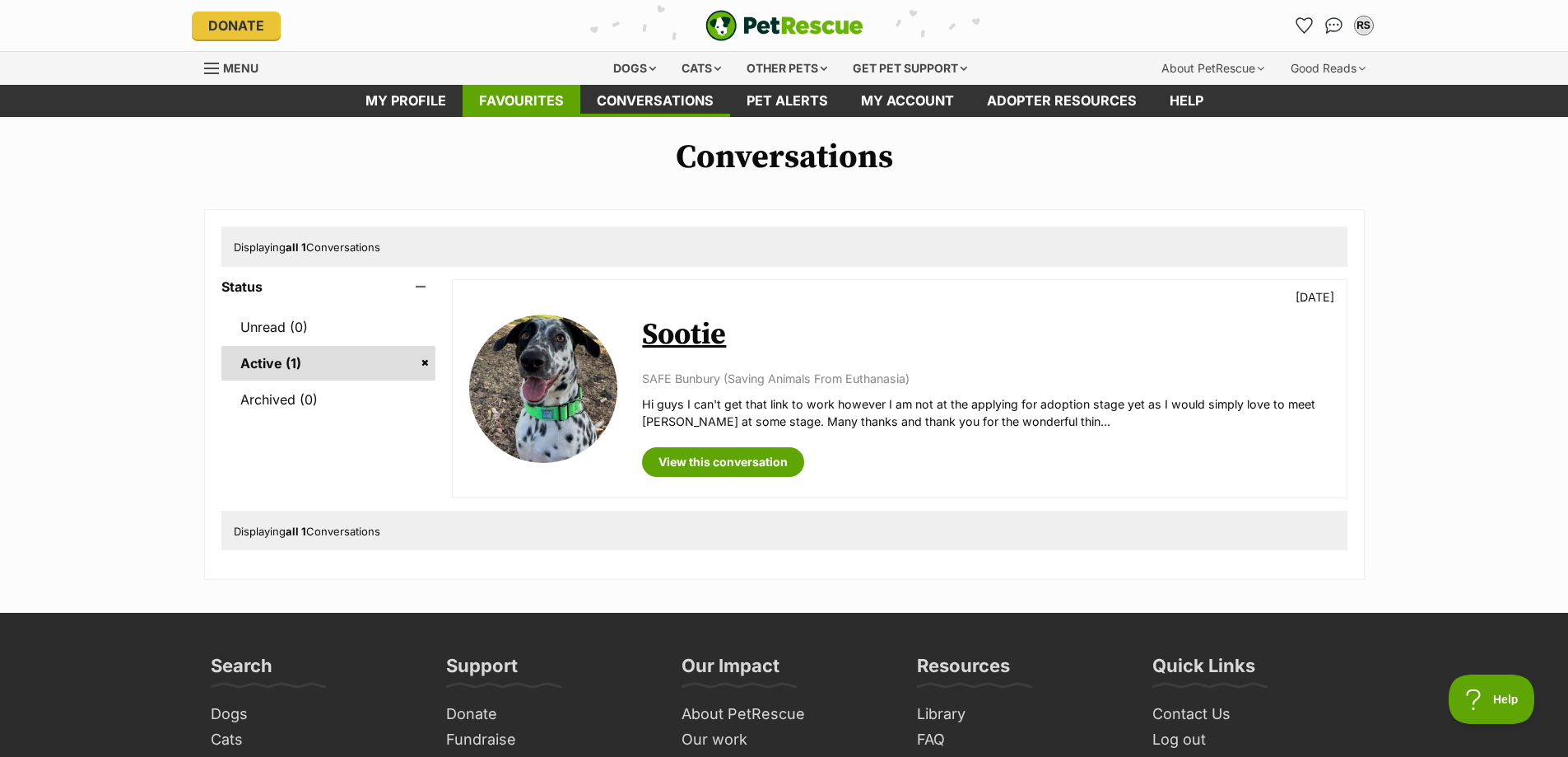
click at [515, 112] on link "Favourites" at bounding box center [521, 100] width 118 height 32
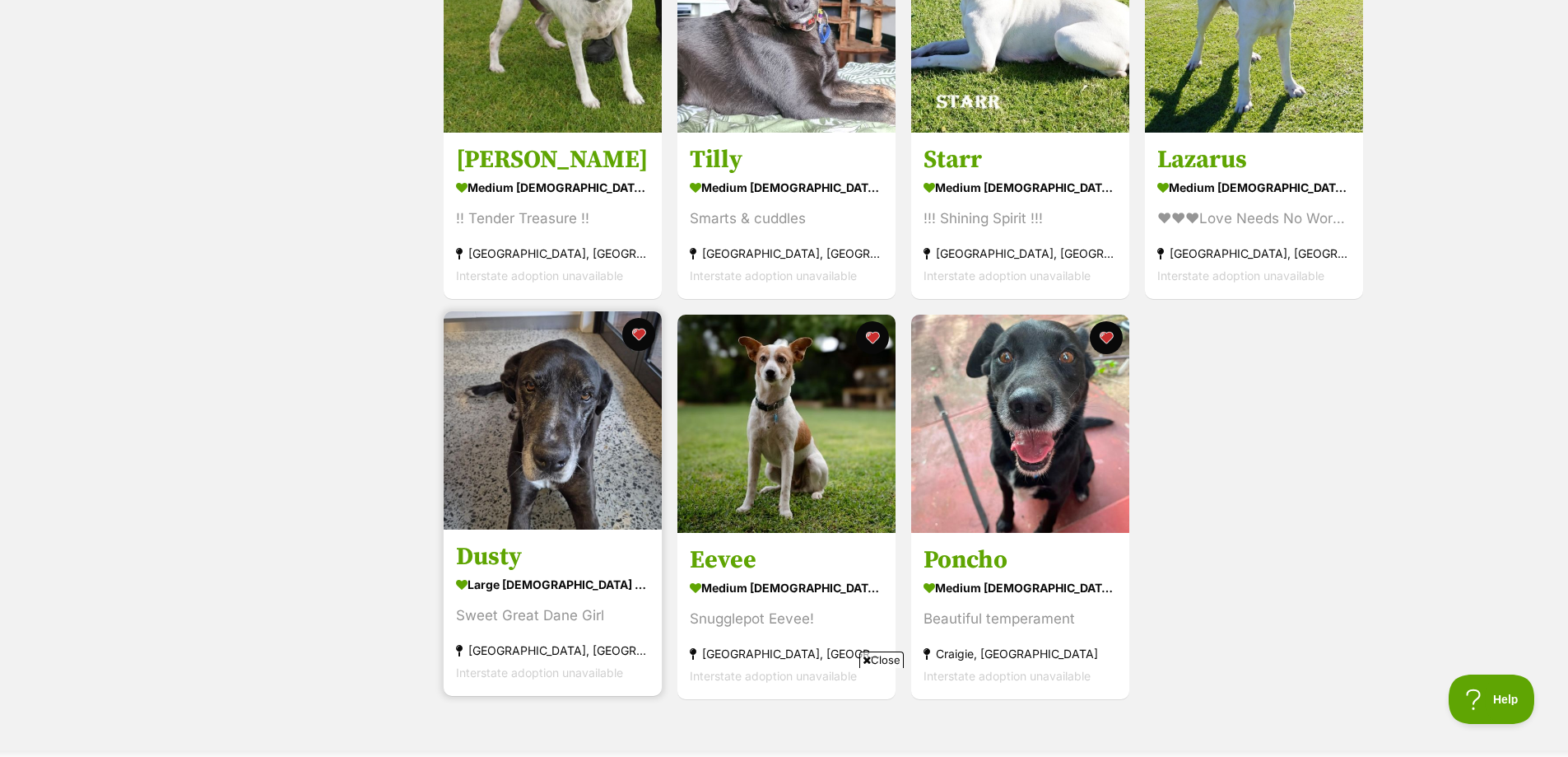
click at [590, 396] on img at bounding box center [553, 421] width 218 height 218
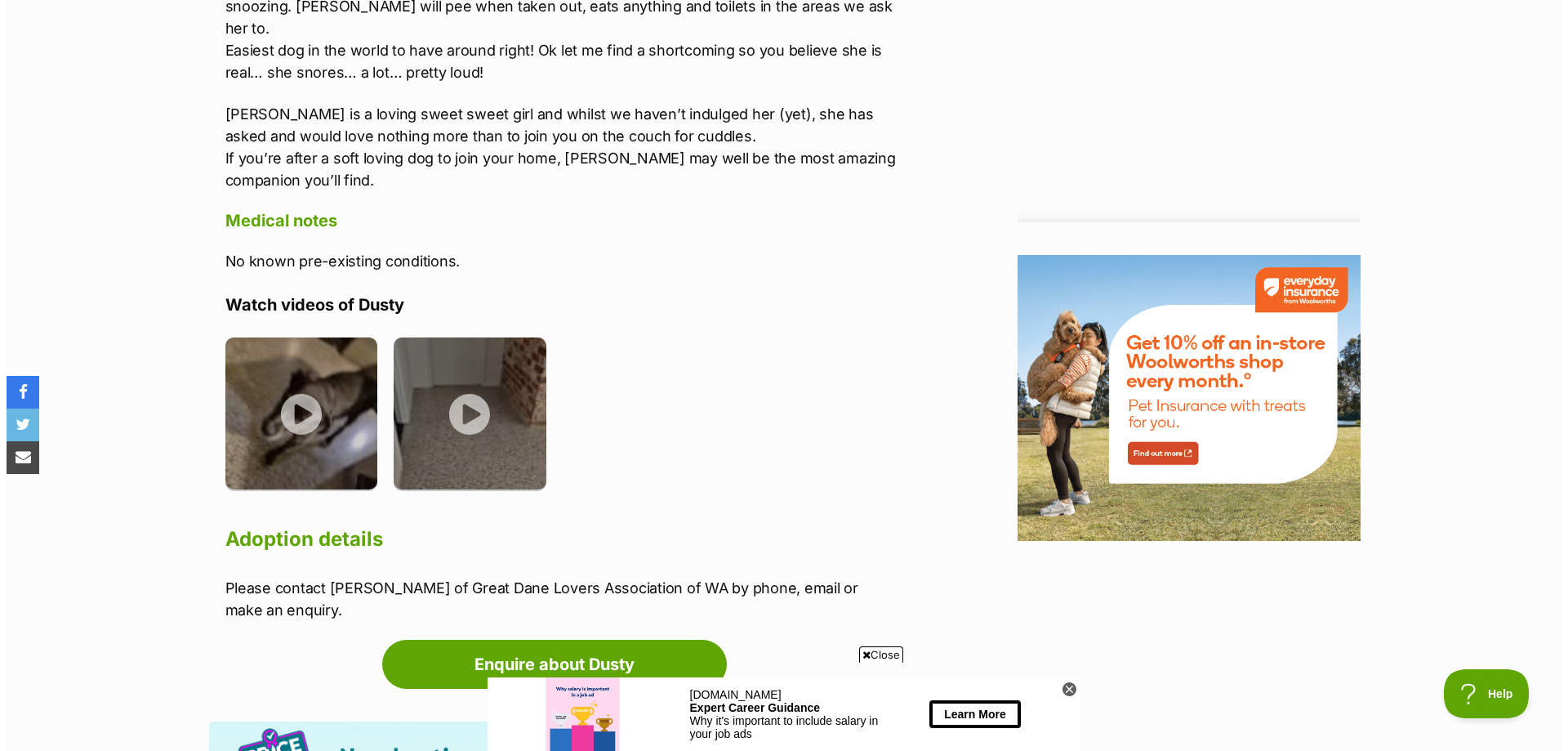
scroll to position [1716, 0]
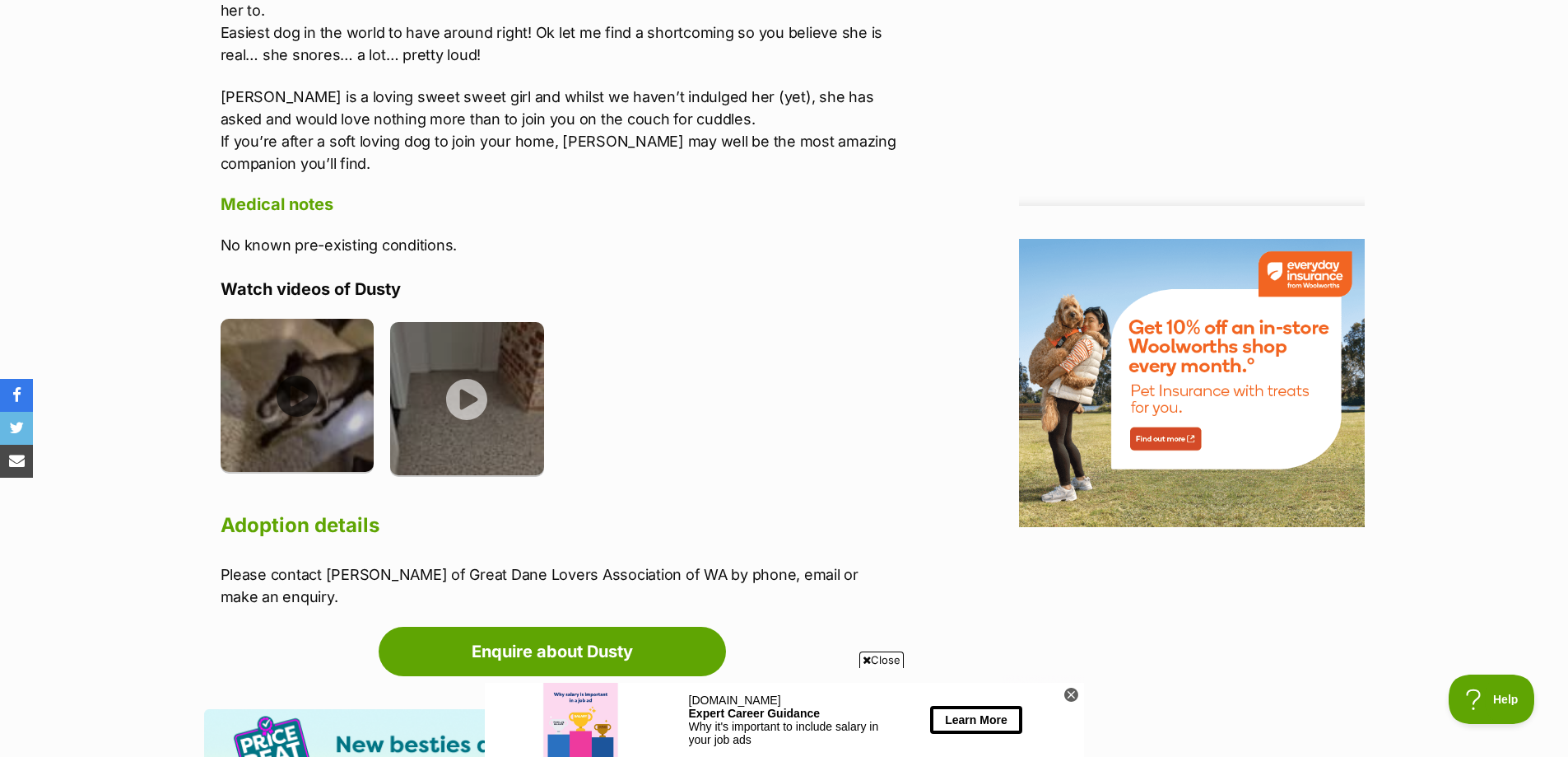
click at [307, 367] on img at bounding box center [297, 395] width 154 height 154
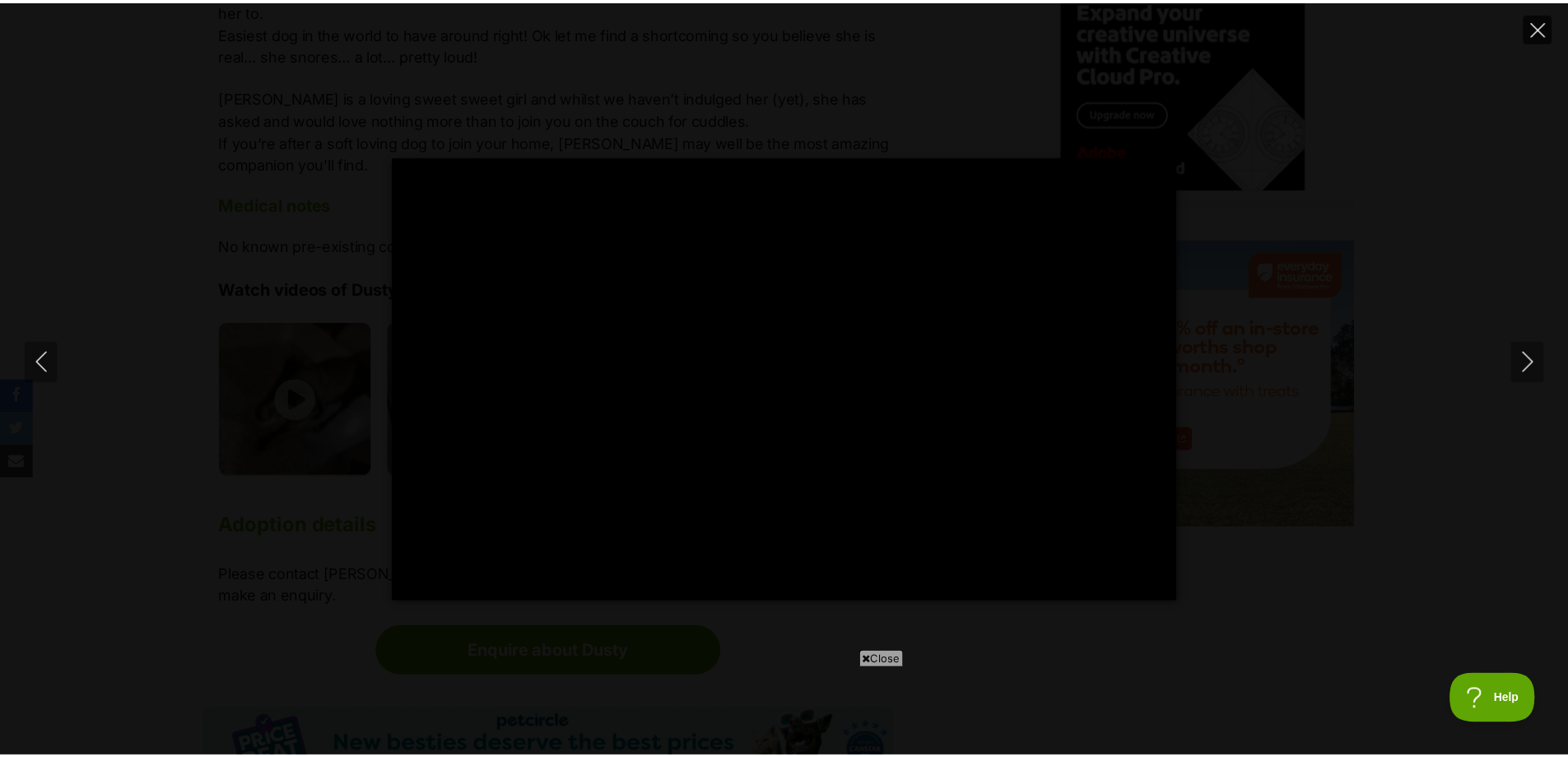
scroll to position [0, 0]
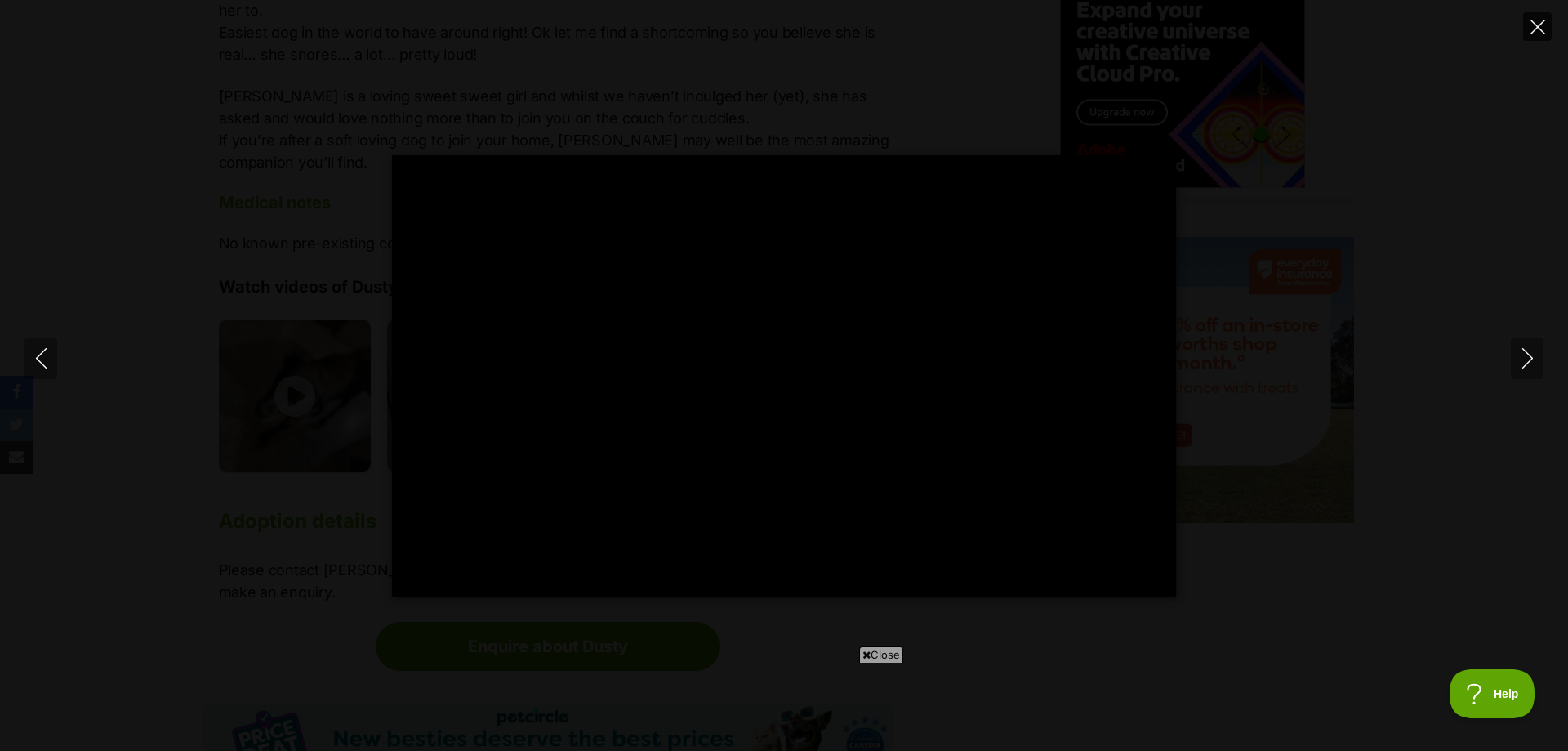
click at [1537, 18] on button "Close" at bounding box center [1537, 26] width 29 height 29
type input "9.81"
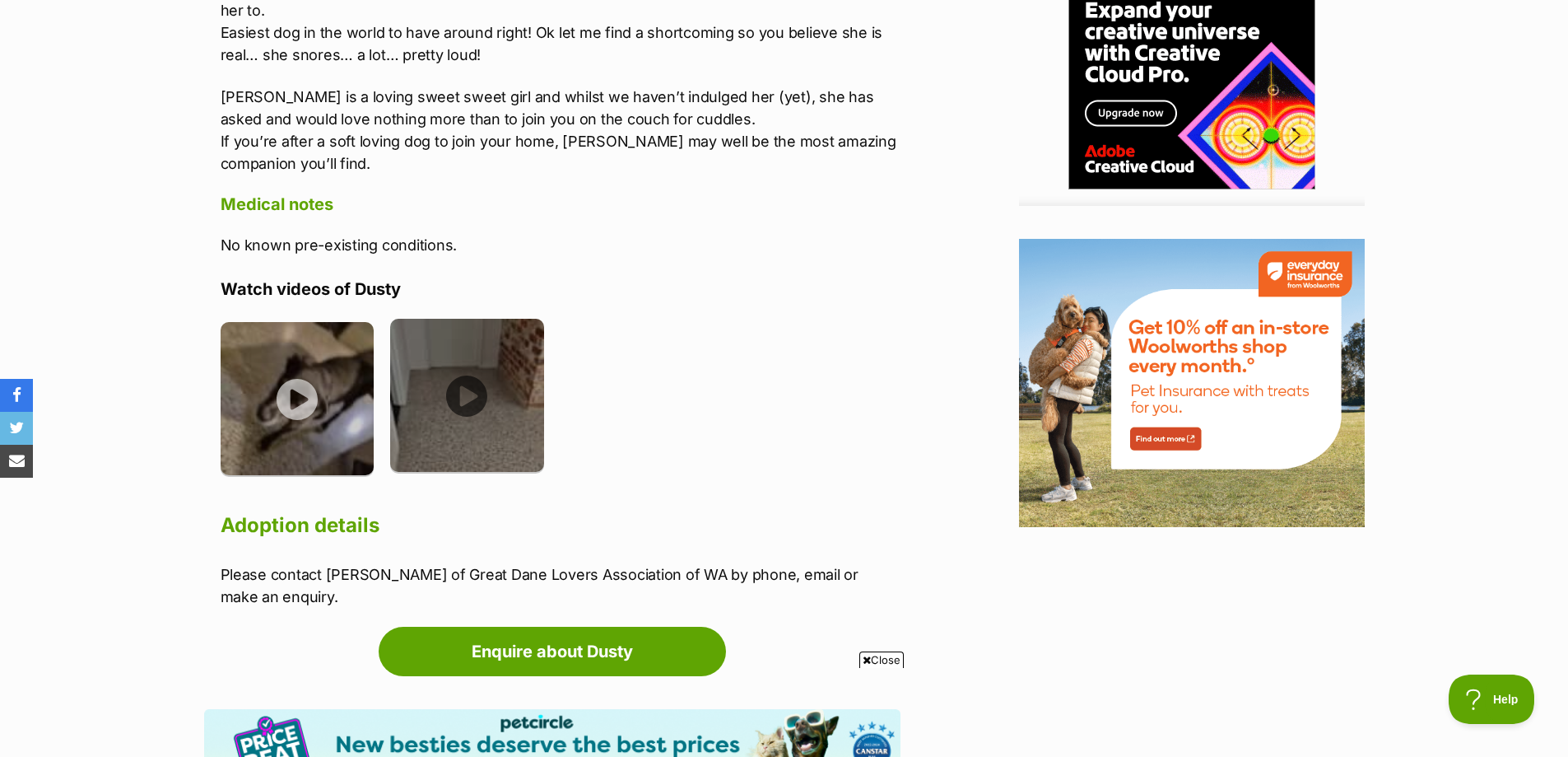
click at [457, 360] on img at bounding box center [467, 395] width 154 height 154
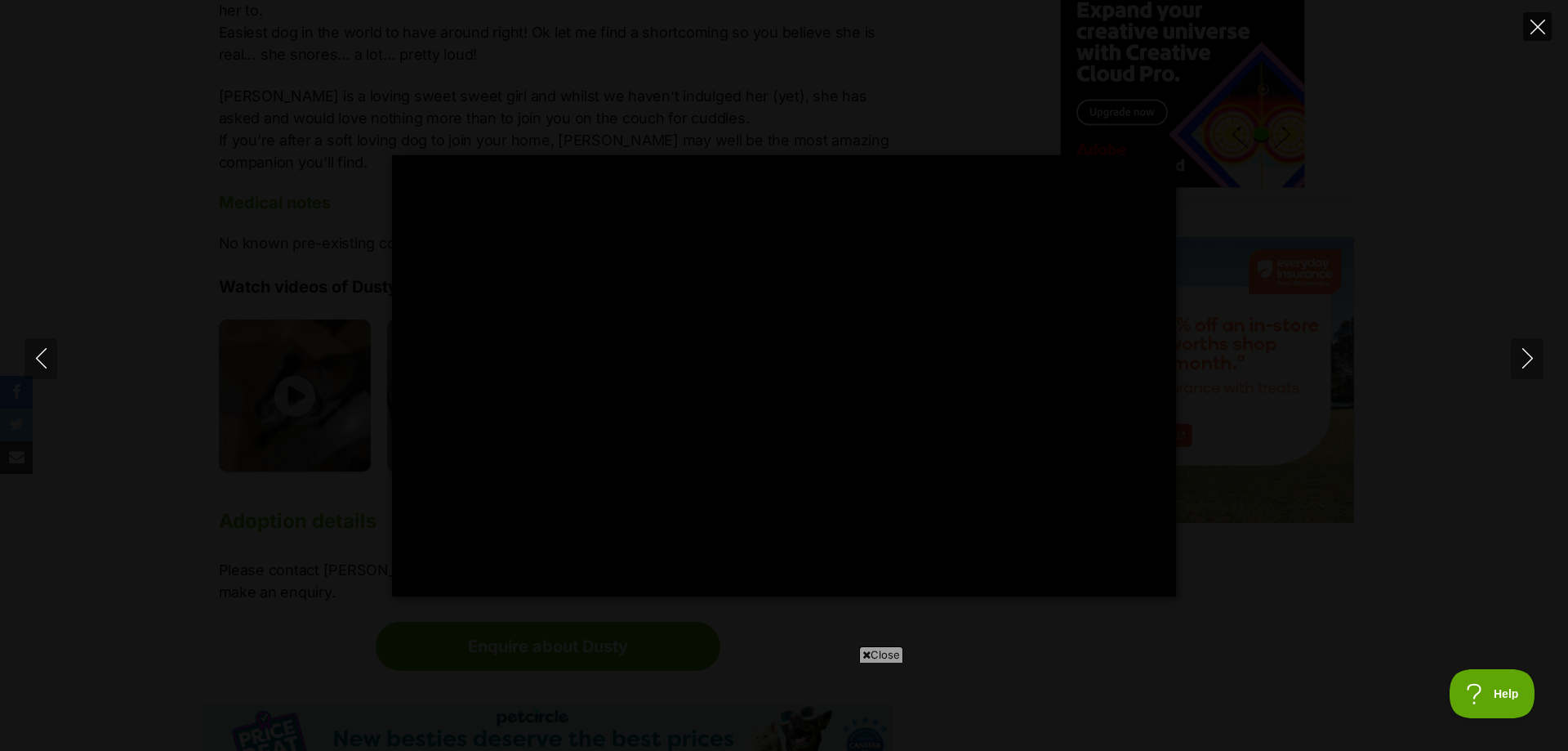
click at [1537, 26] on icon "Close" at bounding box center [1537, 26] width 14 height 14
type input "92.77"
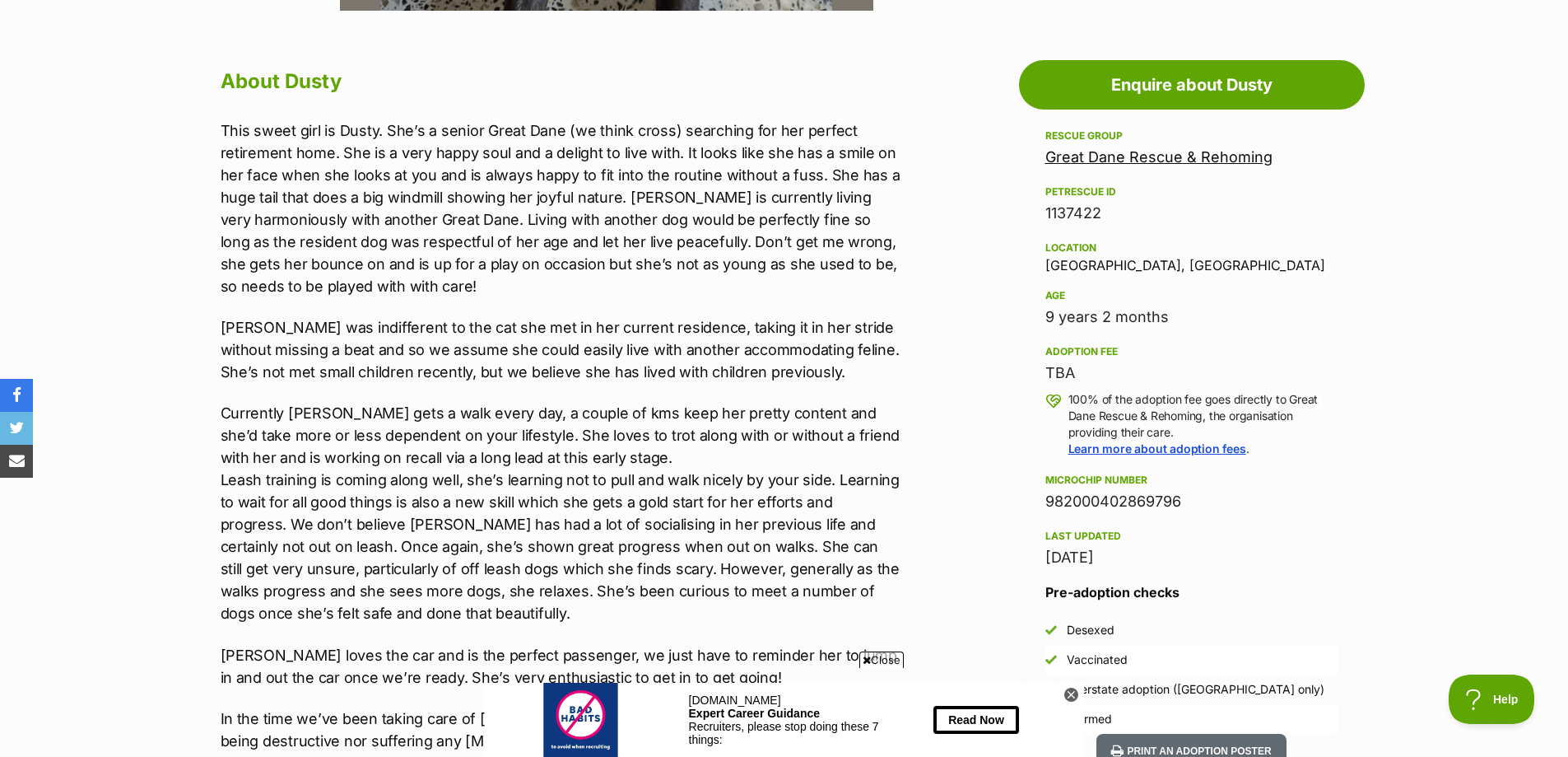
scroll to position [823, 0]
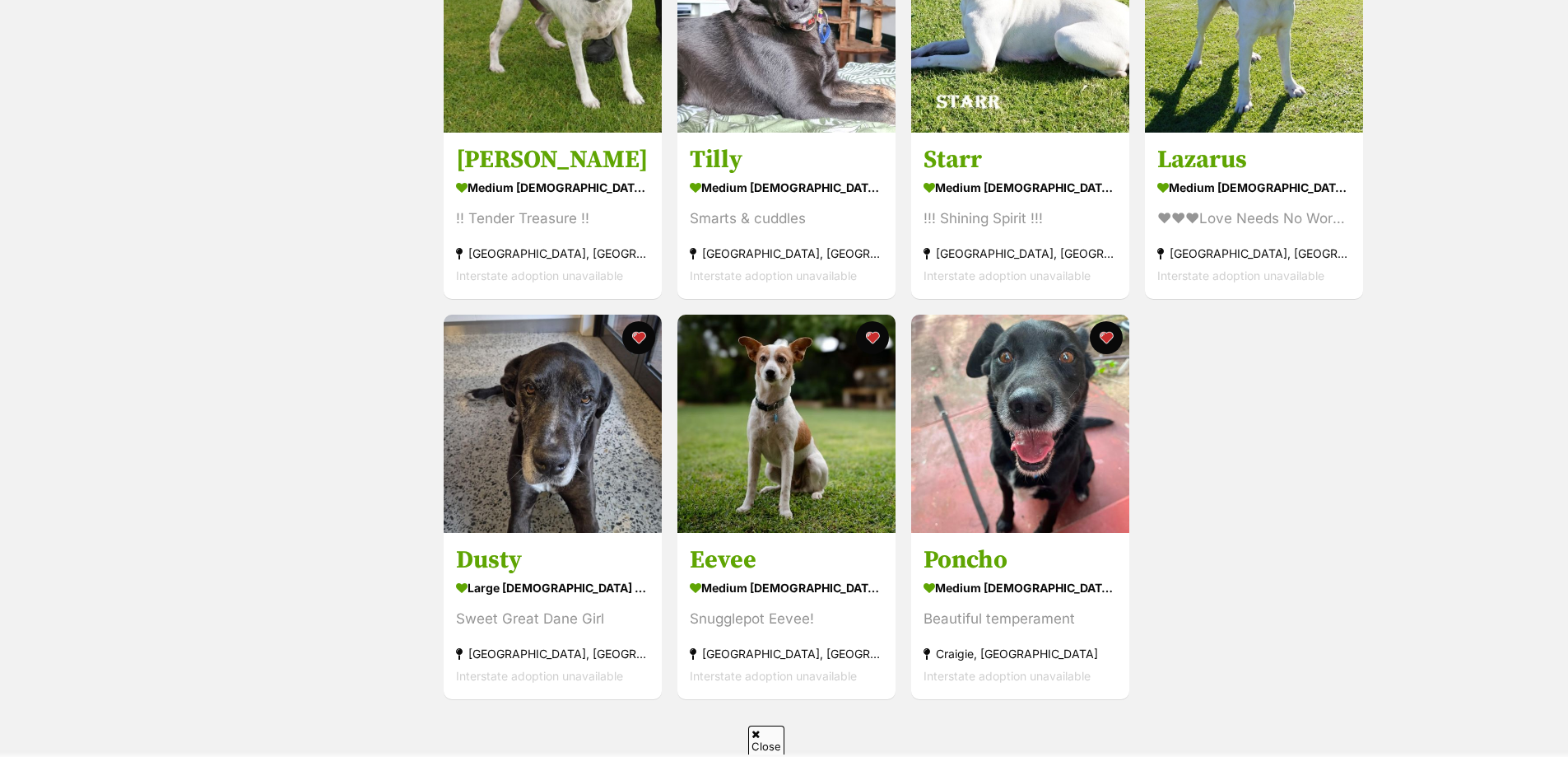
scroll to position [823, 0]
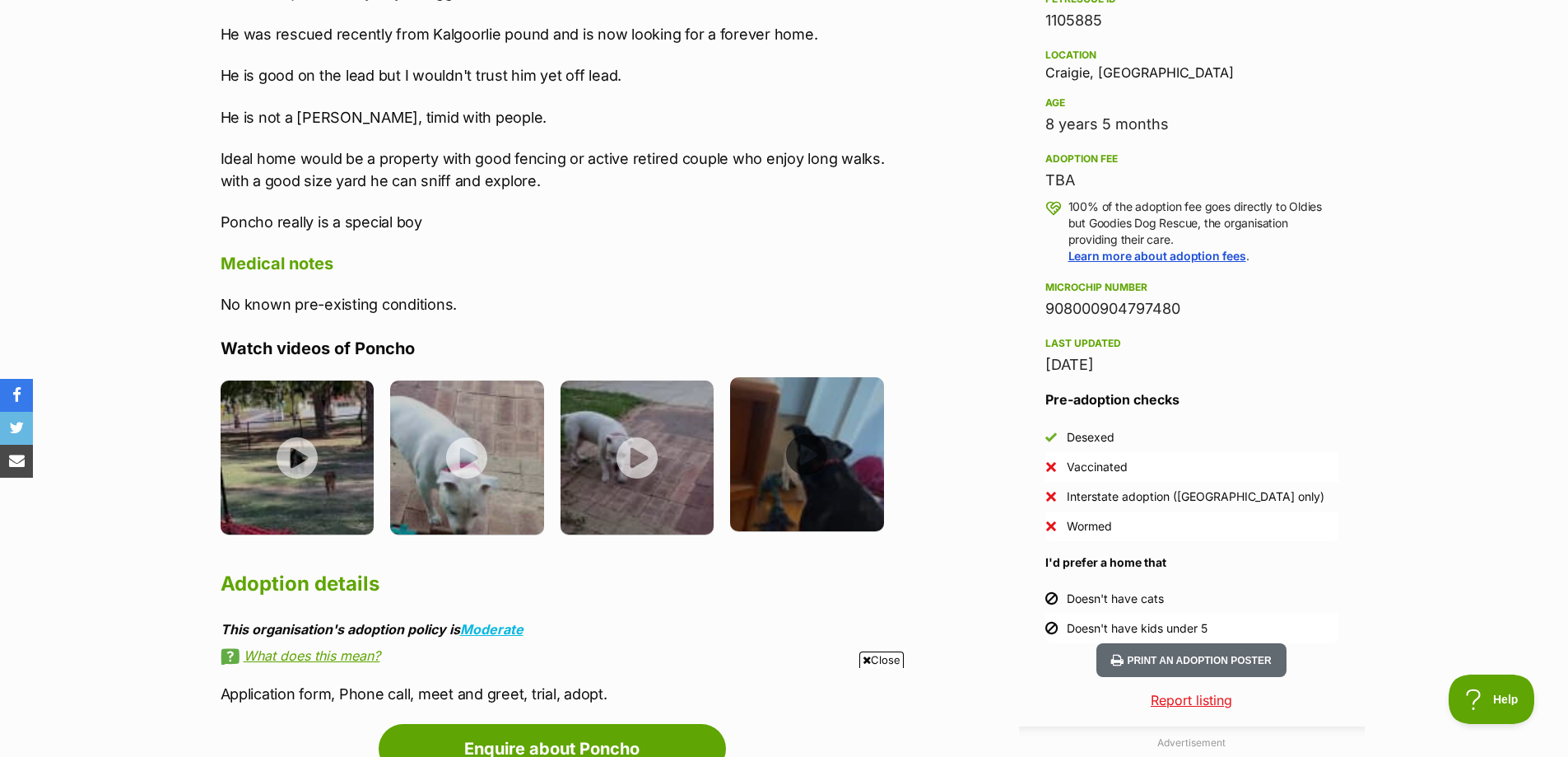
click at [799, 445] on img at bounding box center [807, 453] width 154 height 154
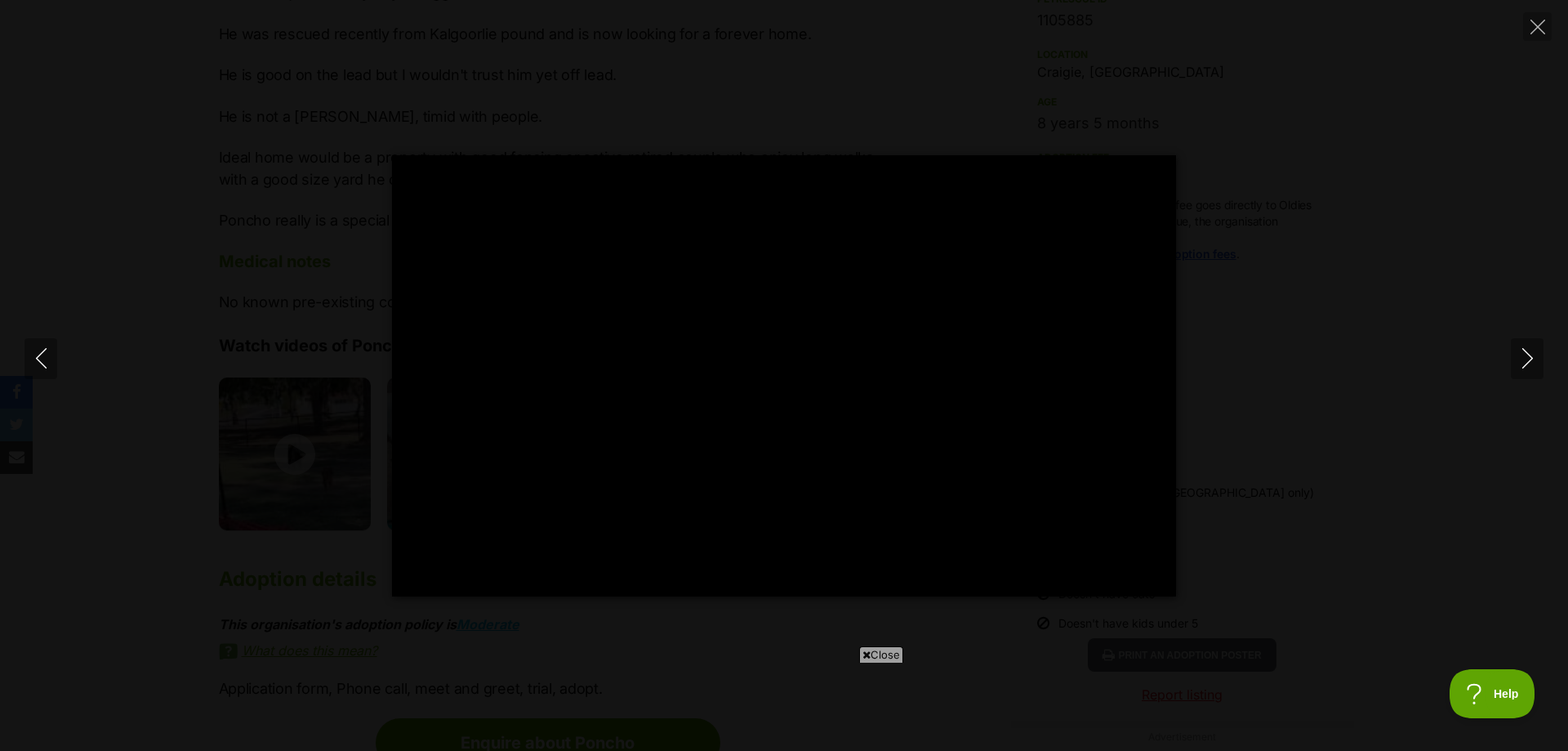
type input "100"
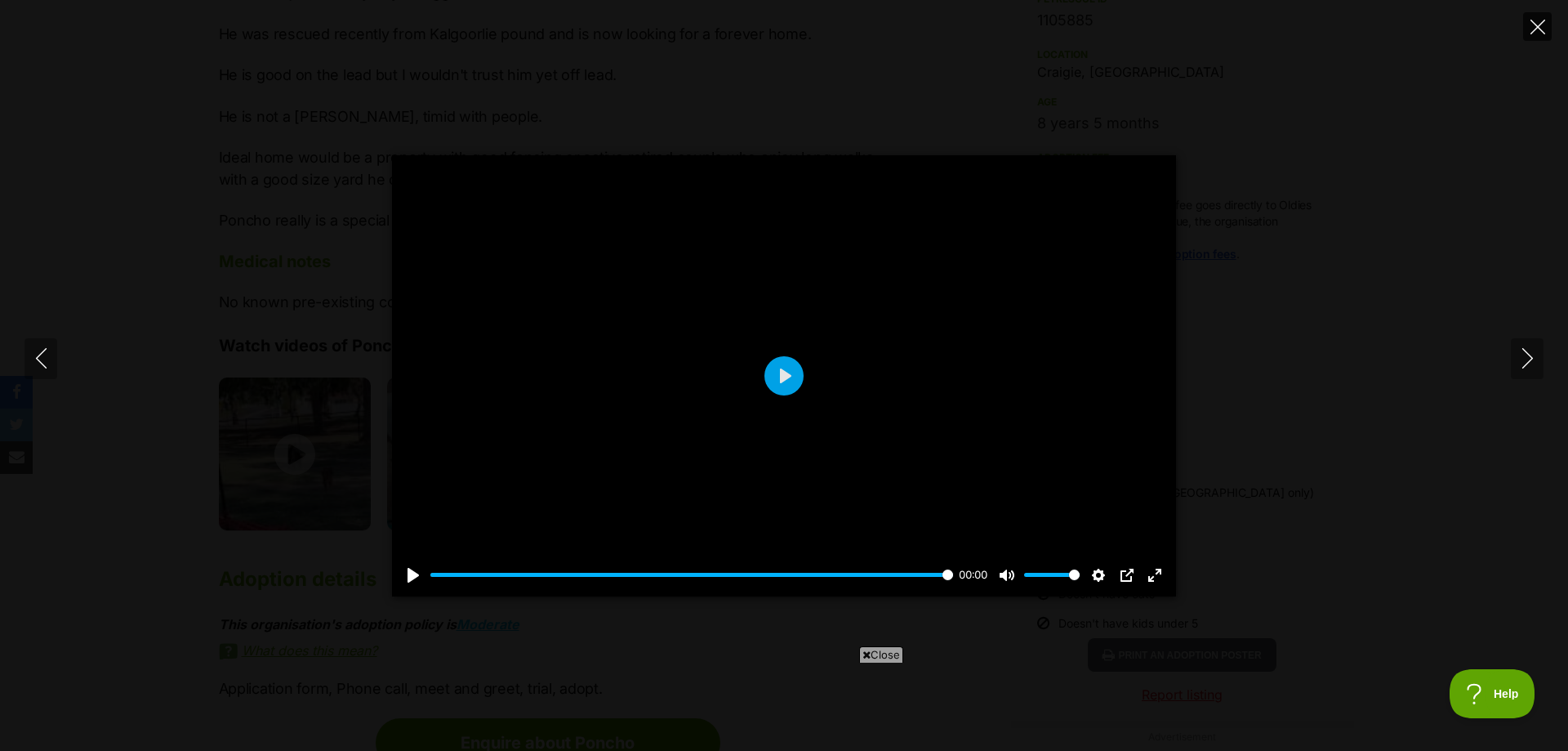
click at [1534, 24] on icon "Close" at bounding box center [1537, 26] width 14 height 14
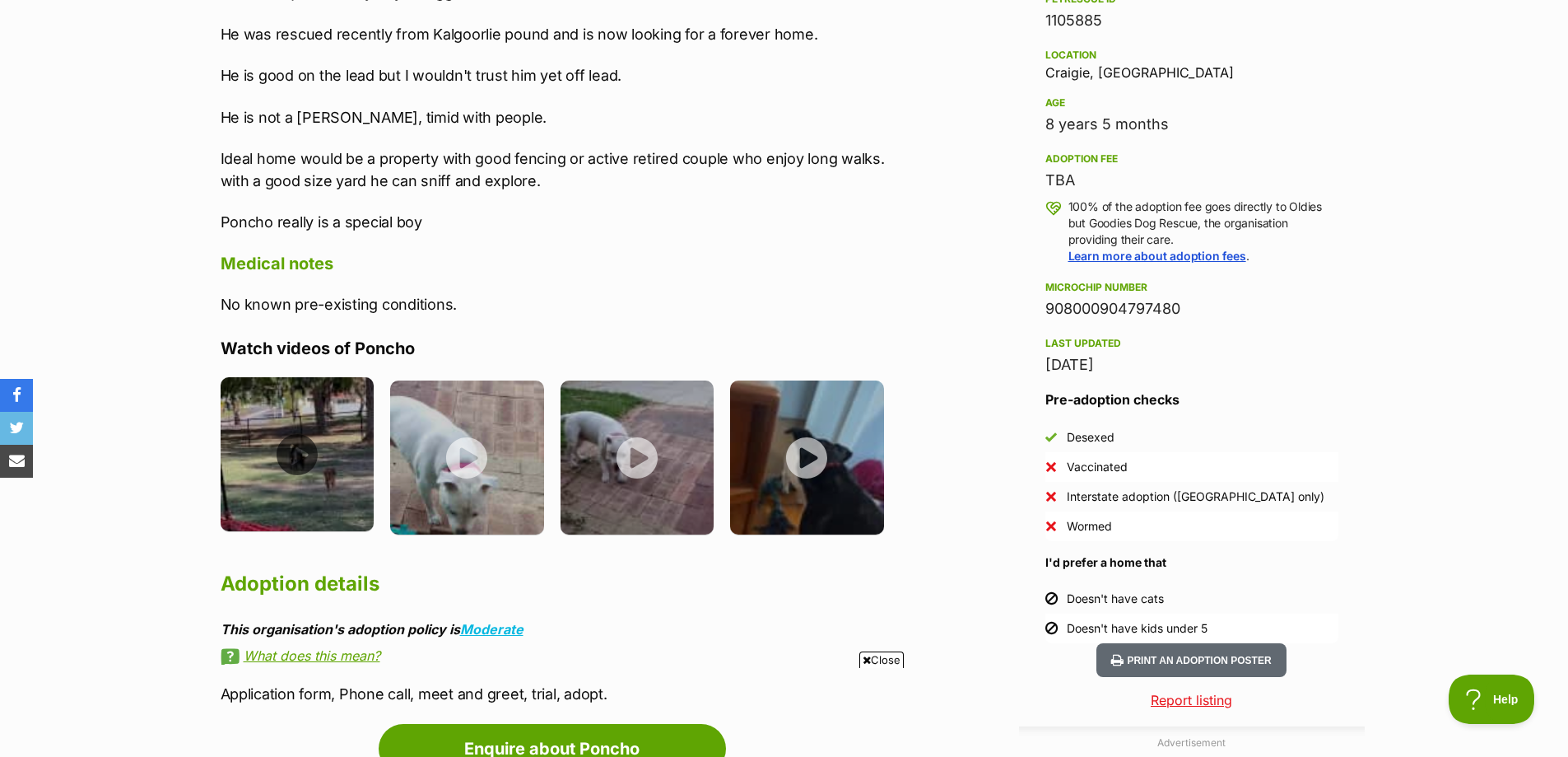
click at [308, 429] on img at bounding box center [297, 453] width 154 height 154
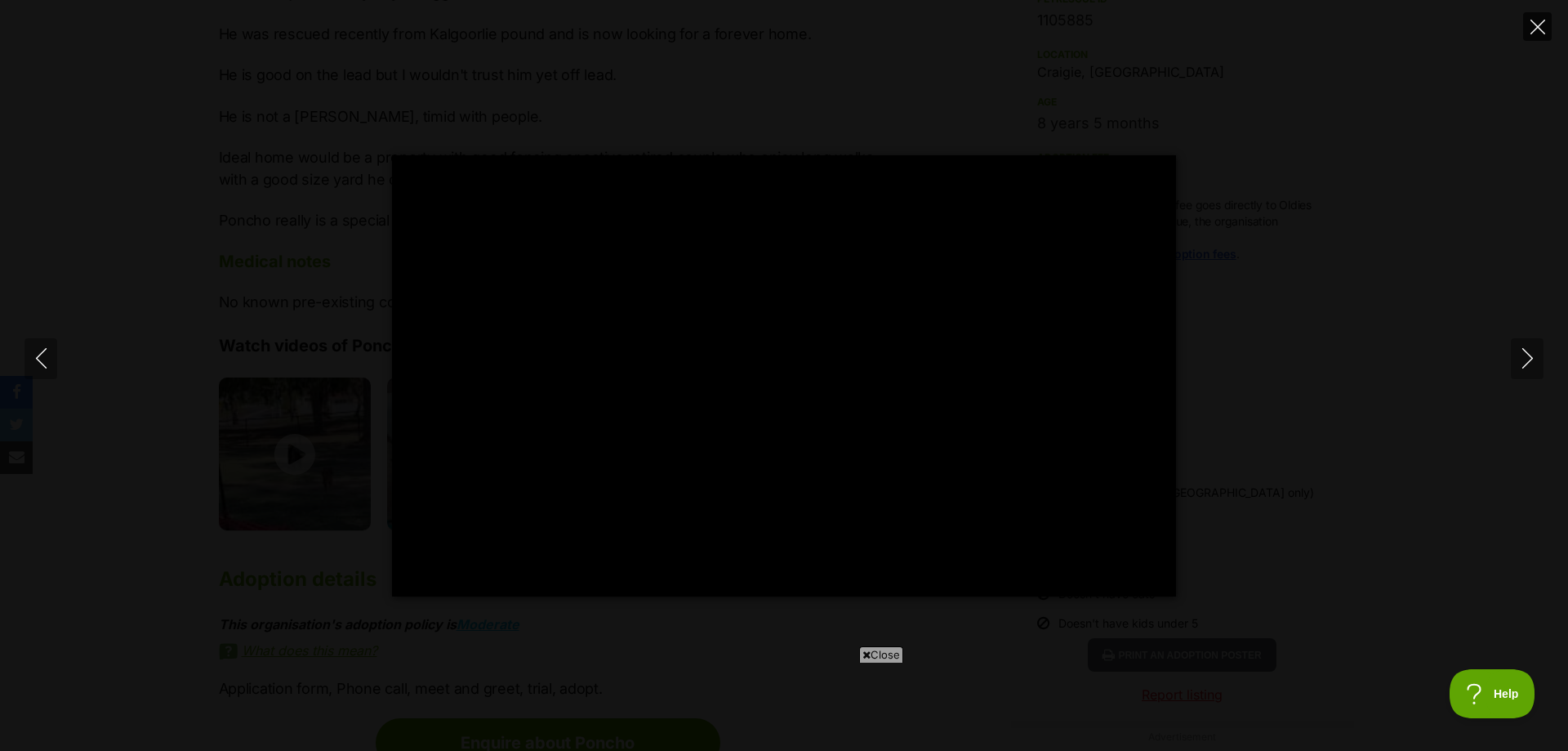
click at [1529, 14] on button "Close" at bounding box center [1537, 26] width 29 height 29
type input "50.36"
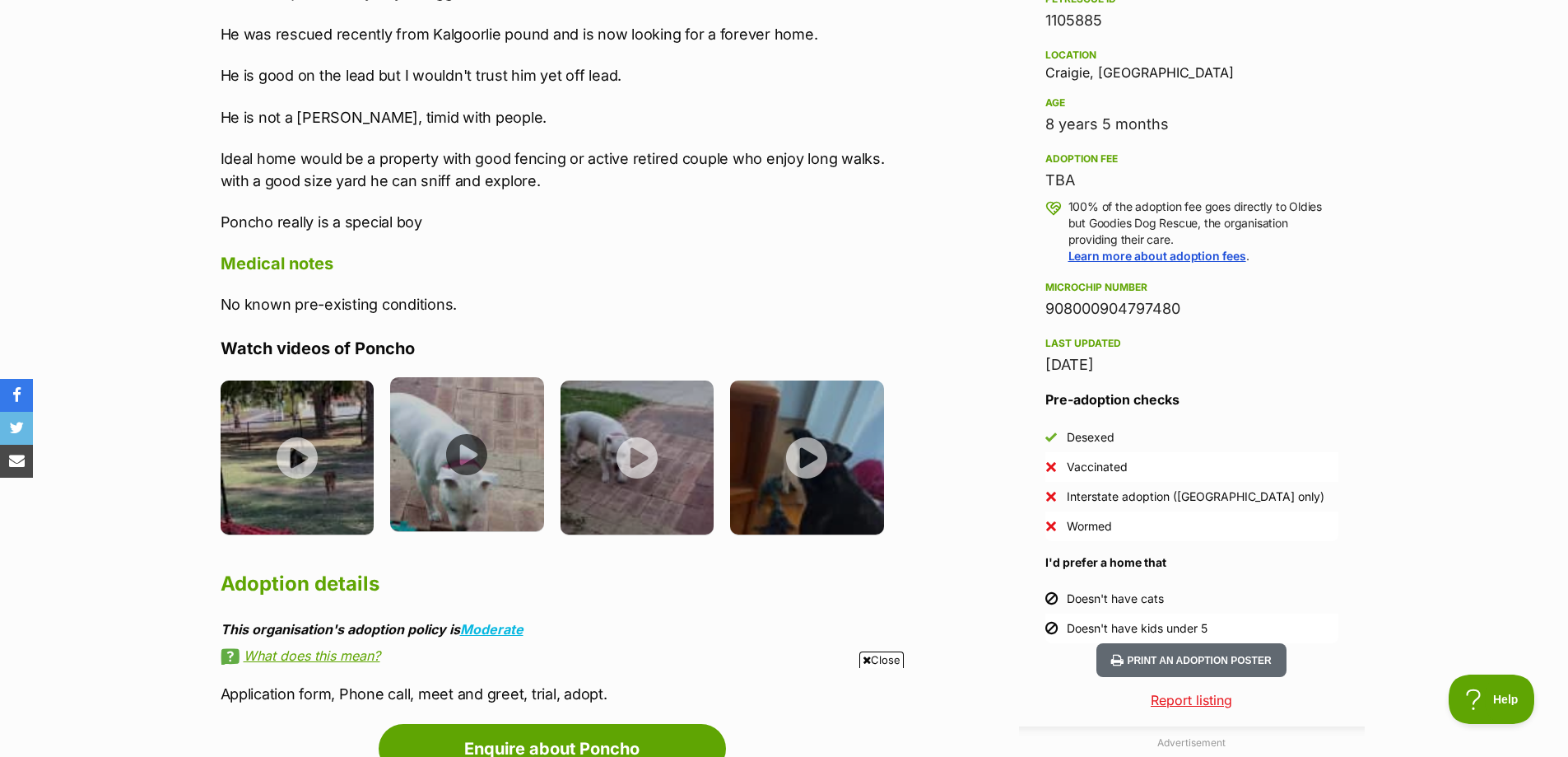
click at [469, 427] on img at bounding box center [467, 453] width 154 height 154
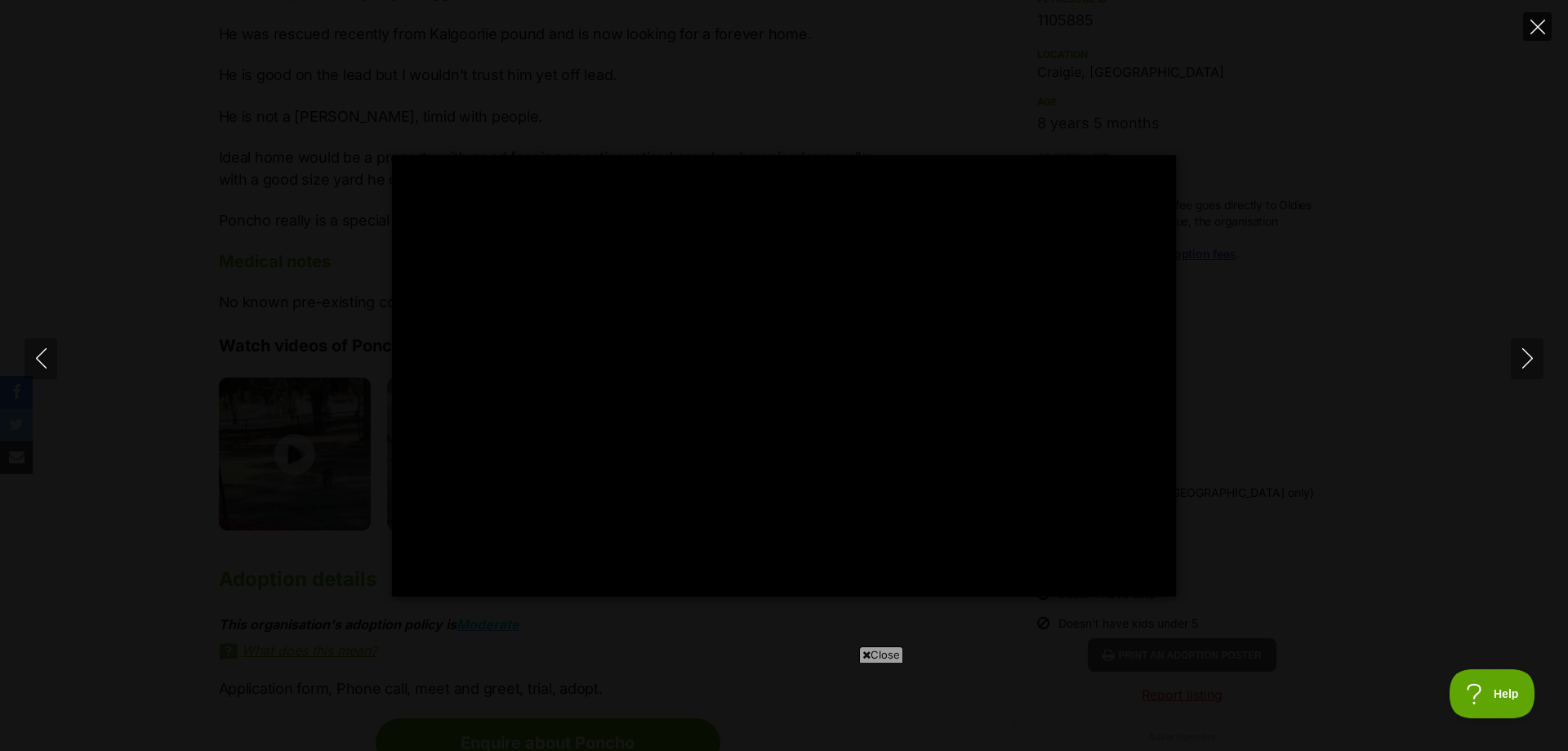
click at [1531, 21] on icon "Close" at bounding box center [1537, 26] width 14 height 14
type input "42.86"
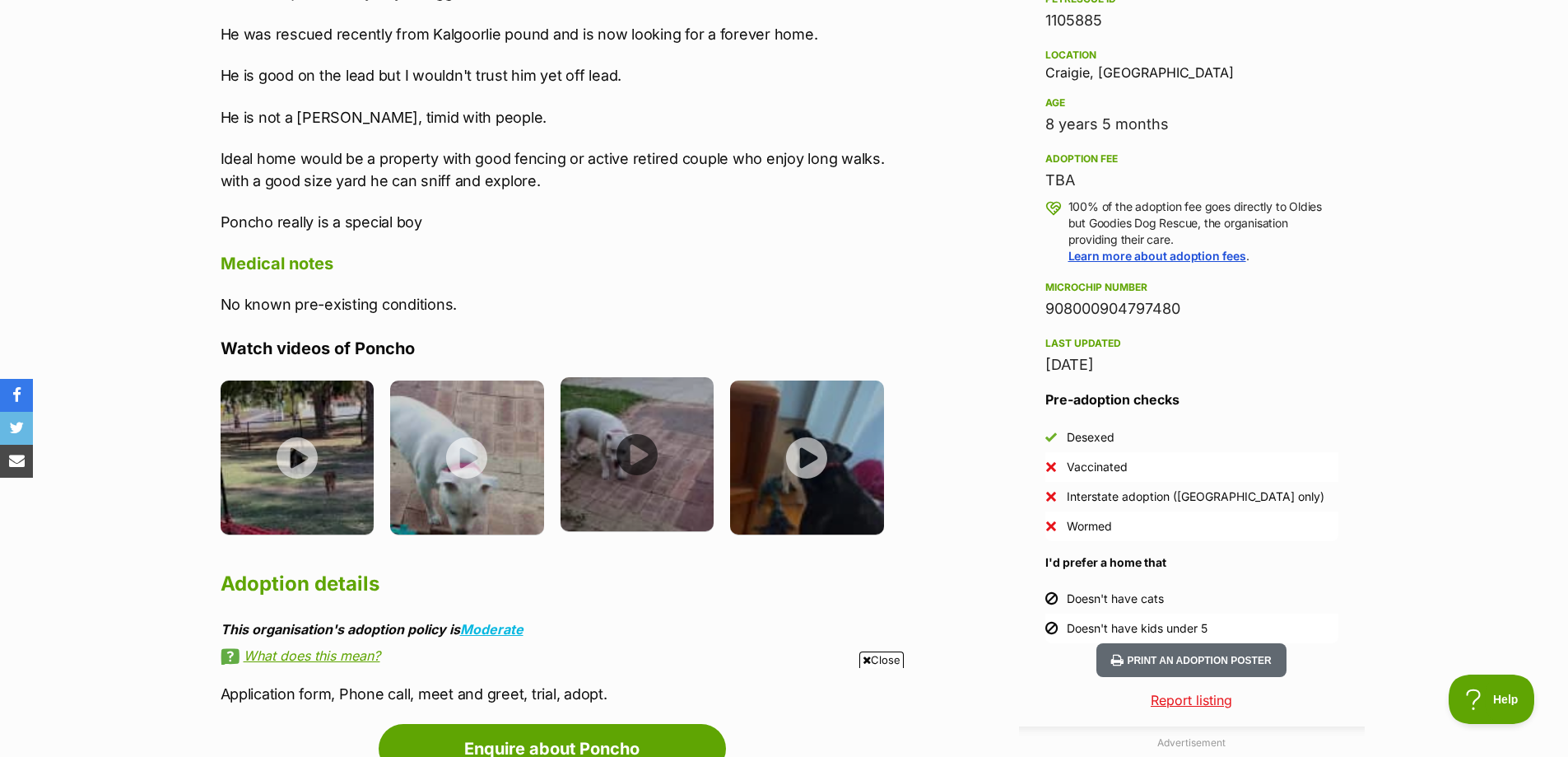
click at [647, 429] on img at bounding box center [637, 453] width 154 height 154
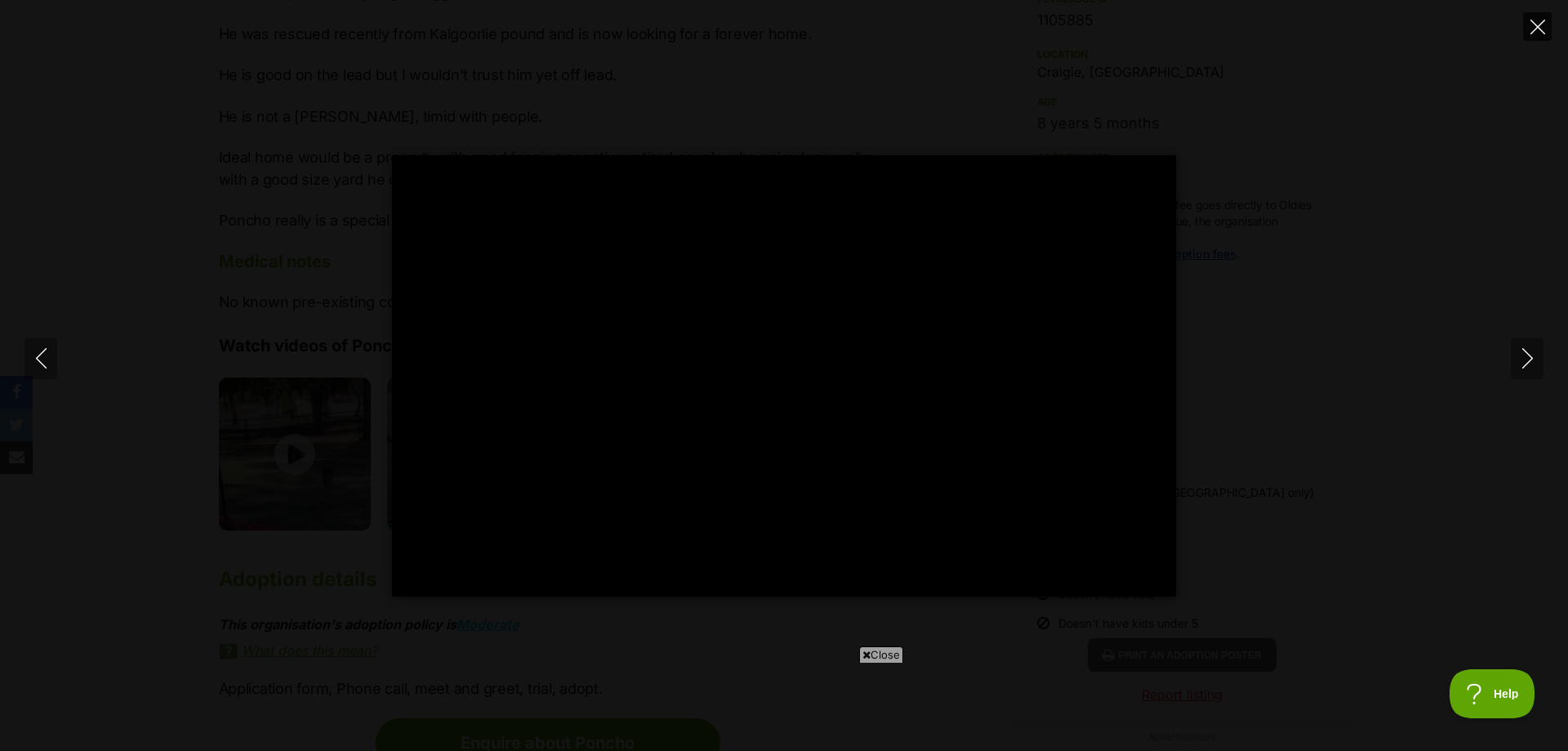
click at [1536, 26] on icon "Close" at bounding box center [1537, 26] width 14 height 14
type input "22.06"
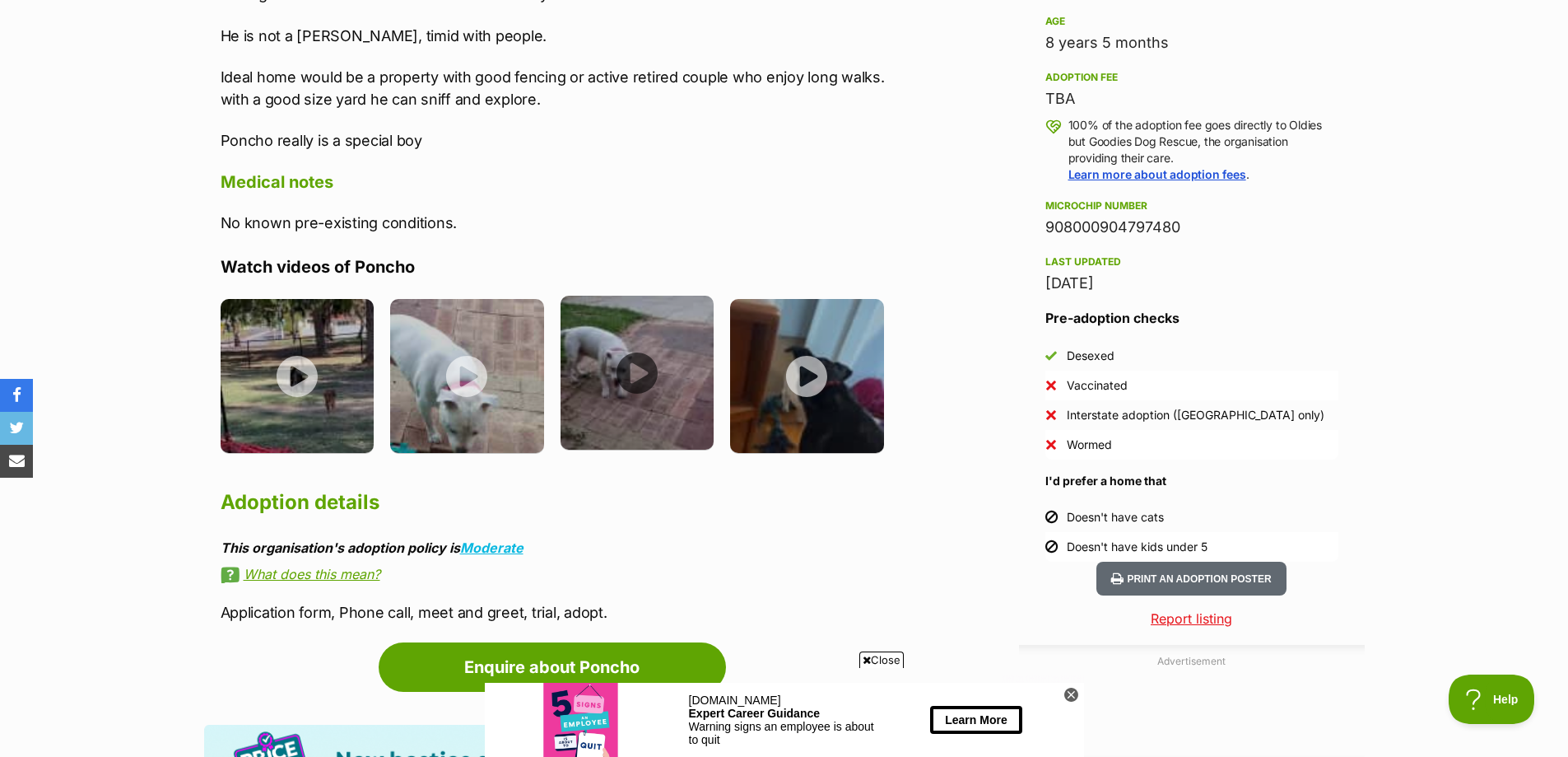
scroll to position [1235, 0]
